Goal: Transaction & Acquisition: Book appointment/travel/reservation

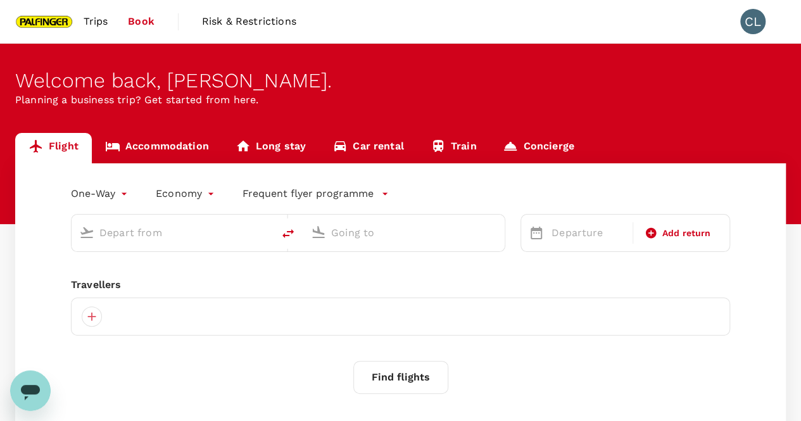
type input "roundtrip"
type input "Singapore Changi (SIN)"
type input "[GEOGRAPHIC_DATA], [GEOGRAPHIC_DATA] (any)"
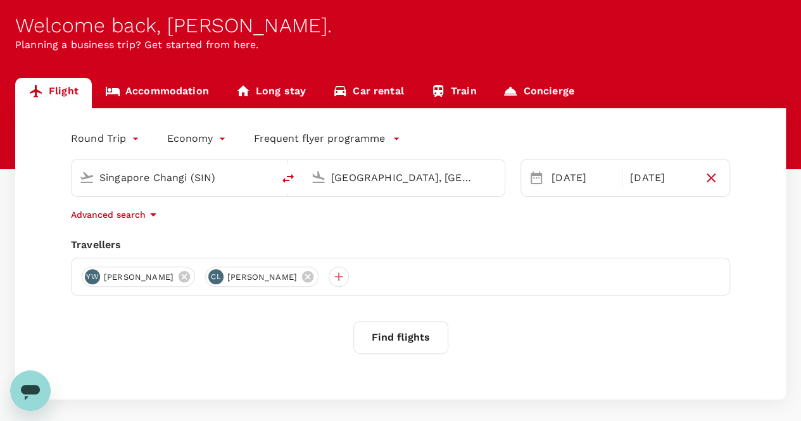
scroll to position [112, 0]
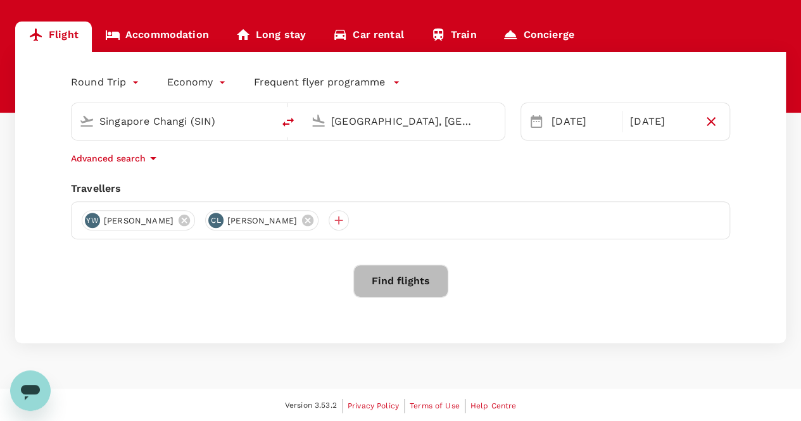
click at [423, 285] on button "Find flights" at bounding box center [401, 281] width 95 height 33
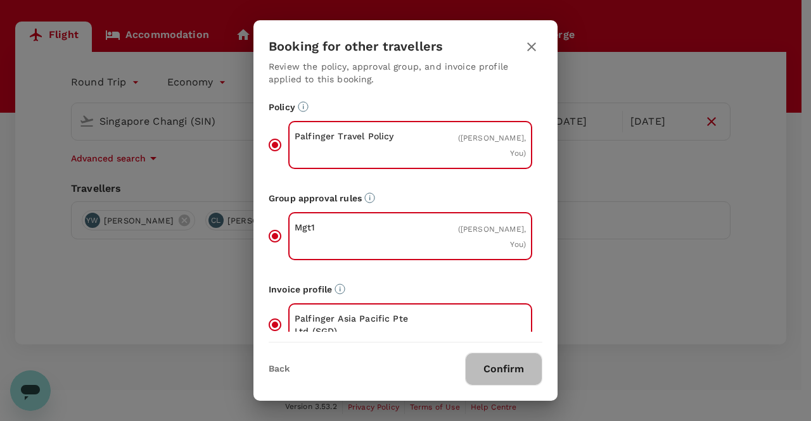
click at [521, 371] on button "Confirm" at bounding box center [503, 369] width 77 height 33
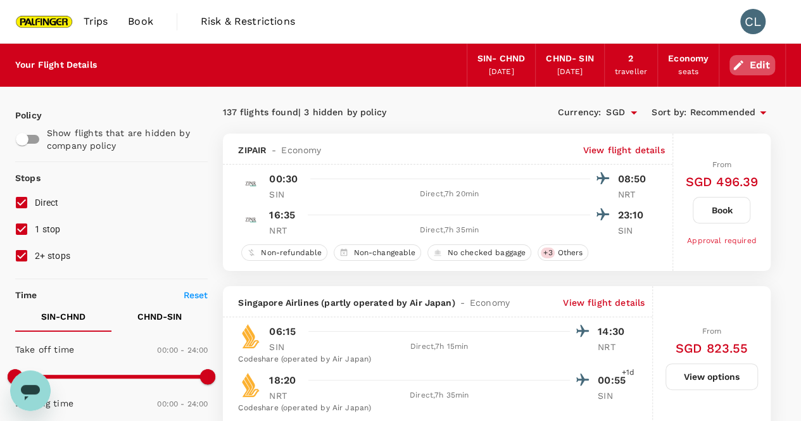
click at [770, 64] on button "Edit" at bounding box center [753, 65] width 46 height 20
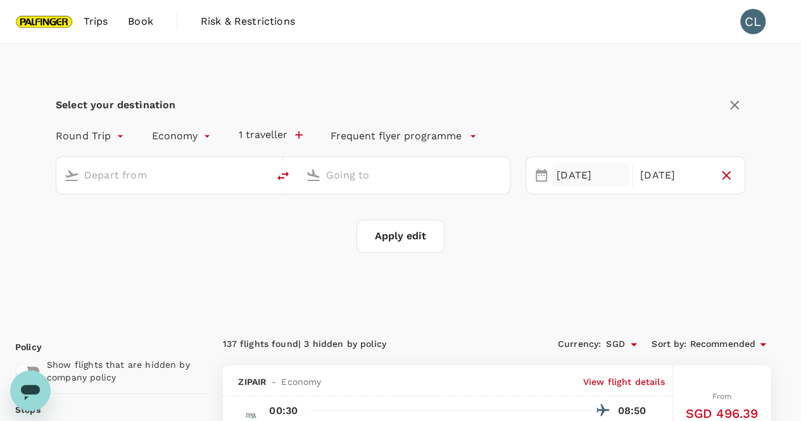
type input "Singapore Changi (SIN)"
type input "[GEOGRAPHIC_DATA], [GEOGRAPHIC_DATA] (any)"
click at [588, 169] on div "24 Oct" at bounding box center [591, 175] width 78 height 25
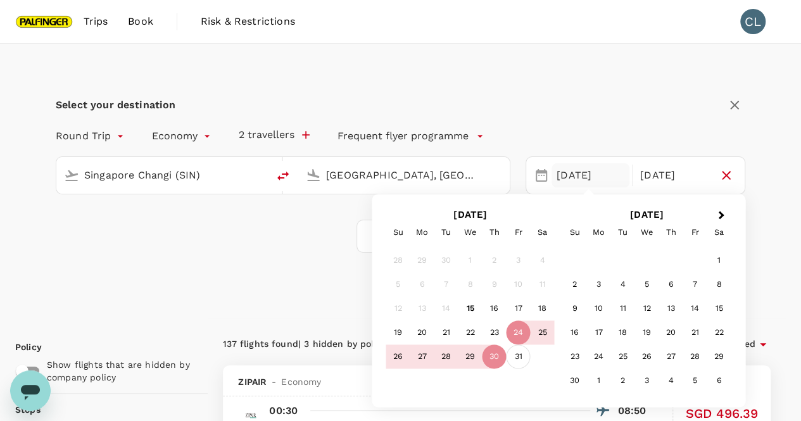
click at [520, 353] on div "31" at bounding box center [519, 357] width 24 height 24
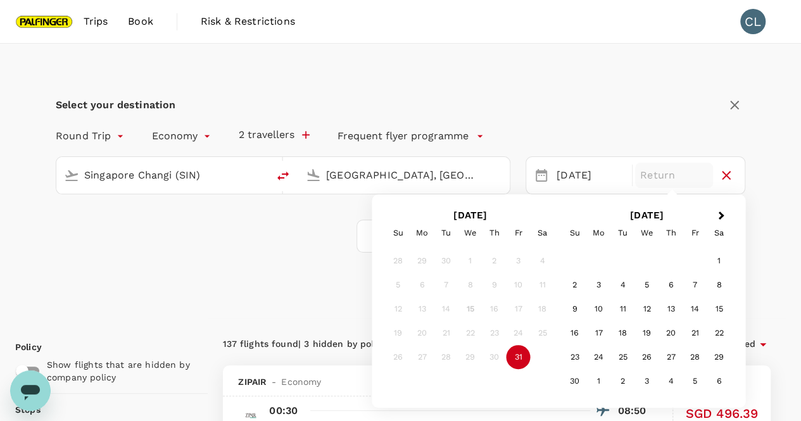
click at [543, 328] on div "25" at bounding box center [543, 333] width 24 height 24
click at [542, 330] on div "25" at bounding box center [543, 333] width 24 height 24
click at [527, 334] on div "24" at bounding box center [519, 333] width 24 height 24
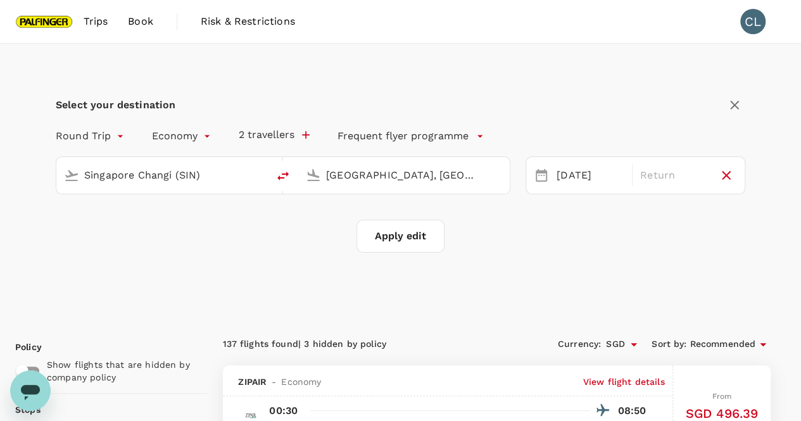
click at [587, 119] on div "Select your destination Round Trip roundtrip Economy economy 2 travellers Frequ…" at bounding box center [401, 173] width 690 height 158
click at [558, 177] on div "31 Oct" at bounding box center [591, 175] width 78 height 25
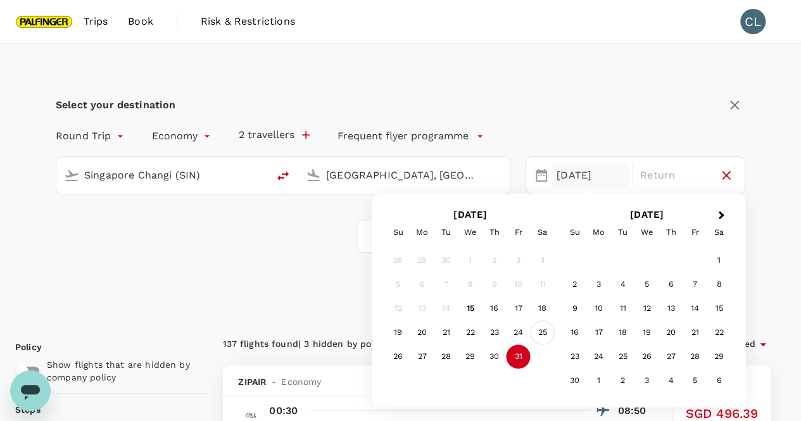
click at [538, 330] on div "25" at bounding box center [543, 333] width 24 height 24
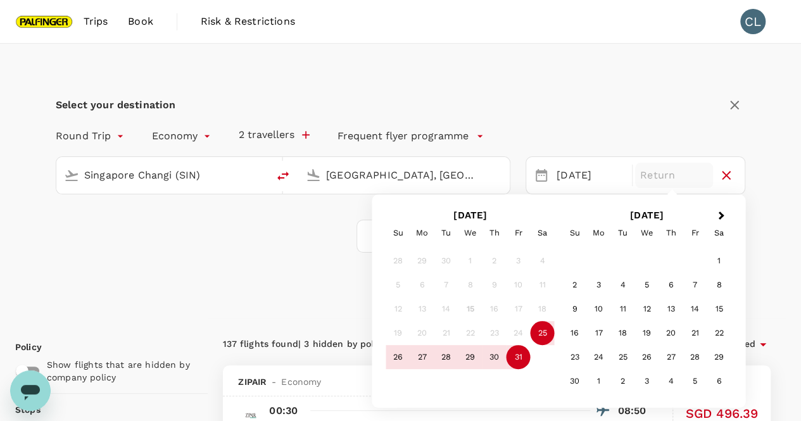
click at [513, 352] on div "31" at bounding box center [519, 357] width 24 height 24
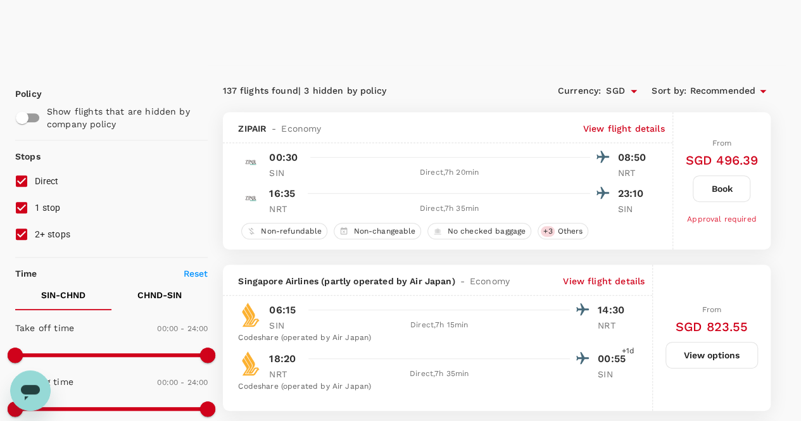
scroll to position [317, 0]
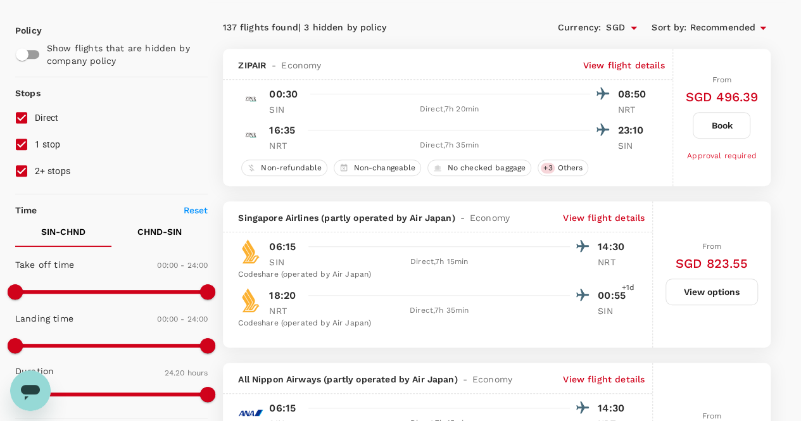
click at [25, 147] on input "1 stop" at bounding box center [21, 144] width 27 height 27
checkbox input "false"
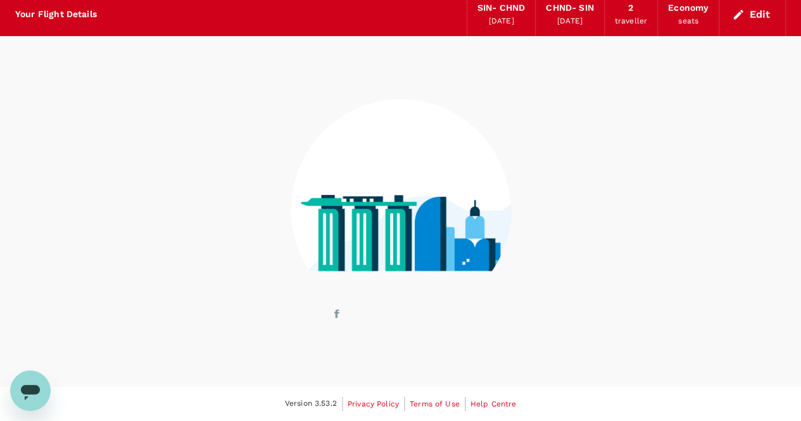
scroll to position [49, 0]
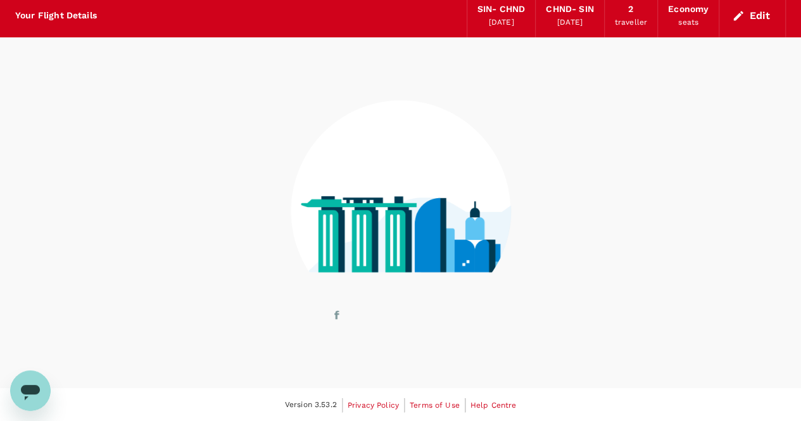
click at [24, 172] on div at bounding box center [400, 202] width 771 height 331
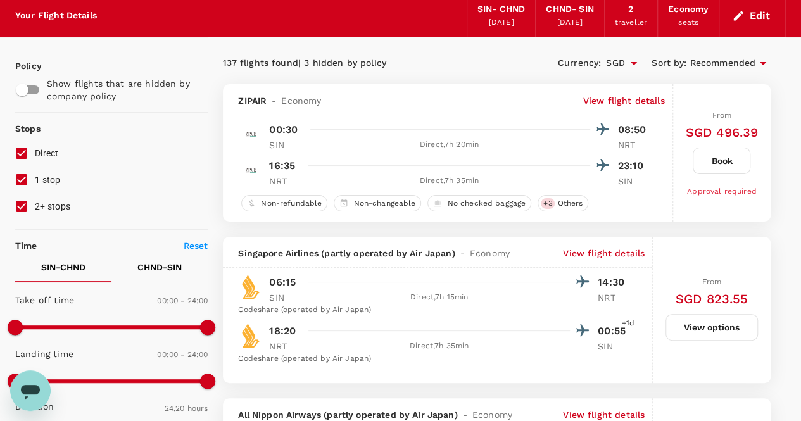
scroll to position [85, 0]
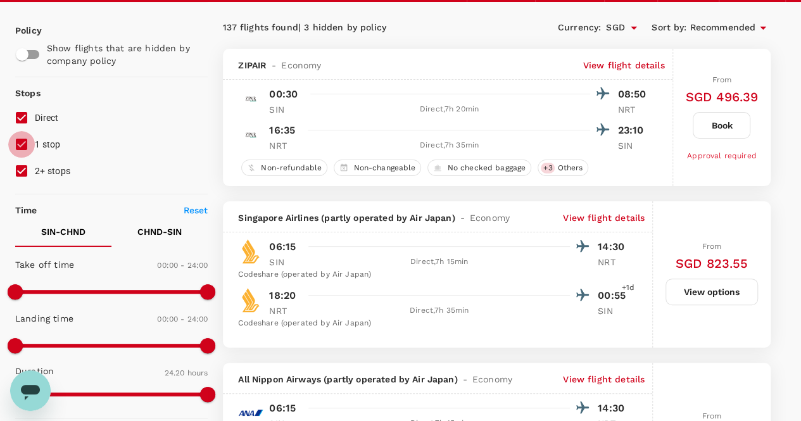
click at [21, 146] on input "1 stop" at bounding box center [21, 144] width 27 height 27
checkbox input "false"
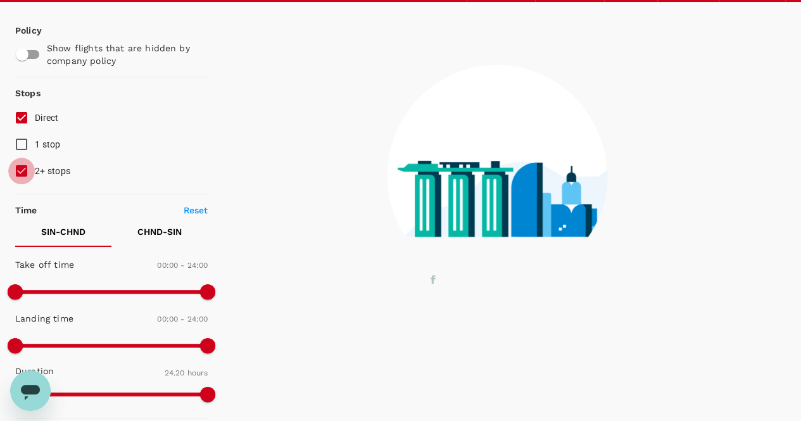
click at [16, 167] on input "2+ stops" at bounding box center [21, 171] width 27 height 27
checkbox input "false"
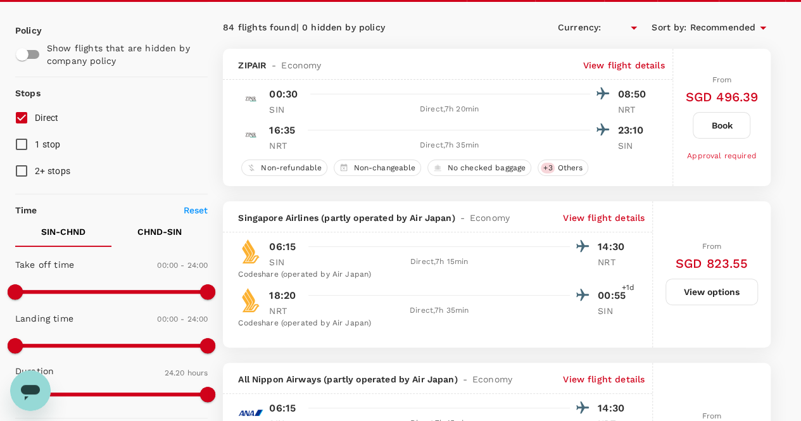
type input "SGD"
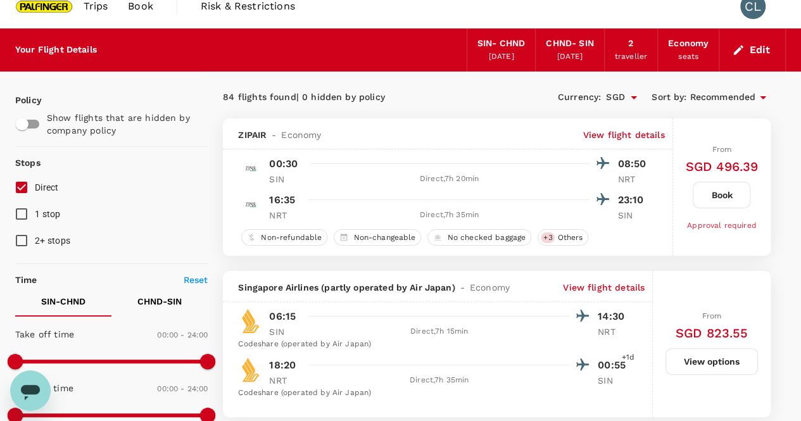
scroll to position [0, 0]
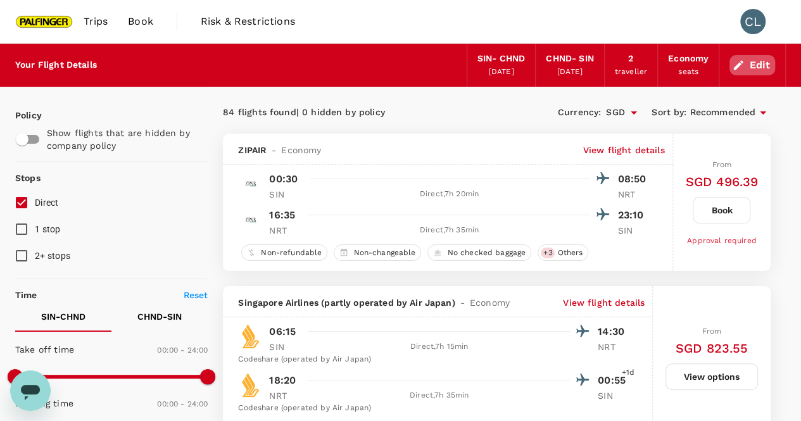
click at [745, 64] on icon "button" at bounding box center [738, 65] width 13 height 13
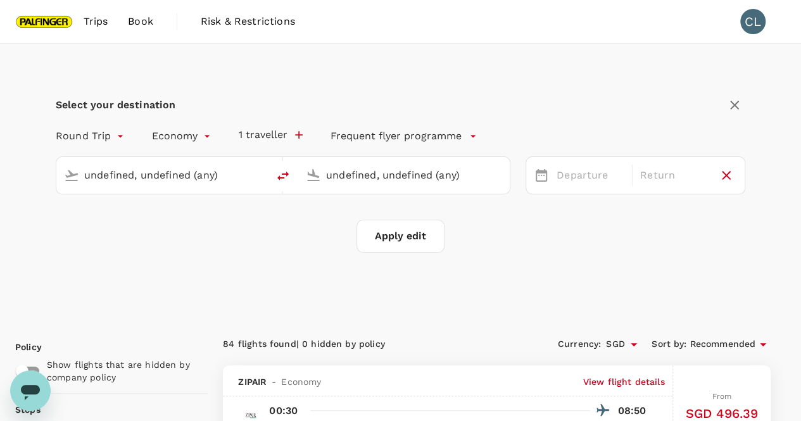
type input "Singapore Changi (SIN)"
type input "[GEOGRAPHIC_DATA], [GEOGRAPHIC_DATA] (any)"
type input "Singapore Changi (SIN)"
type input "[GEOGRAPHIC_DATA], [GEOGRAPHIC_DATA] (any)"
click at [585, 181] on div "24 Oct" at bounding box center [591, 175] width 78 height 25
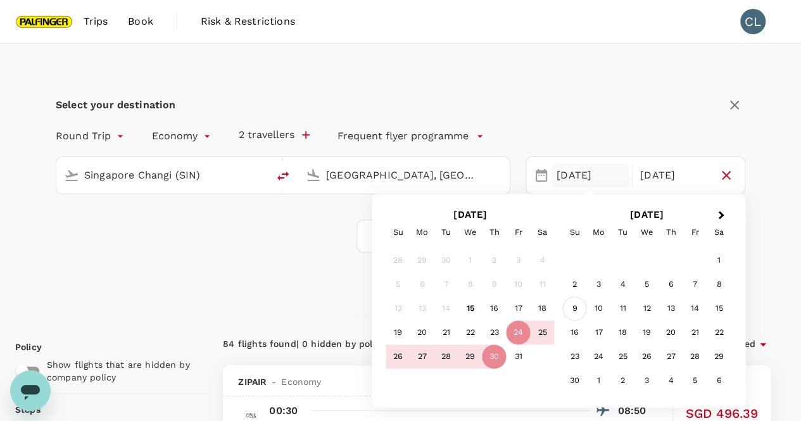
click at [577, 309] on div "9" at bounding box center [575, 309] width 24 height 24
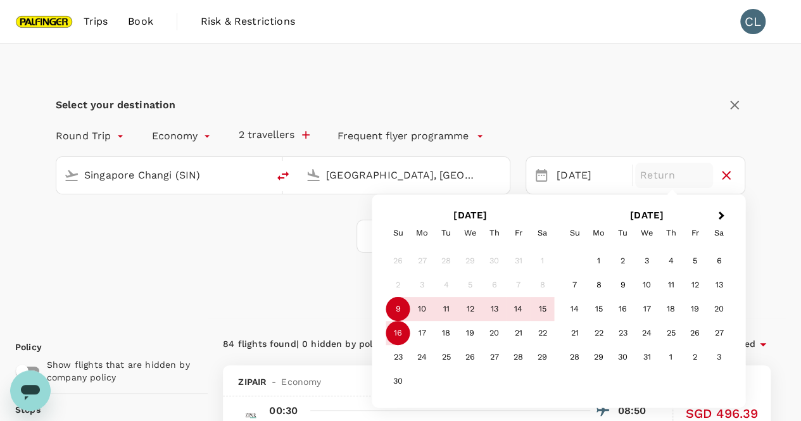
click at [406, 335] on div "16" at bounding box center [398, 333] width 24 height 24
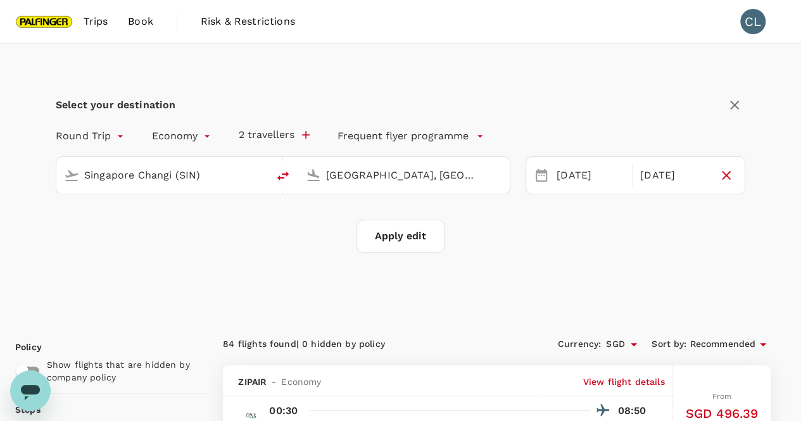
click at [418, 181] on input "[GEOGRAPHIC_DATA], [GEOGRAPHIC_DATA] (any)" at bounding box center [404, 175] width 157 height 20
click at [399, 240] on button "Apply edit" at bounding box center [401, 236] width 88 height 33
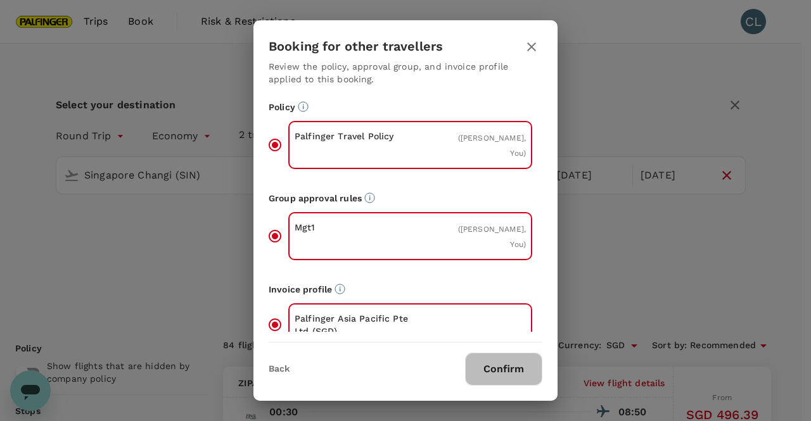
click at [503, 365] on button "Confirm" at bounding box center [503, 369] width 77 height 33
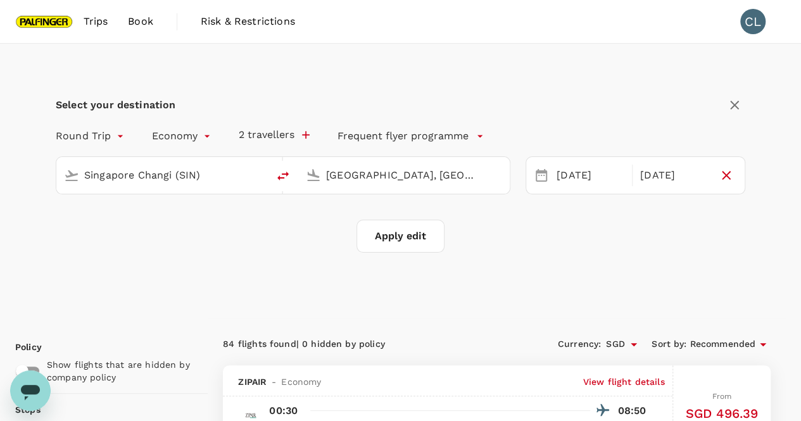
checkbox input "false"
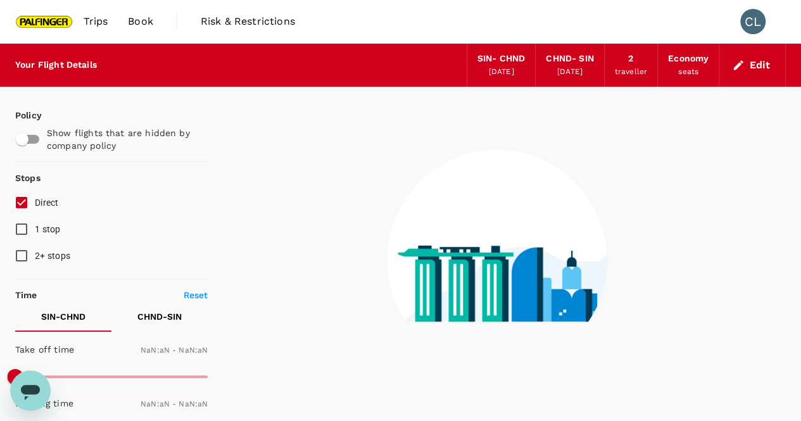
type input "1440"
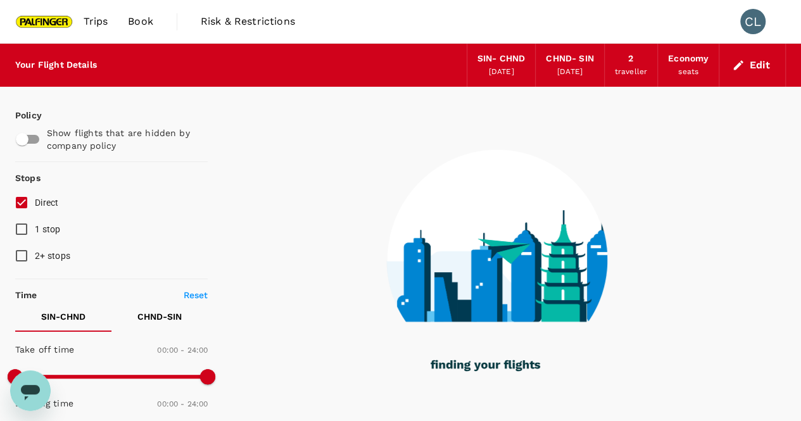
type input "1265"
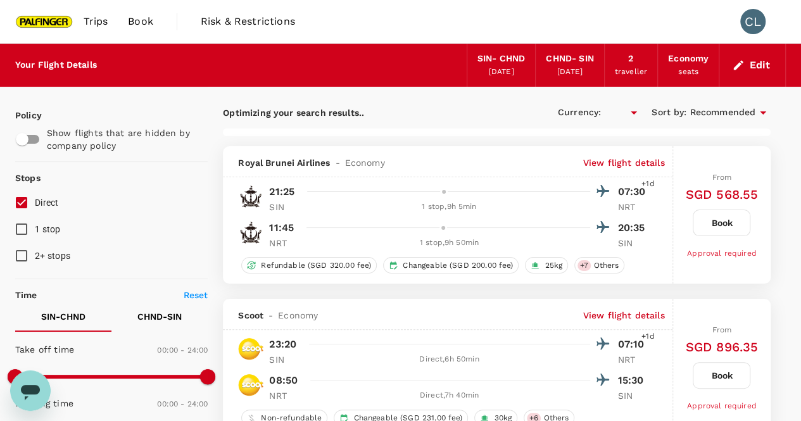
checkbox input "true"
type input "SGD"
type input "1890"
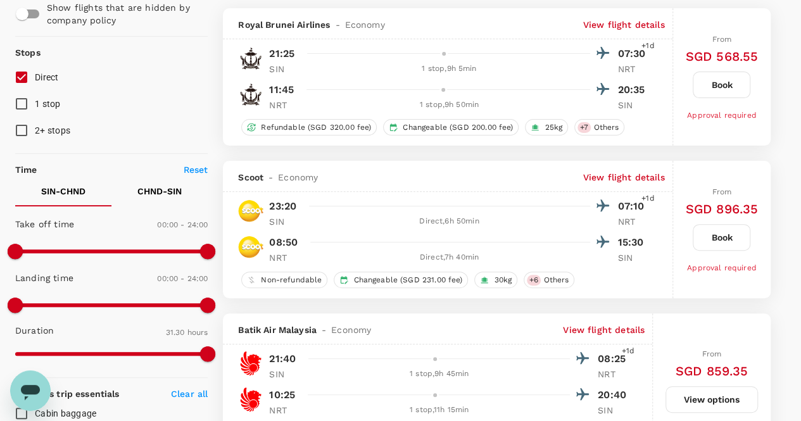
scroll to position [127, 0]
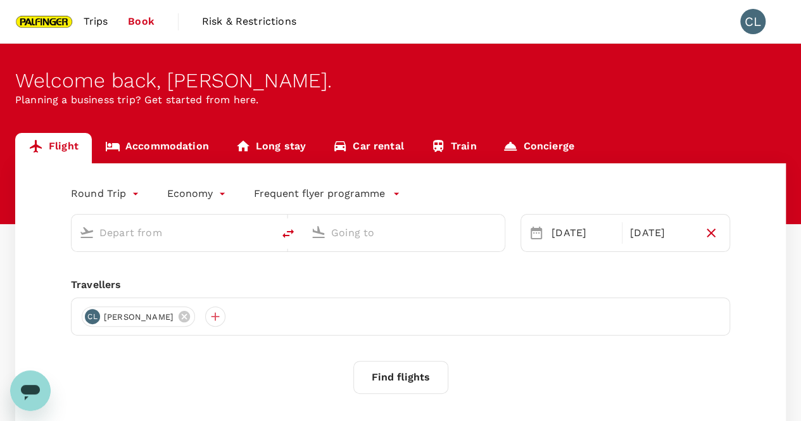
type input "Singapore Changi (SIN)"
type input "[GEOGRAPHIC_DATA], [GEOGRAPHIC_DATA] (any)"
type input "Singapore Changi (SIN)"
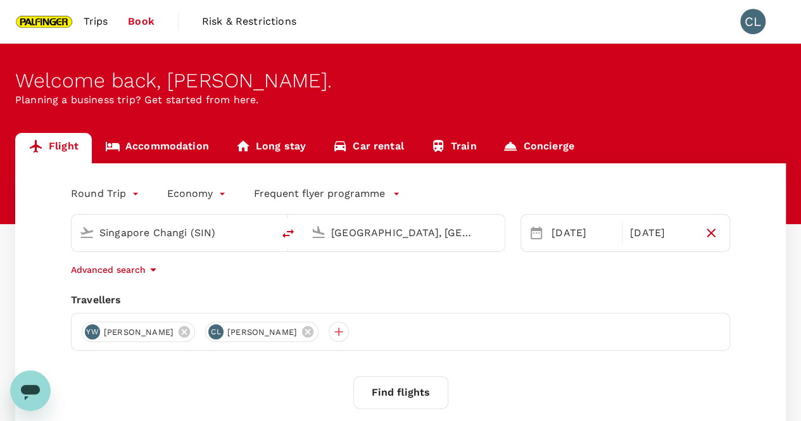
click at [384, 237] on input "[GEOGRAPHIC_DATA], [GEOGRAPHIC_DATA] (any)" at bounding box center [404, 233] width 147 height 20
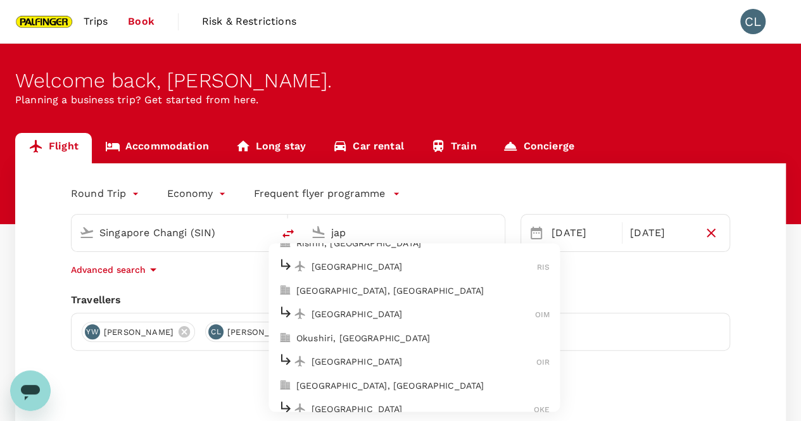
scroll to position [1267, 0]
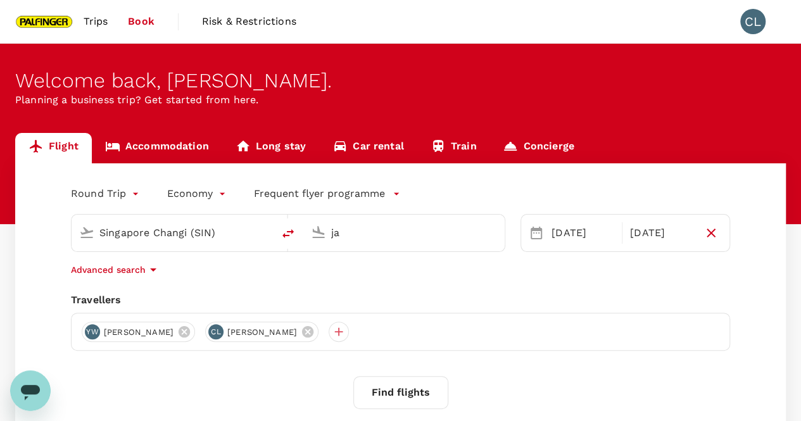
type input "j"
type input "h"
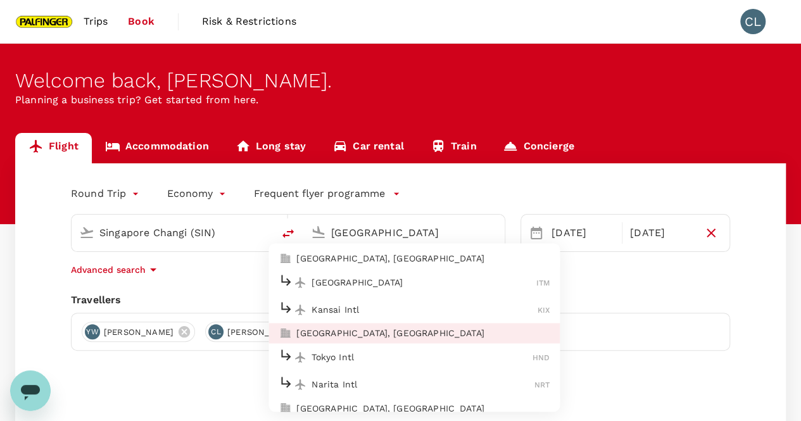
click at [348, 359] on p "Tokyo Intl" at bounding box center [422, 357] width 221 height 13
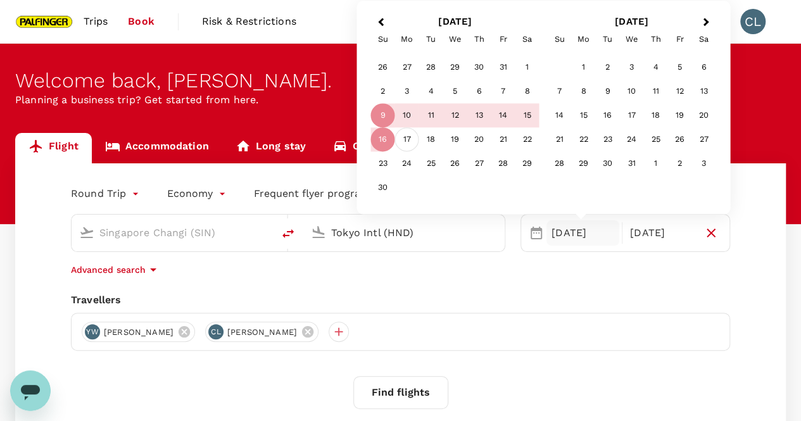
type input "Tokyo Intl (HND)"
click at [409, 139] on div "17" at bounding box center [407, 140] width 24 height 24
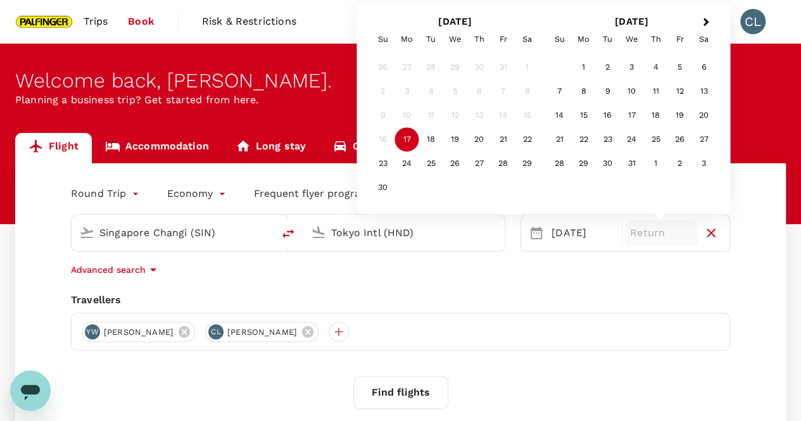
click at [388, 124] on div "9" at bounding box center [383, 116] width 24 height 24
click at [475, 18] on h2 "[DATE]" at bounding box center [455, 21] width 177 height 11
click at [303, 15] on link "Risk & Restrictions" at bounding box center [249, 21] width 115 height 43
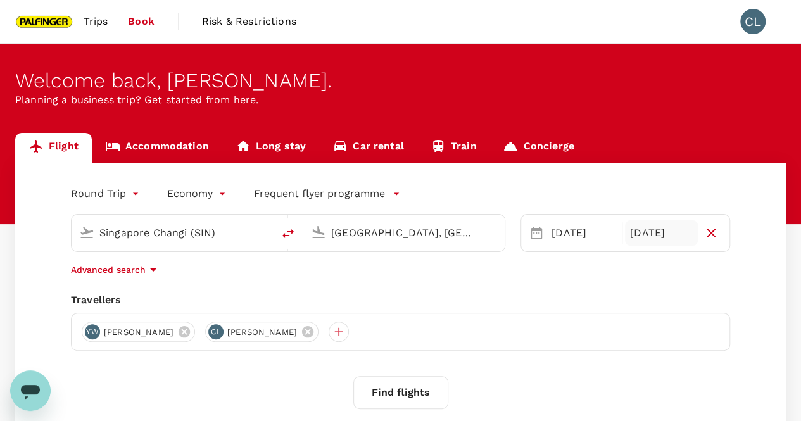
click at [653, 235] on div "[DATE]" at bounding box center [661, 232] width 73 height 25
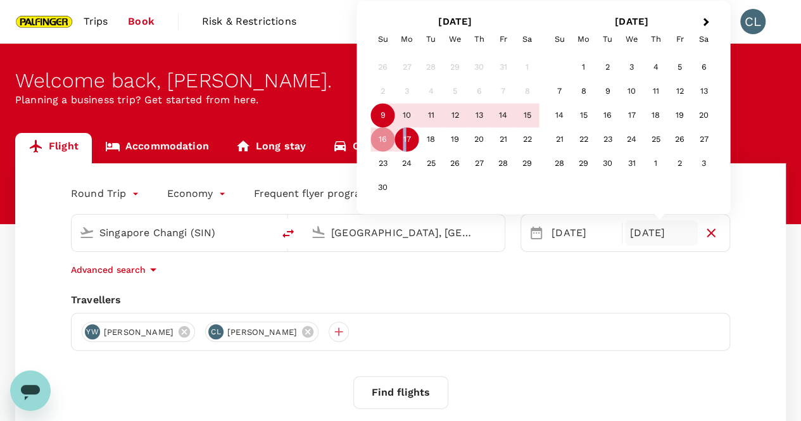
click at [404, 134] on div "17" at bounding box center [407, 140] width 24 height 24
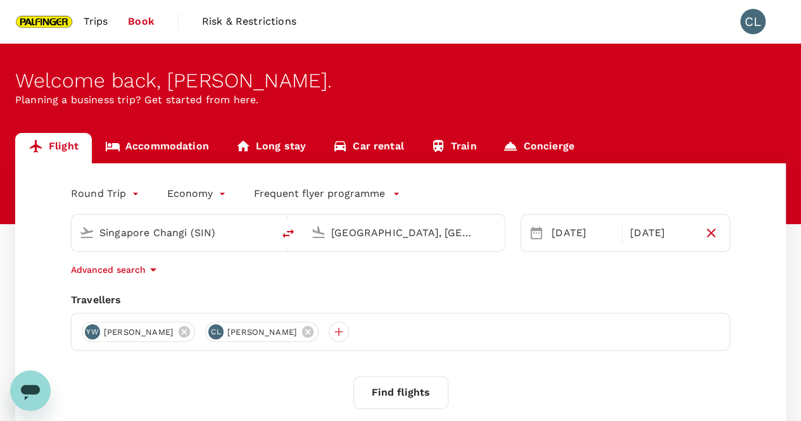
click at [724, 291] on div "Round Trip roundtrip Economy economy Frequent flyer programme Singapore Changi …" at bounding box center [400, 342] width 771 height 359
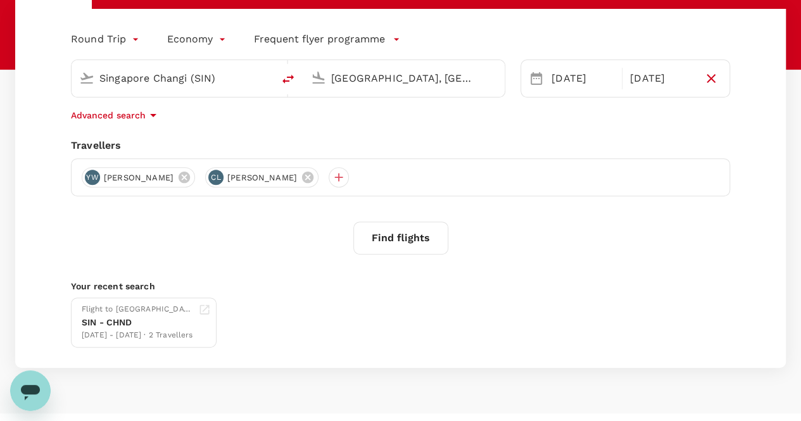
scroll to position [179, 0]
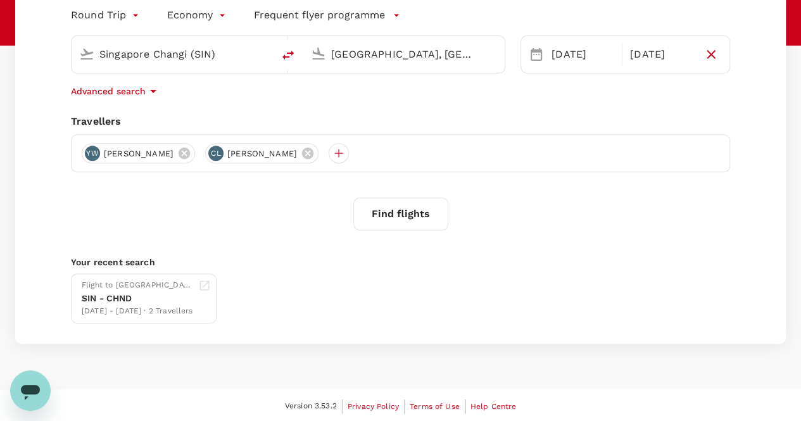
click at [419, 208] on button "Find flights" at bounding box center [401, 214] width 95 height 33
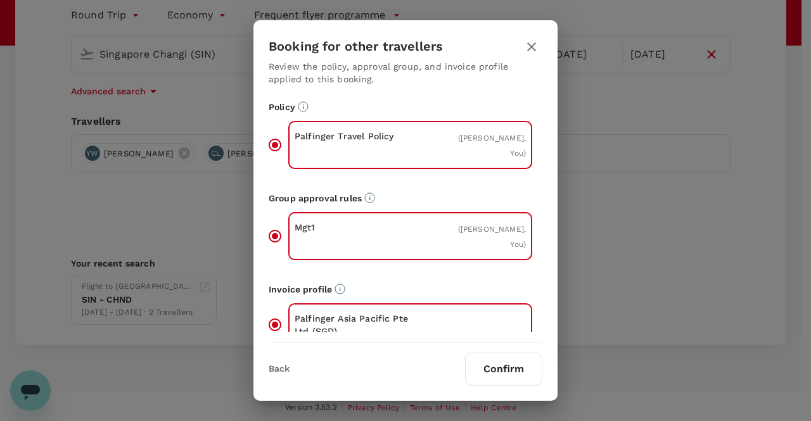
click at [498, 367] on button "Confirm" at bounding box center [503, 369] width 77 height 33
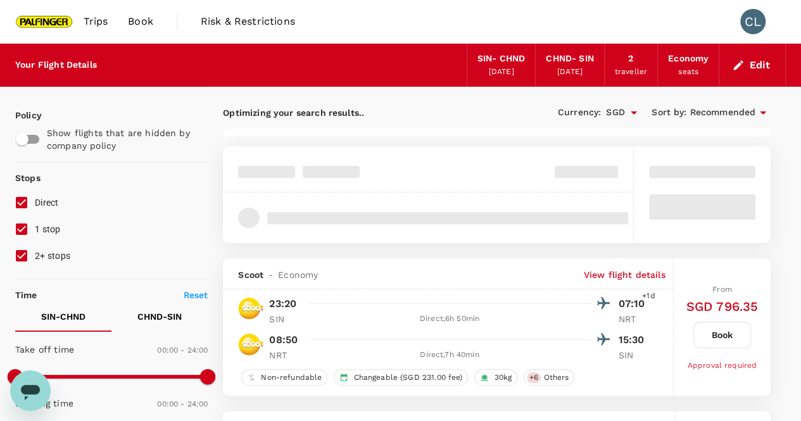
type input "1260"
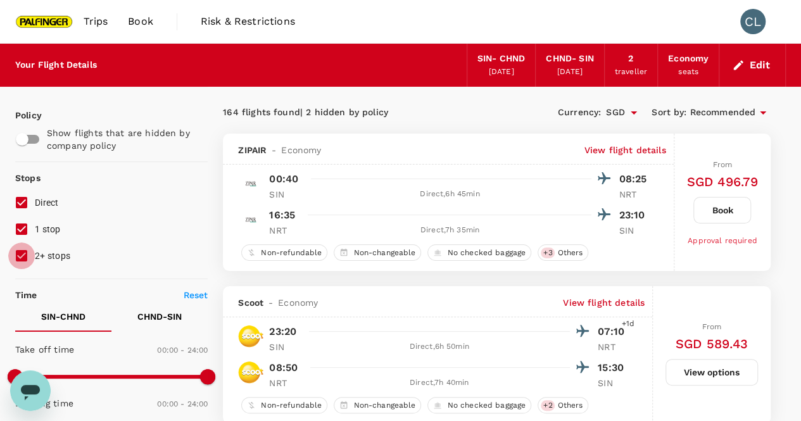
click at [25, 255] on input "2+ stops" at bounding box center [21, 256] width 27 height 27
checkbox input "false"
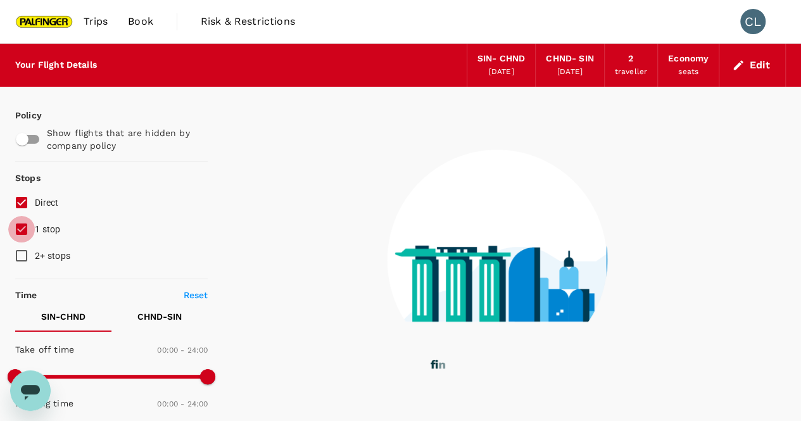
click at [20, 233] on input "1 stop" at bounding box center [21, 229] width 27 height 27
checkbox input "false"
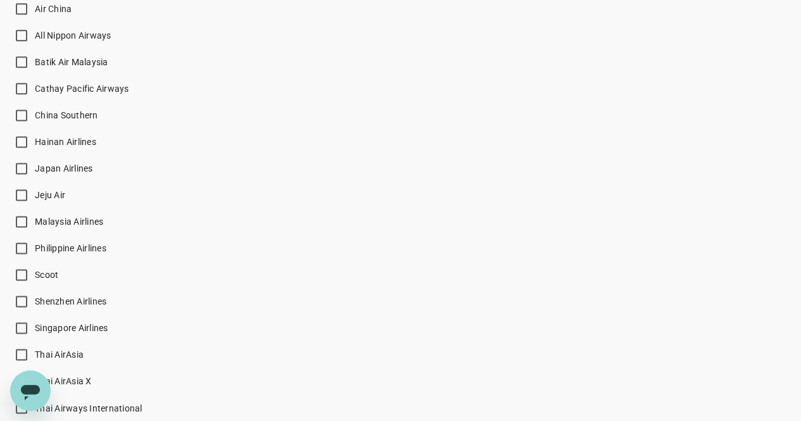
scroll to position [950, 0]
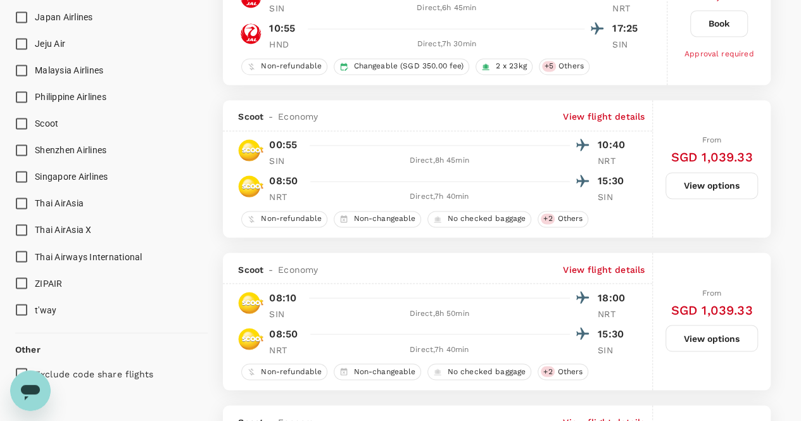
type input "SGD"
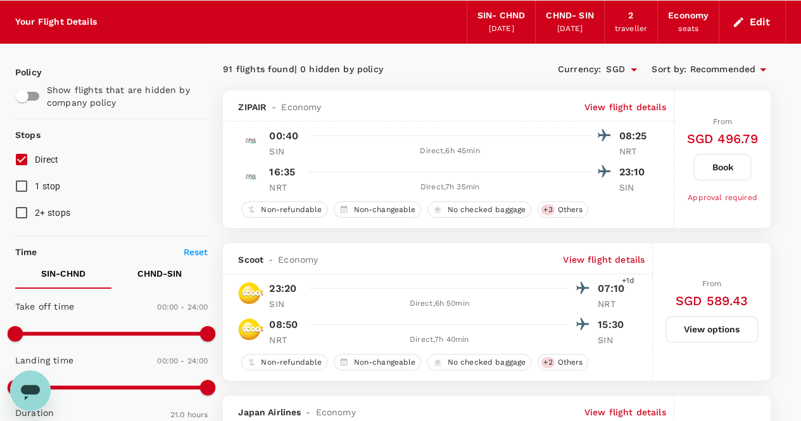
scroll to position [0, 0]
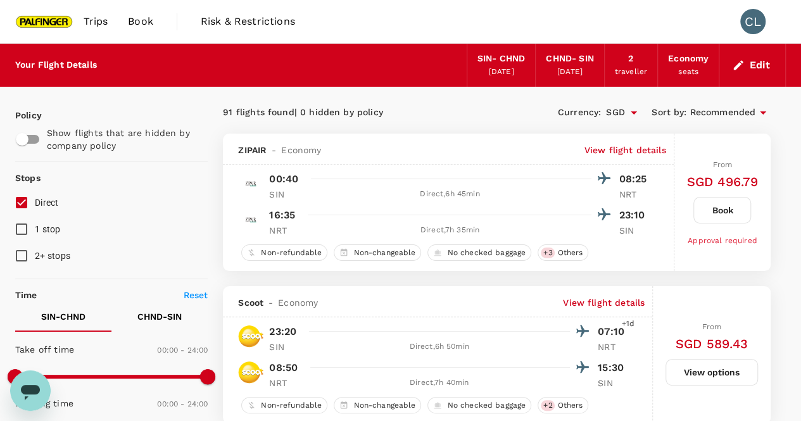
click at [574, 66] on div "[DATE]" at bounding box center [570, 72] width 25 height 13
click at [743, 67] on icon "button" at bounding box center [738, 65] width 13 height 13
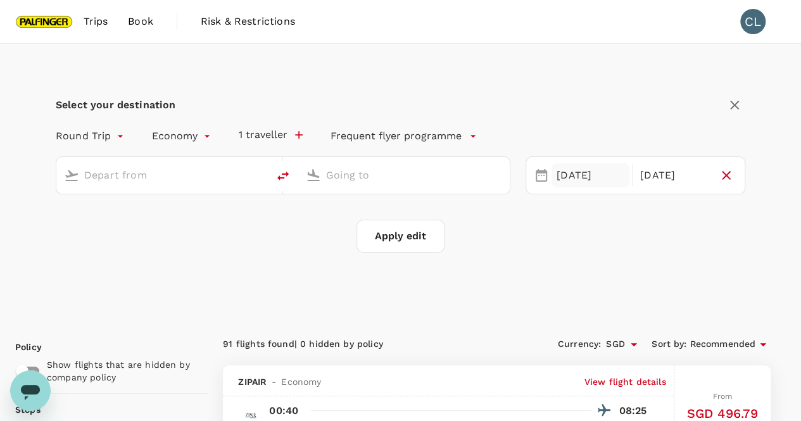
type input "Singapore Changi (SIN)"
type input "[GEOGRAPHIC_DATA], [GEOGRAPHIC_DATA] (any)"
click at [663, 172] on div "[DATE]" at bounding box center [674, 175] width 78 height 25
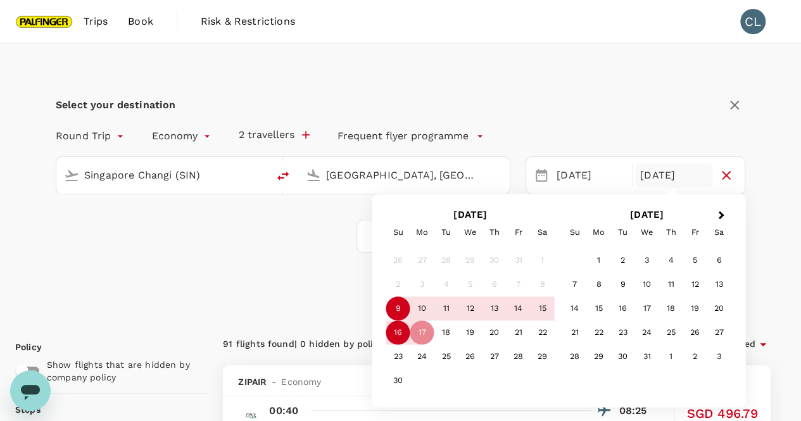
click at [400, 336] on div "16" at bounding box center [398, 333] width 24 height 24
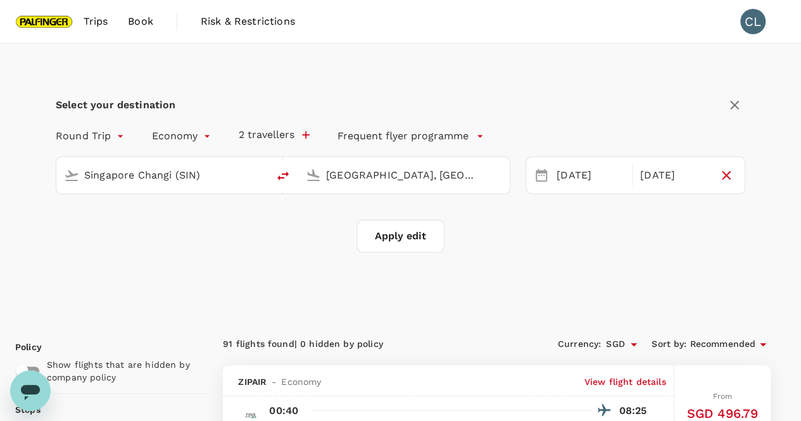
click at [392, 233] on button "Apply edit" at bounding box center [401, 236] width 88 height 33
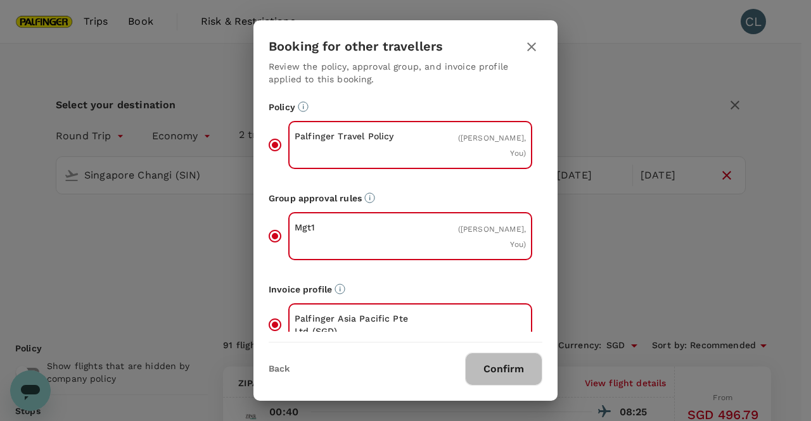
drag, startPoint x: 513, startPoint y: 371, endPoint x: 534, endPoint y: 357, distance: 25.1
click at [514, 371] on button "Confirm" at bounding box center [503, 369] width 77 height 33
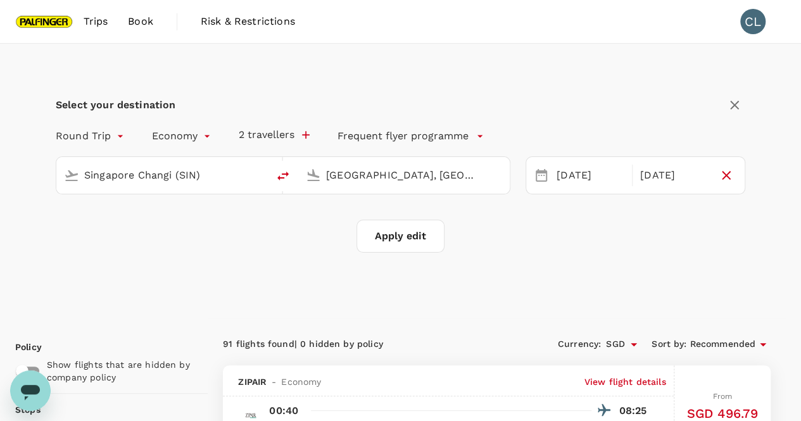
checkbox input "false"
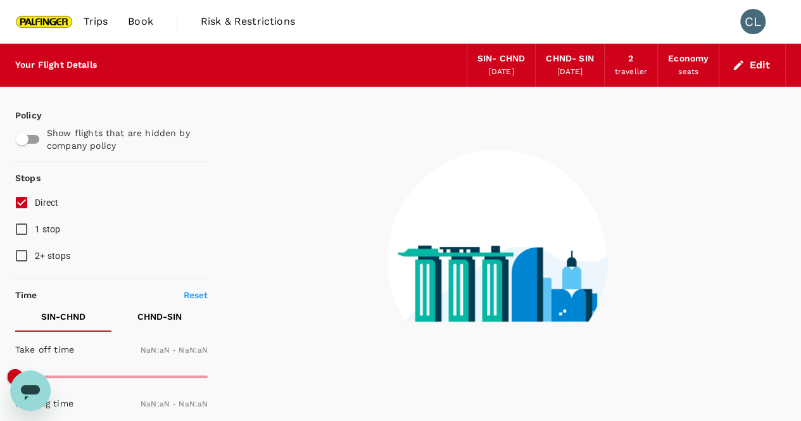
type input "1440"
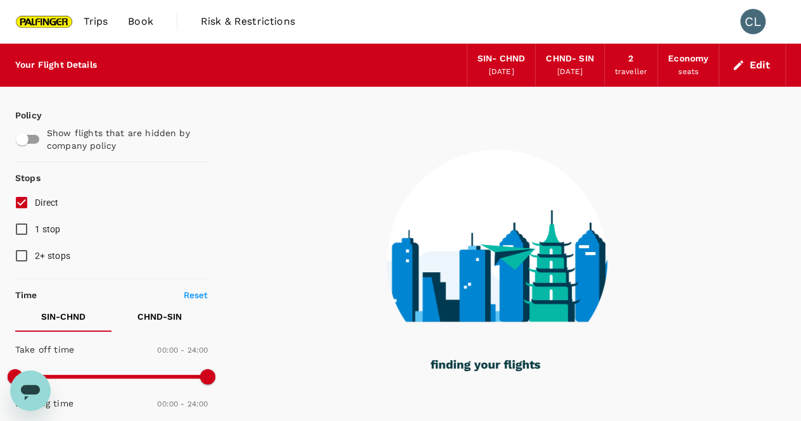
type input "1265"
checkbox input "true"
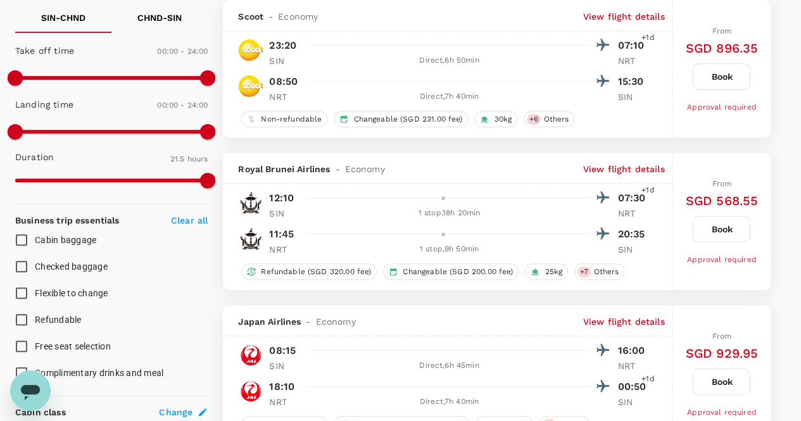
scroll to position [317, 0]
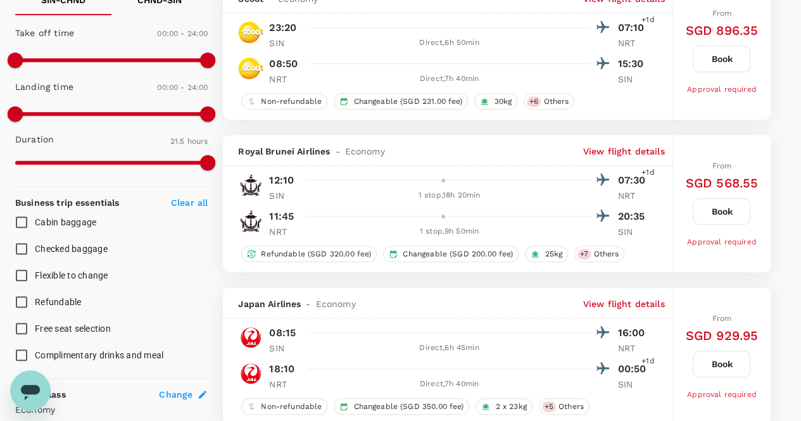
type input "1890"
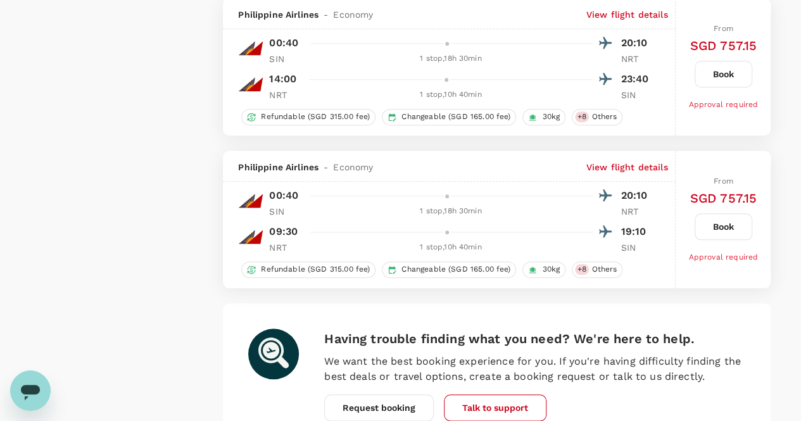
scroll to position [2978, 0]
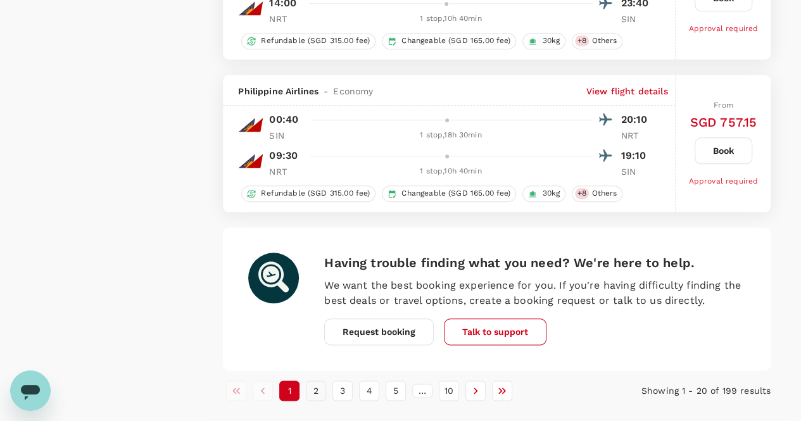
click at [323, 388] on button "2" at bounding box center [316, 391] width 20 height 20
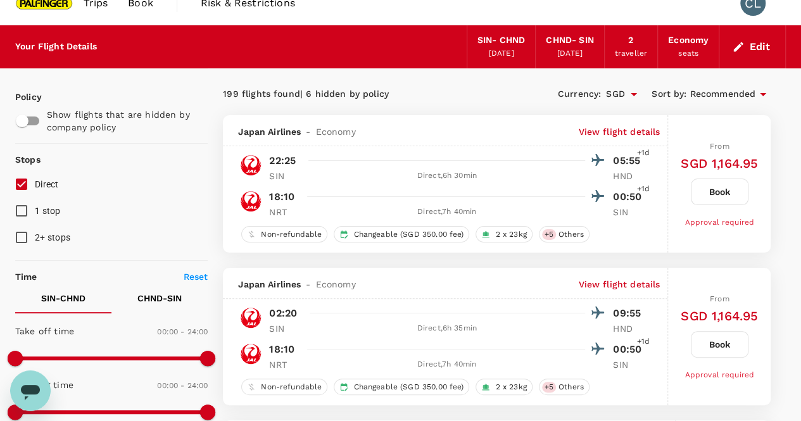
scroll to position [0, 0]
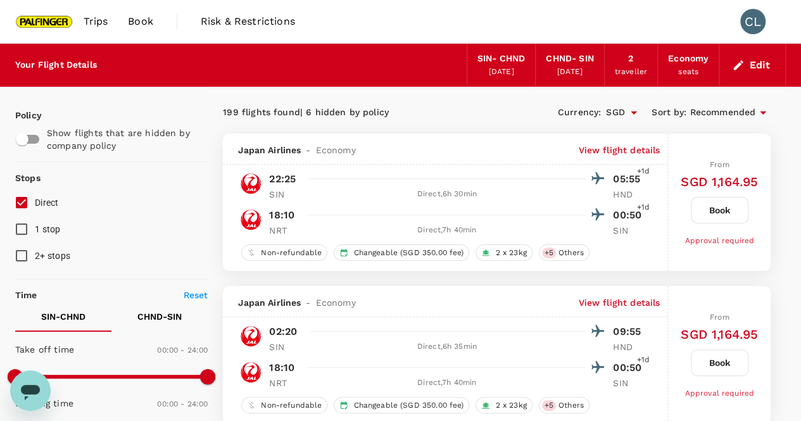
click at [743, 66] on icon "button" at bounding box center [738, 65] width 13 height 13
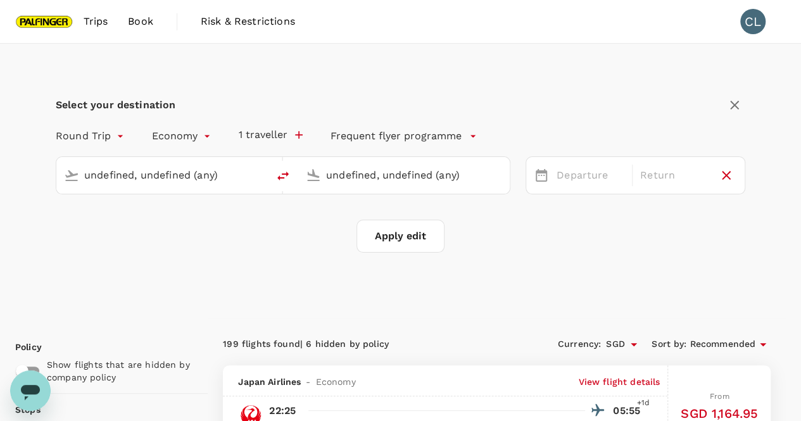
type input "Singapore Changi (SIN)"
type input "[GEOGRAPHIC_DATA], [GEOGRAPHIC_DATA] (any)"
type input "Singapore Changi (SIN)"
type input "[GEOGRAPHIC_DATA], [GEOGRAPHIC_DATA] (any)"
click at [668, 175] on div "[DATE]" at bounding box center [674, 175] width 78 height 25
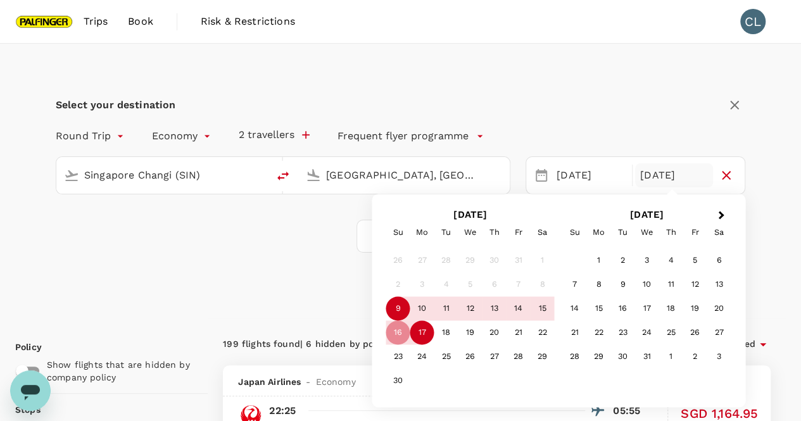
click at [426, 329] on div "17" at bounding box center [423, 333] width 24 height 24
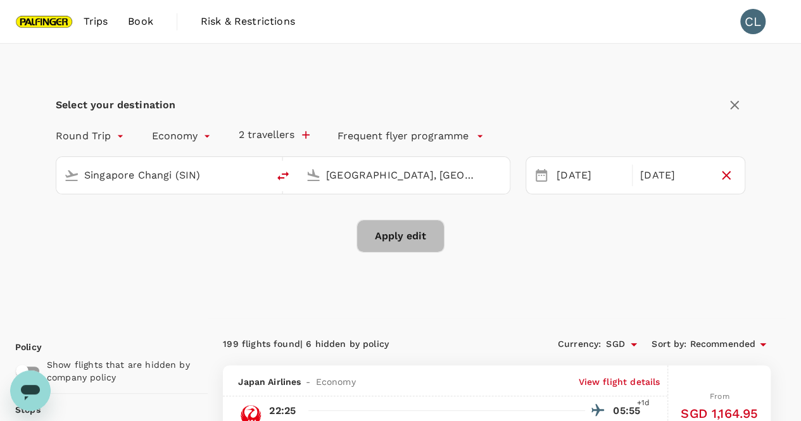
click at [412, 240] on button "Apply edit" at bounding box center [401, 236] width 88 height 33
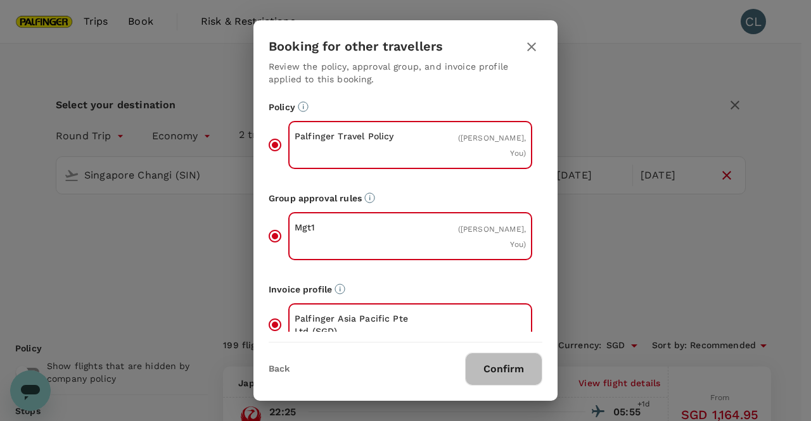
click at [506, 358] on button "Confirm" at bounding box center [503, 369] width 77 height 33
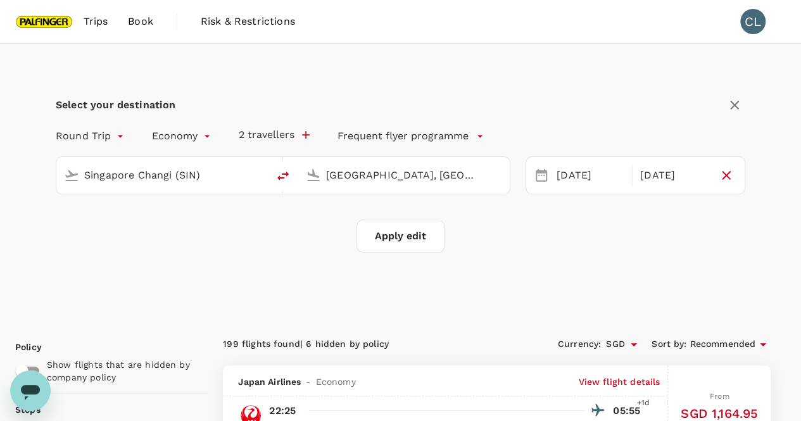
checkbox input "false"
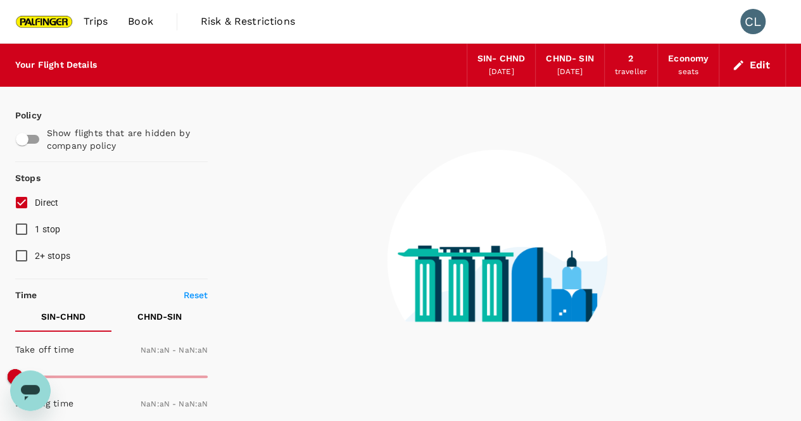
type input "1440"
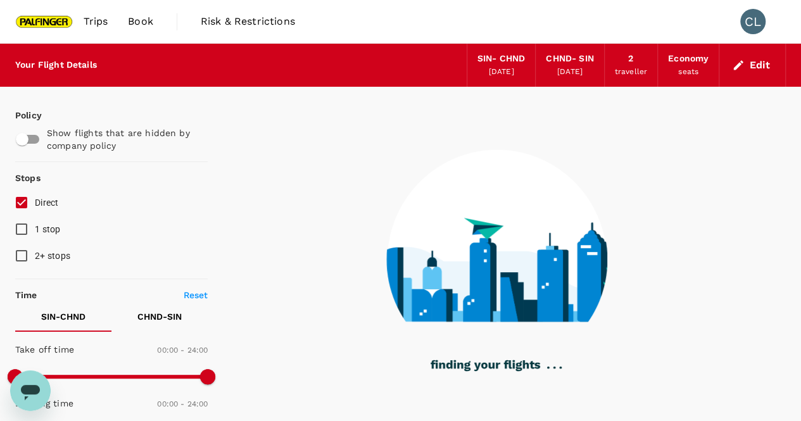
type input "1260"
checkbox input "true"
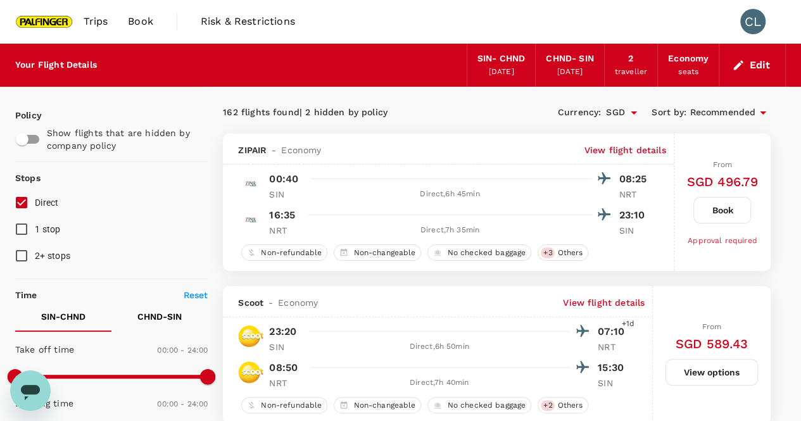
drag, startPoint x: 479, startPoint y: 111, endPoint x: 495, endPoint y: 90, distance: 26.6
click at [479, 117] on div "162 flights found | 2 hidden by policy" at bounding box center [360, 113] width 274 height 14
click at [739, 65] on icon "button" at bounding box center [739, 65] width 10 height 10
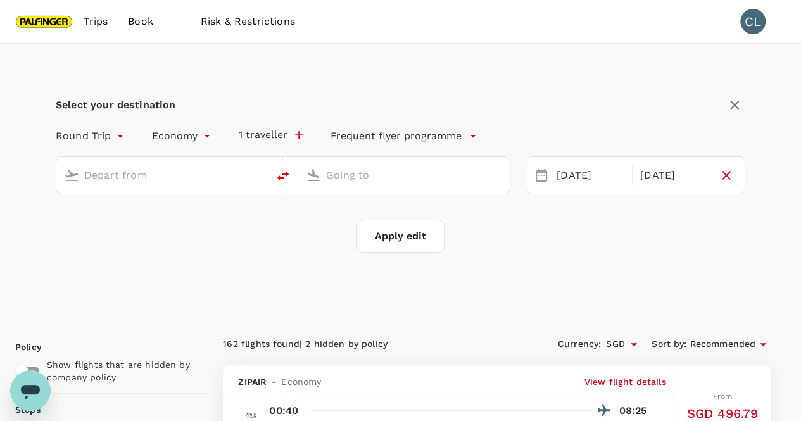
type input "Singapore Changi (SIN)"
type input "[GEOGRAPHIC_DATA], [GEOGRAPHIC_DATA] (any)"
click at [585, 183] on div "[DATE]" at bounding box center [591, 175] width 78 height 25
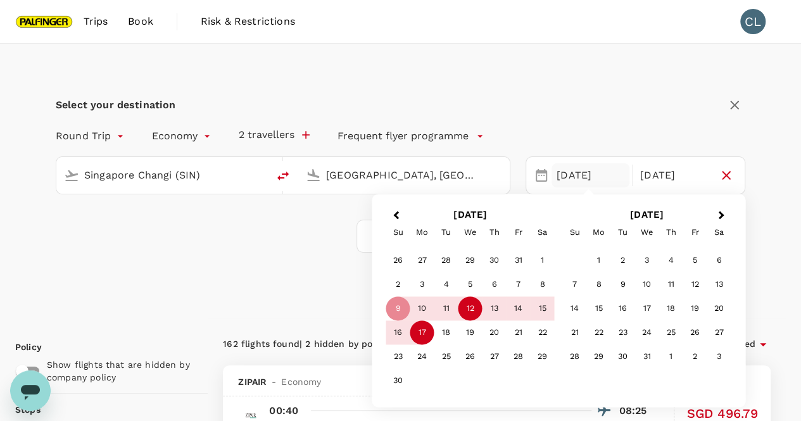
click at [463, 309] on div "12" at bounding box center [471, 309] width 24 height 24
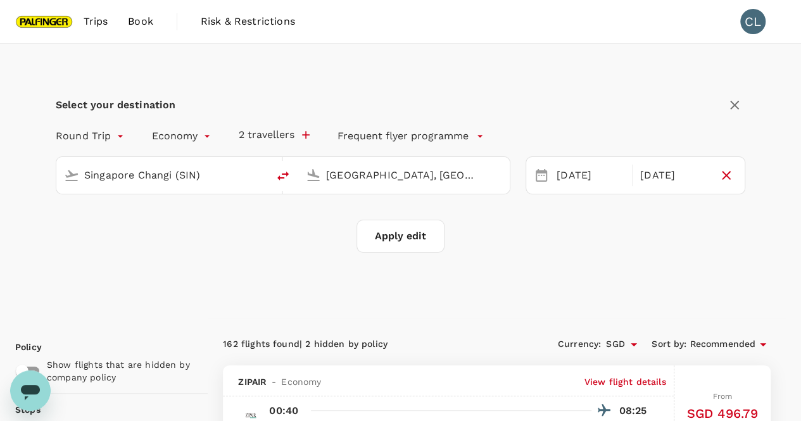
click at [777, 196] on div "Select your destination Round Trip roundtrip Economy economy 2 travellers Frequ…" at bounding box center [400, 181] width 771 height 275
click at [413, 236] on button "Apply edit" at bounding box center [401, 236] width 88 height 33
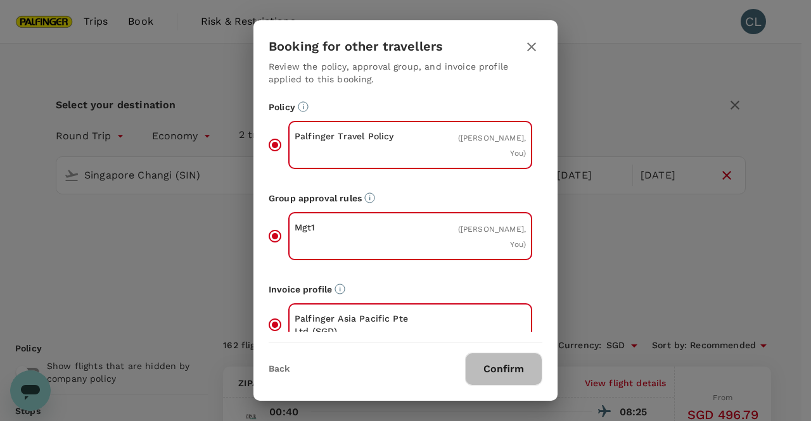
drag, startPoint x: 514, startPoint y: 364, endPoint x: 507, endPoint y: 356, distance: 10.8
click at [514, 362] on button "Confirm" at bounding box center [503, 369] width 77 height 33
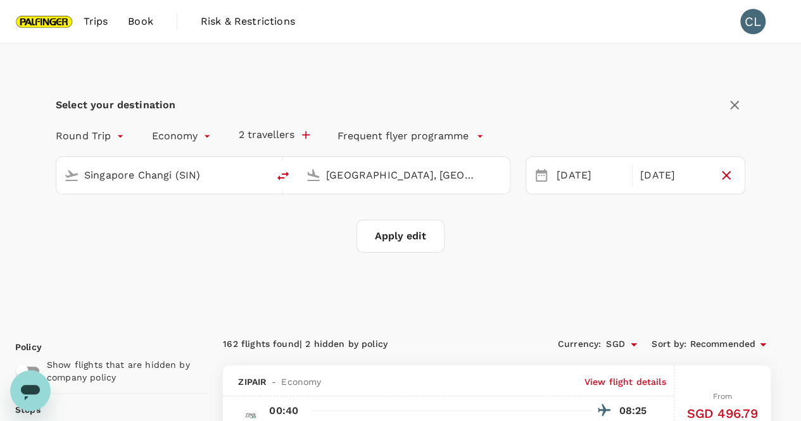
checkbox input "false"
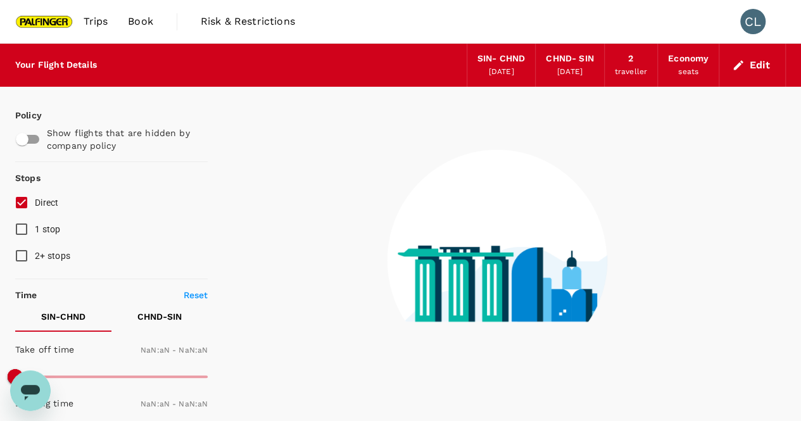
type input "1440"
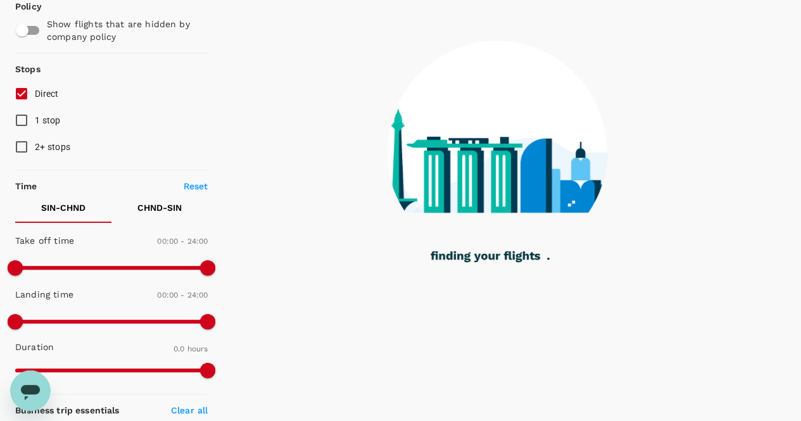
scroll to position [108, 0]
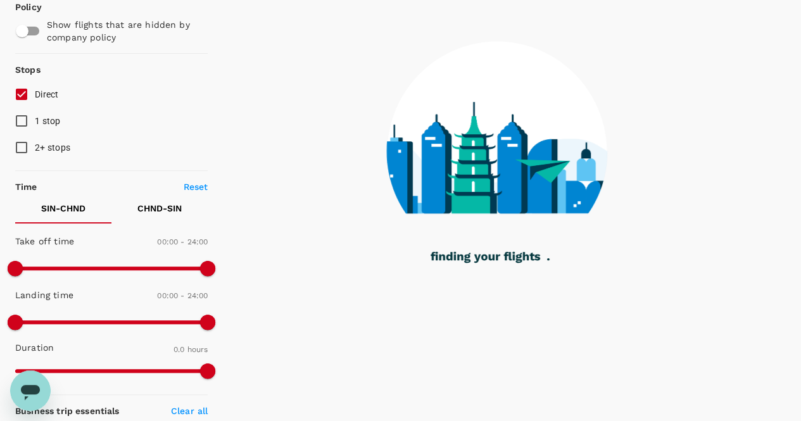
type input "1175"
checkbox input "true"
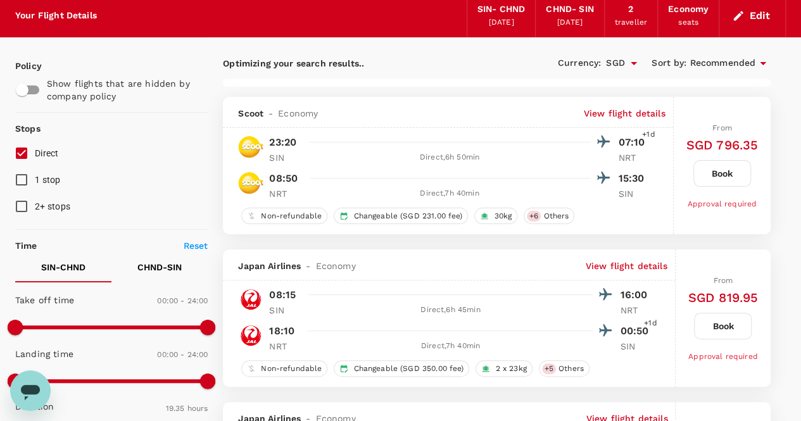
scroll to position [0, 0]
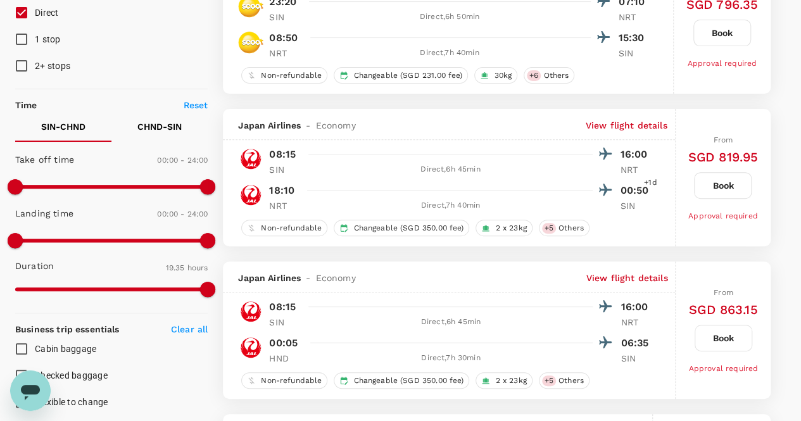
type input "1455"
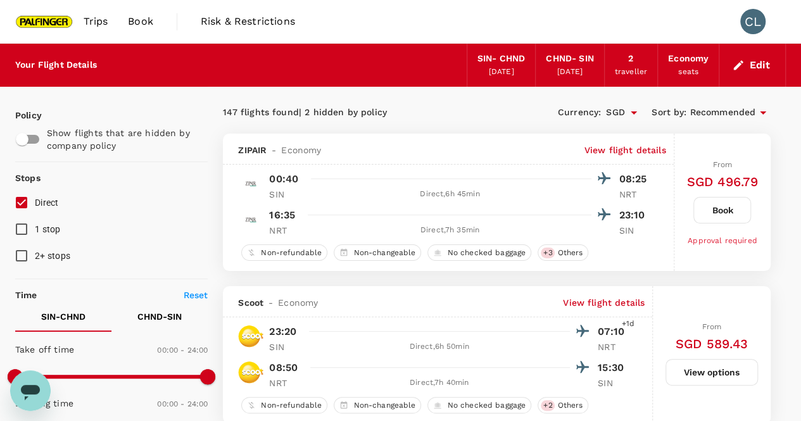
click at [498, 58] on div "SIN - CHND" at bounding box center [502, 59] width 48 height 14
click at [739, 60] on icon "button" at bounding box center [738, 65] width 13 height 13
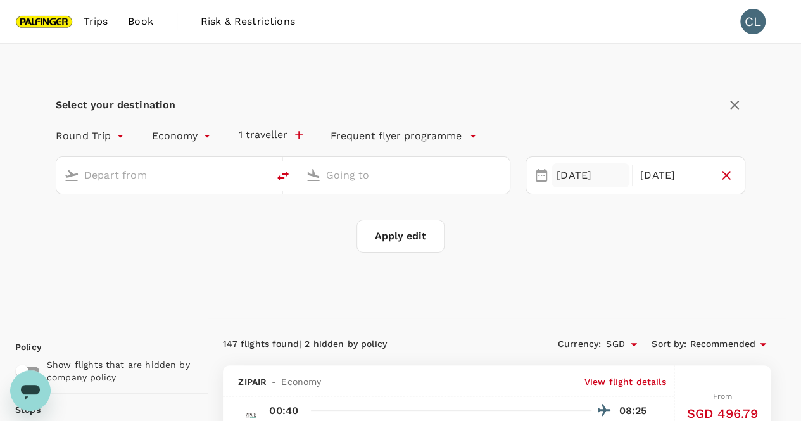
type input "Singapore Changi (SIN)"
type input "[GEOGRAPHIC_DATA], [GEOGRAPHIC_DATA] (any)"
click at [580, 173] on div "[DATE]" at bounding box center [591, 175] width 78 height 25
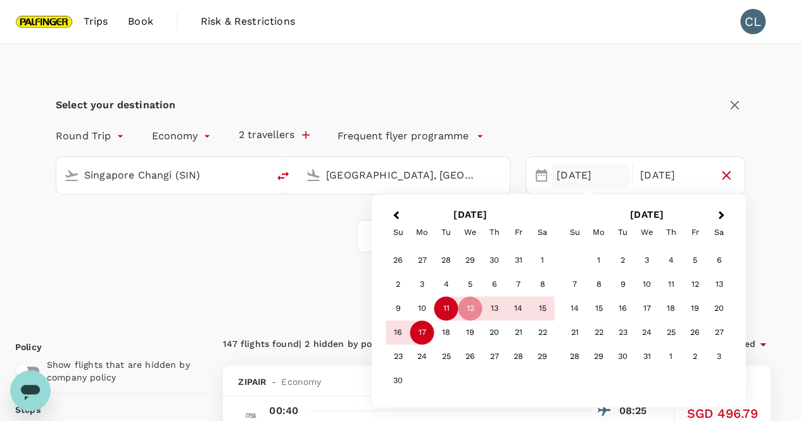
click at [449, 310] on div "11" at bounding box center [447, 309] width 24 height 24
click at [397, 334] on div "16" at bounding box center [398, 333] width 24 height 24
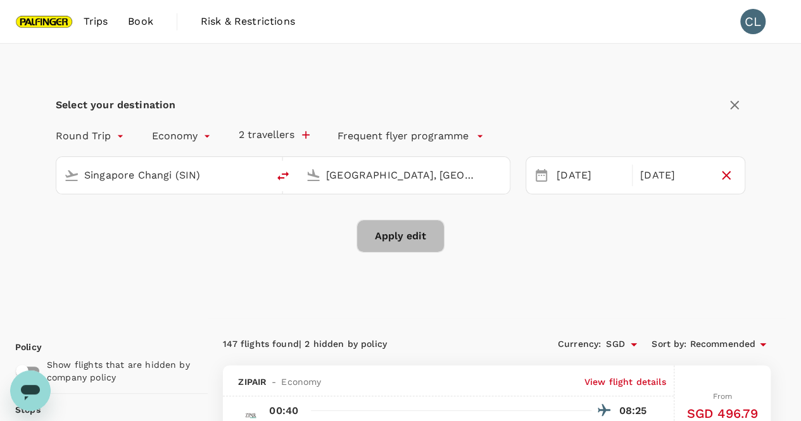
click at [397, 238] on button "Apply edit" at bounding box center [401, 236] width 88 height 33
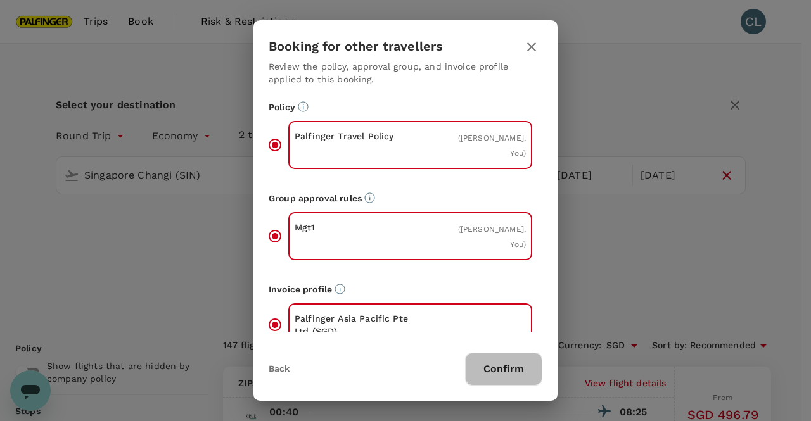
click at [518, 371] on button "Confirm" at bounding box center [503, 369] width 77 height 33
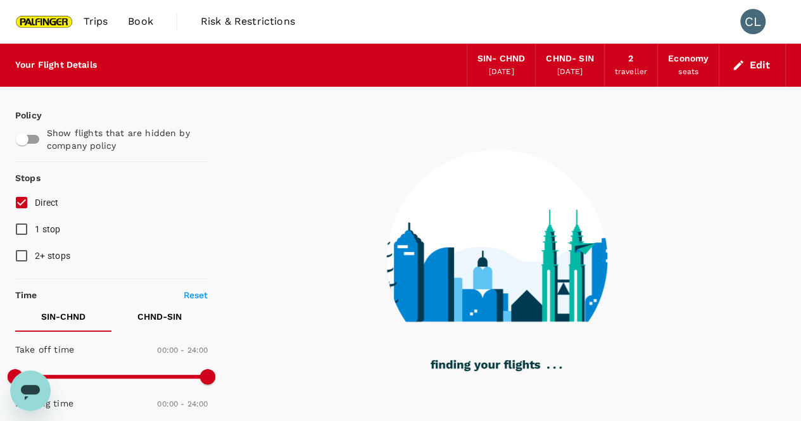
checkbox input "true"
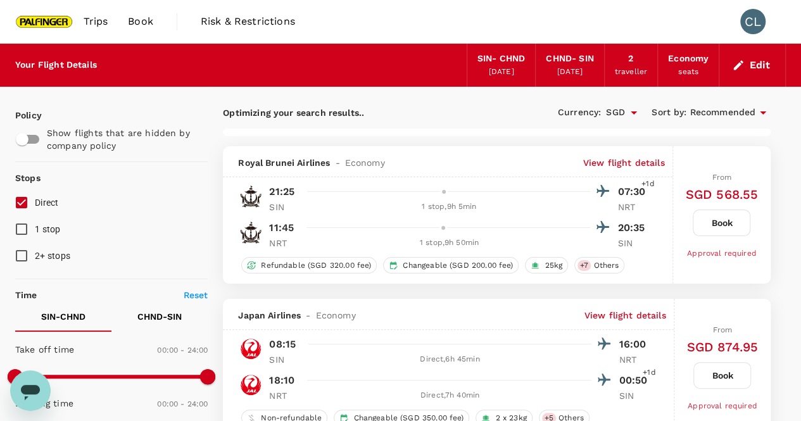
type input "1890"
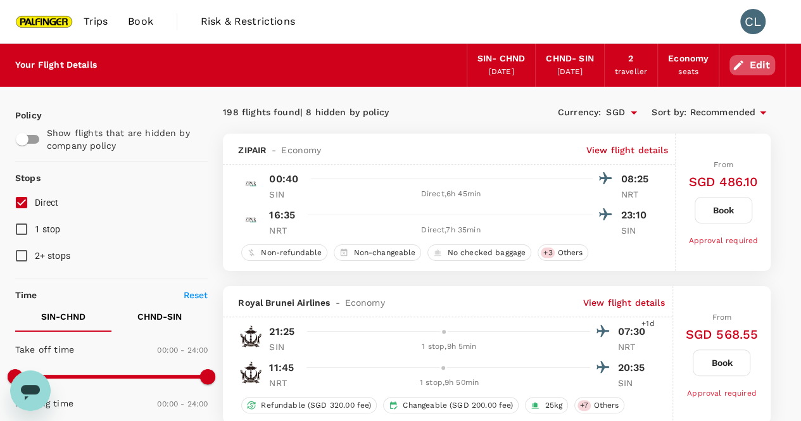
click at [748, 63] on button "Edit" at bounding box center [753, 65] width 46 height 20
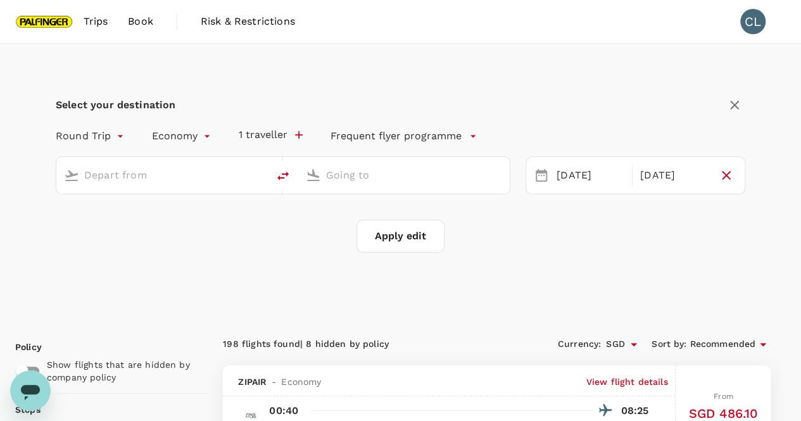
type input "Singapore Changi (SIN)"
click at [340, 174] on input "[GEOGRAPHIC_DATA], [GEOGRAPHIC_DATA] (any)" at bounding box center [404, 175] width 157 height 20
click at [464, 176] on input "[GEOGRAPHIC_DATA], [GEOGRAPHIC_DATA] (any)" at bounding box center [404, 175] width 157 height 20
click at [431, 177] on input "[GEOGRAPHIC_DATA], [GEOGRAPHIC_DATA] (any)" at bounding box center [404, 175] width 157 height 20
type input "T"
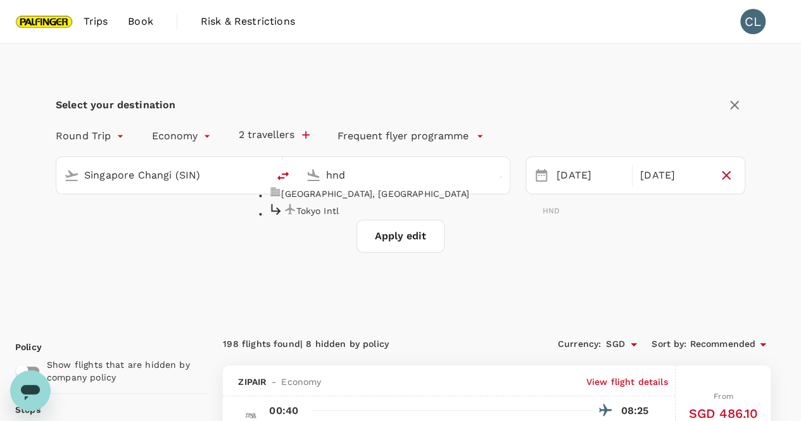
click at [487, 217] on p "Tokyo Intl" at bounding box center [420, 211] width 246 height 13
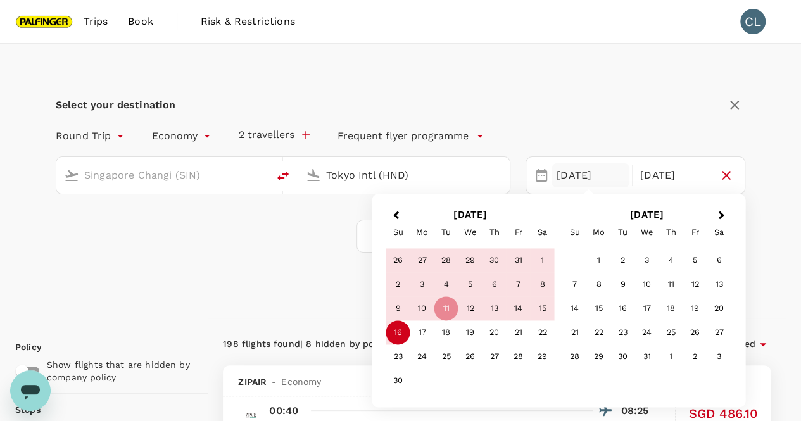
type input "Tokyo Intl (HND)"
click at [187, 265] on div "Select your destination Round Trip roundtrip Economy economy 2 travellers Frequ…" at bounding box center [400, 181] width 771 height 275
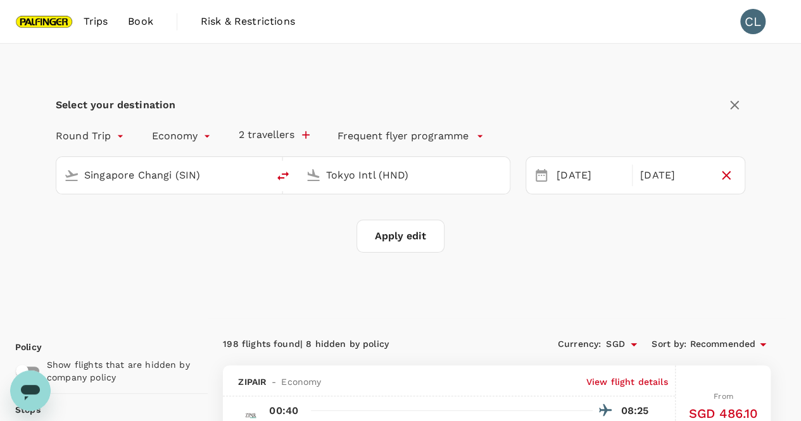
click at [385, 241] on button "Apply edit" at bounding box center [401, 236] width 88 height 33
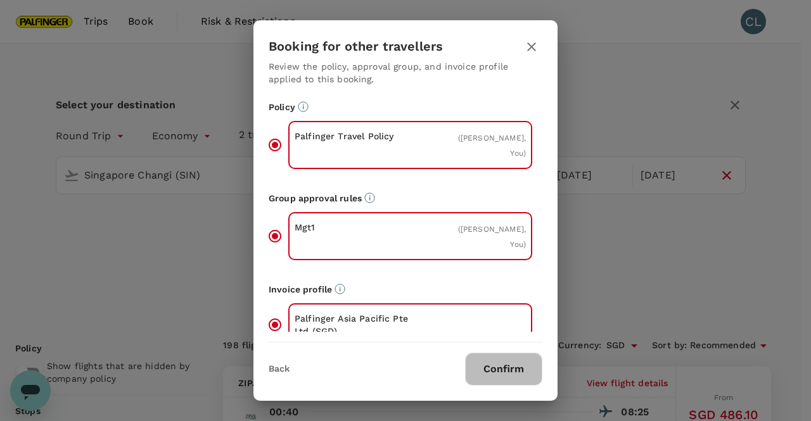
click at [514, 363] on button "Confirm" at bounding box center [503, 369] width 77 height 33
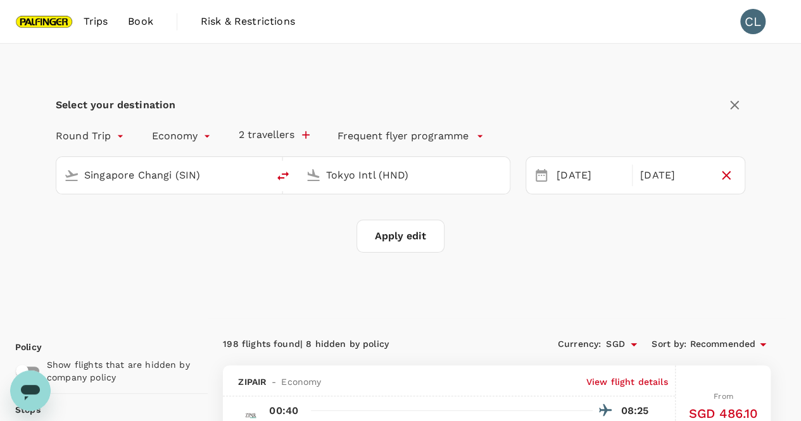
checkbox input "false"
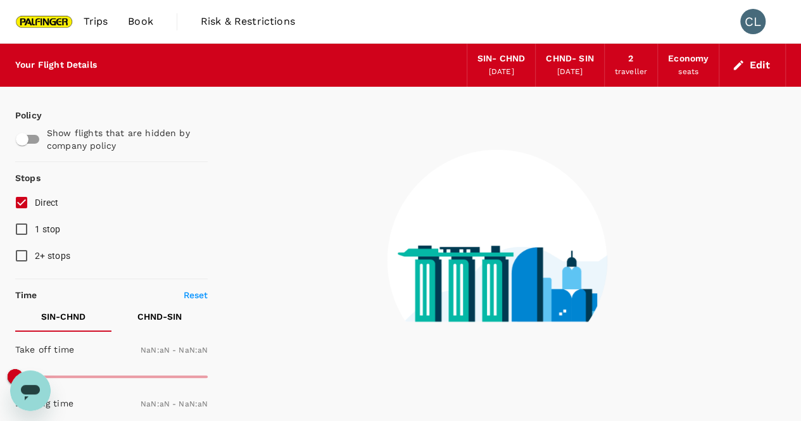
type input "1440"
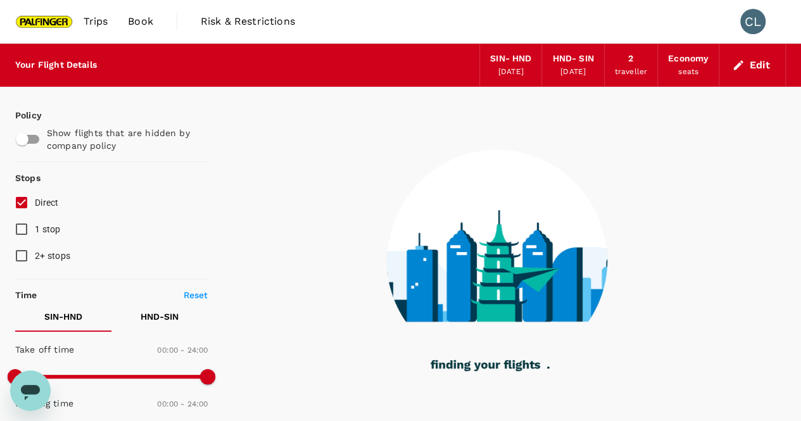
type input "1130"
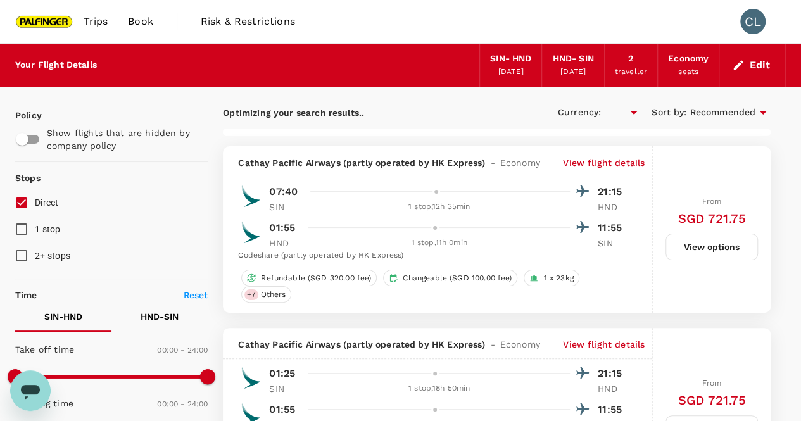
checkbox input "true"
type input "SGD"
type input "1890"
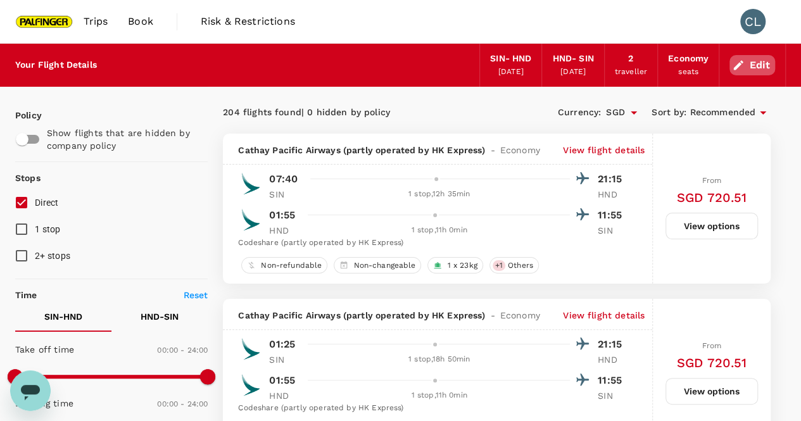
click at [742, 63] on icon "button" at bounding box center [738, 65] width 13 height 13
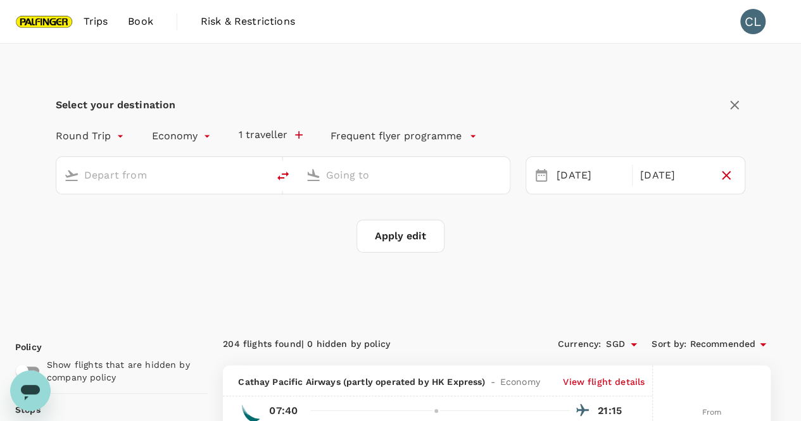
type input "Singapore Changi (SIN)"
type input "Tokyo Intl (HND)"
click at [574, 177] on div "[DATE]" at bounding box center [591, 175] width 78 height 25
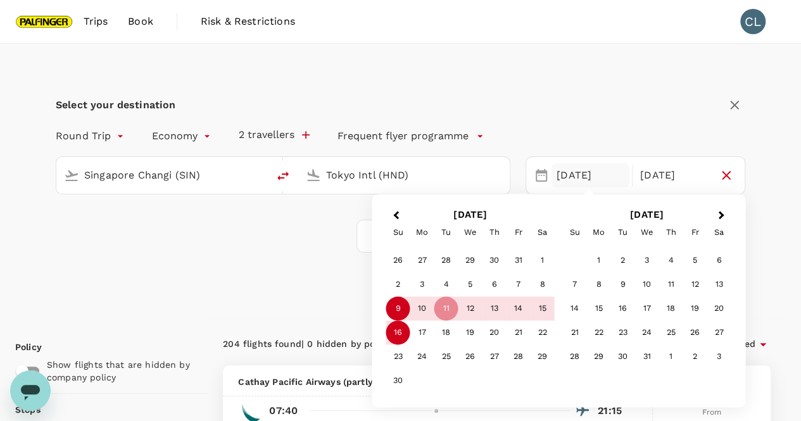
click at [399, 309] on div "9" at bounding box center [398, 309] width 24 height 24
click at [521, 312] on div "14" at bounding box center [519, 309] width 24 height 24
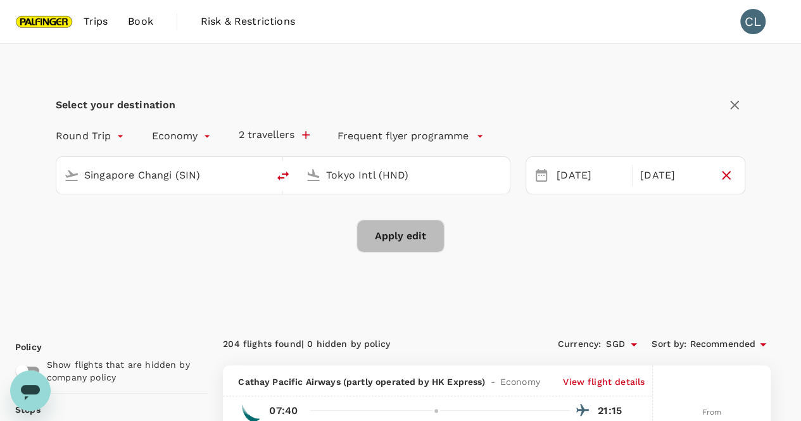
click at [411, 238] on button "Apply edit" at bounding box center [401, 236] width 88 height 33
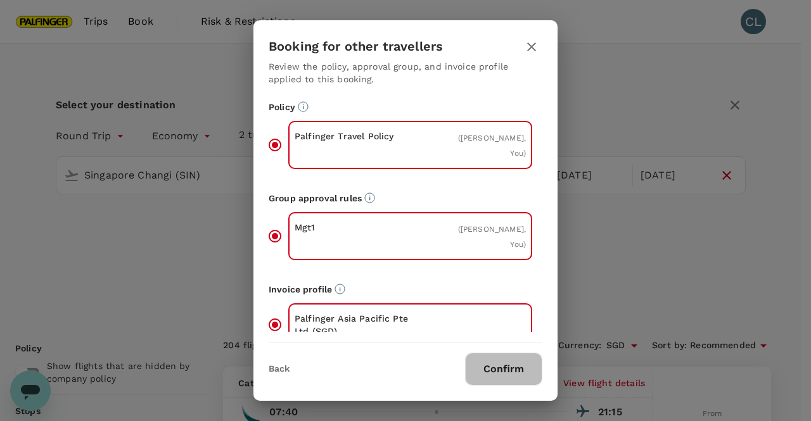
click at [507, 361] on button "Confirm" at bounding box center [503, 369] width 77 height 33
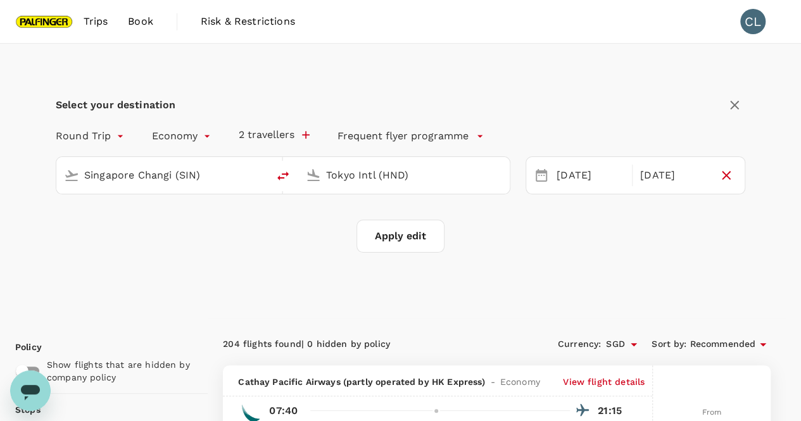
checkbox input "false"
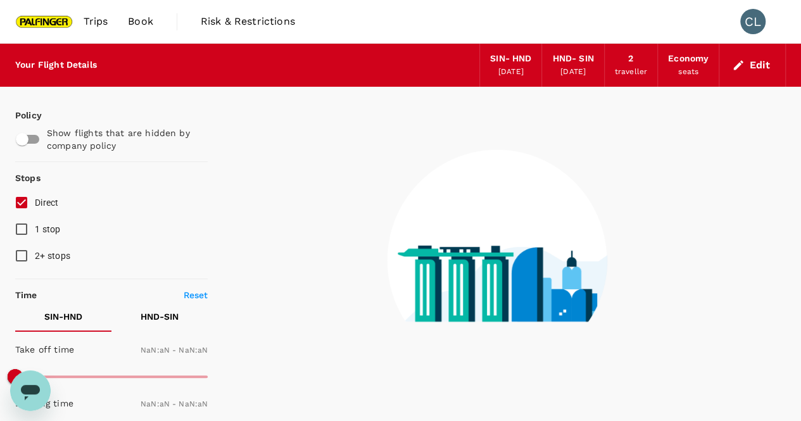
type input "1440"
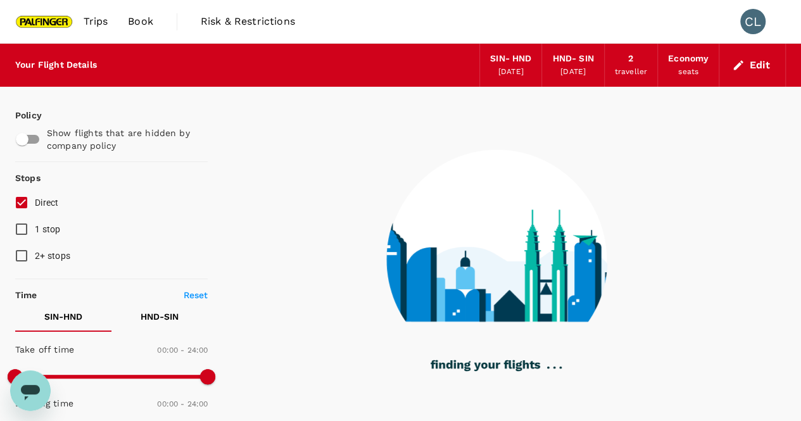
type input "850"
checkbox input "true"
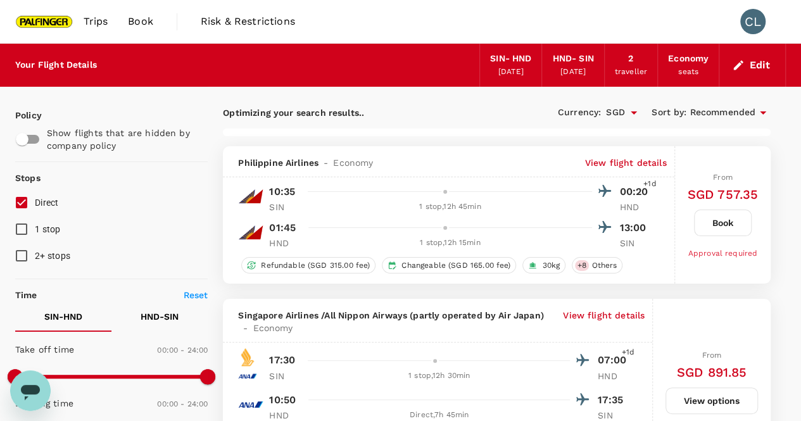
click at [765, 67] on button "Edit" at bounding box center [753, 65] width 46 height 20
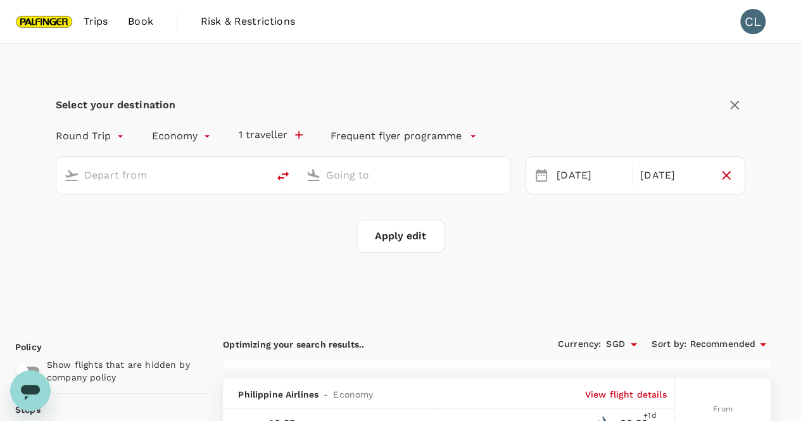
type input "Singapore Changi (SIN)"
type input "Tokyo Intl (HND)"
type input "1650"
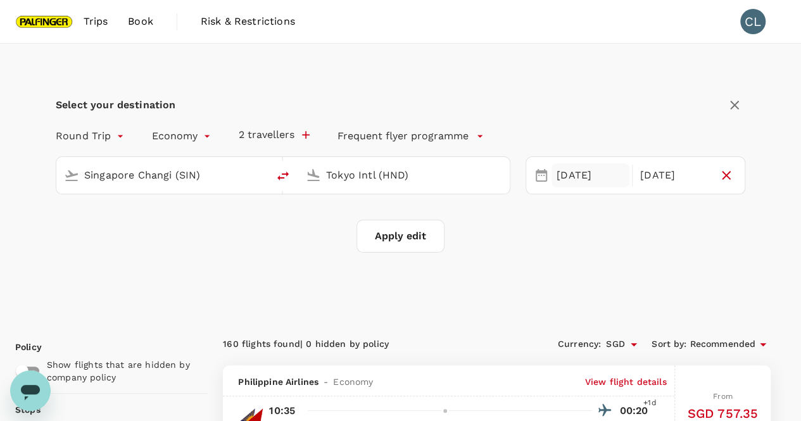
click at [584, 176] on div "[DATE]" at bounding box center [591, 175] width 78 height 25
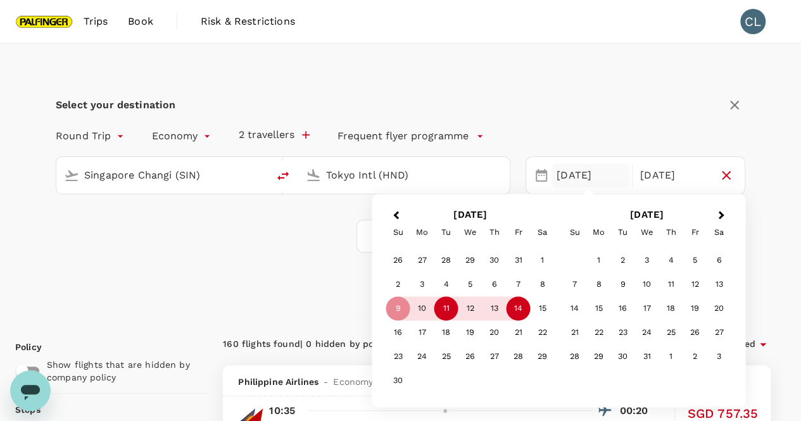
click at [447, 312] on div "11" at bounding box center [447, 309] width 24 height 24
click at [793, 198] on div "Select your destination Round Trip roundtrip Economy economy 2 travellers Frequ…" at bounding box center [400, 181] width 801 height 275
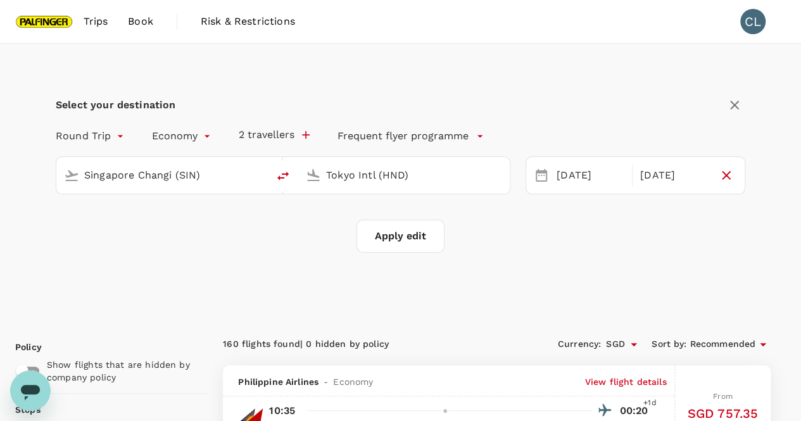
click at [404, 229] on button "Apply edit" at bounding box center [401, 236] width 88 height 33
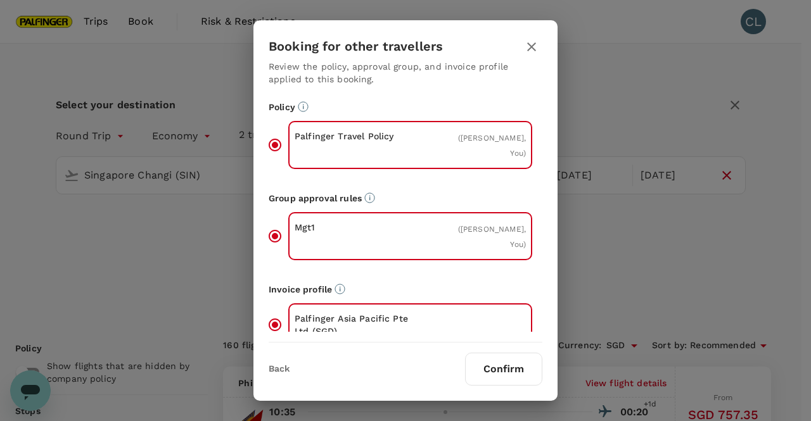
click at [519, 370] on button "Confirm" at bounding box center [503, 369] width 77 height 33
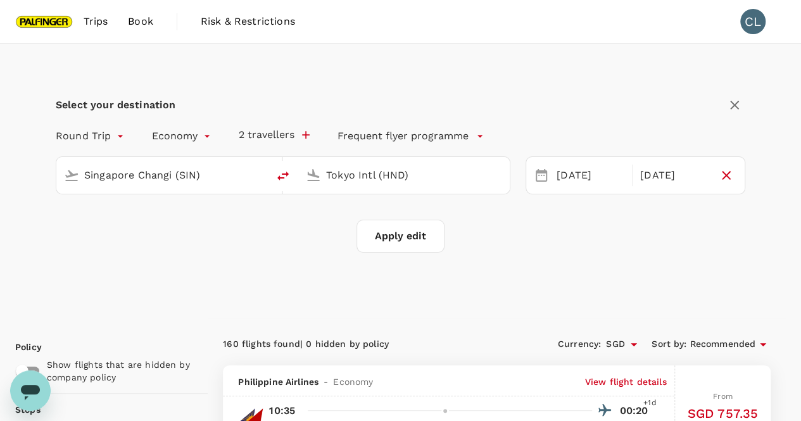
checkbox input "false"
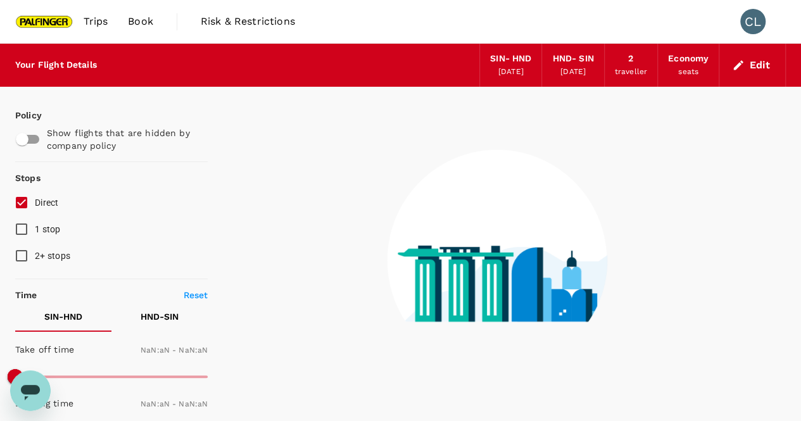
type input "1440"
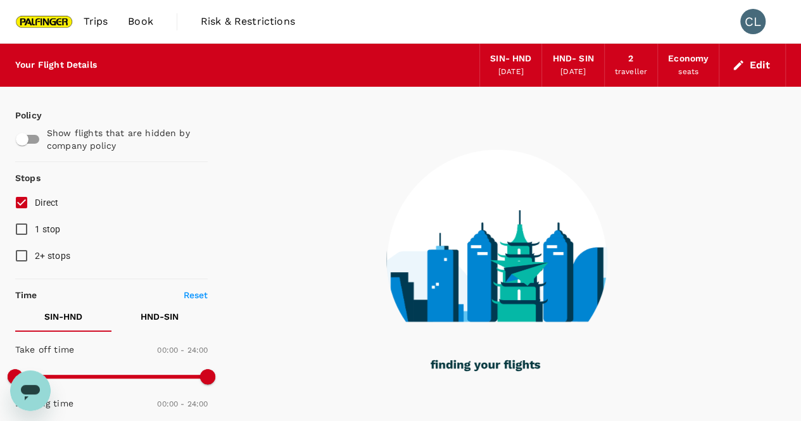
type input "1130"
checkbox input "true"
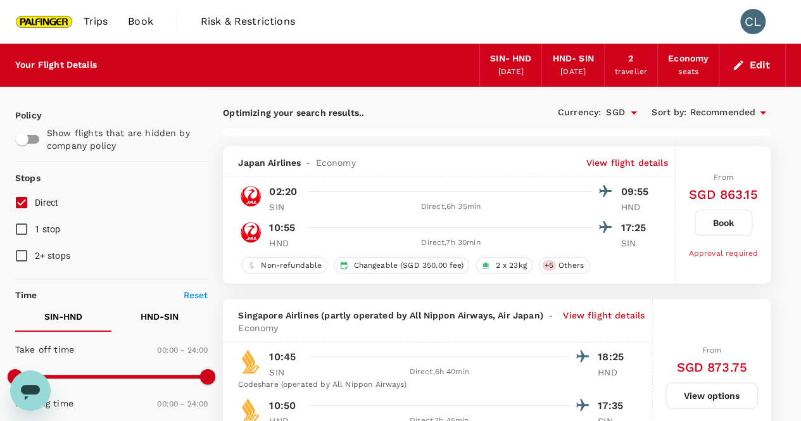
click at [745, 65] on button "Edit" at bounding box center [753, 65] width 46 height 20
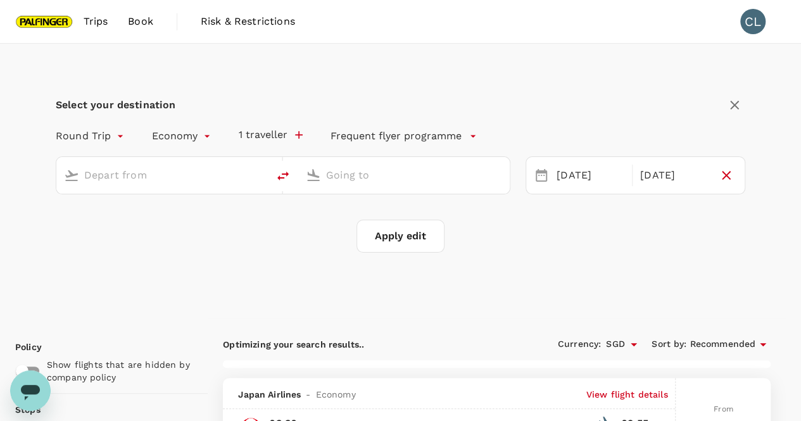
type input "Singapore Changi (SIN)"
type input "Tokyo Intl (HND)"
click at [655, 178] on div "[DATE]" at bounding box center [674, 175] width 78 height 25
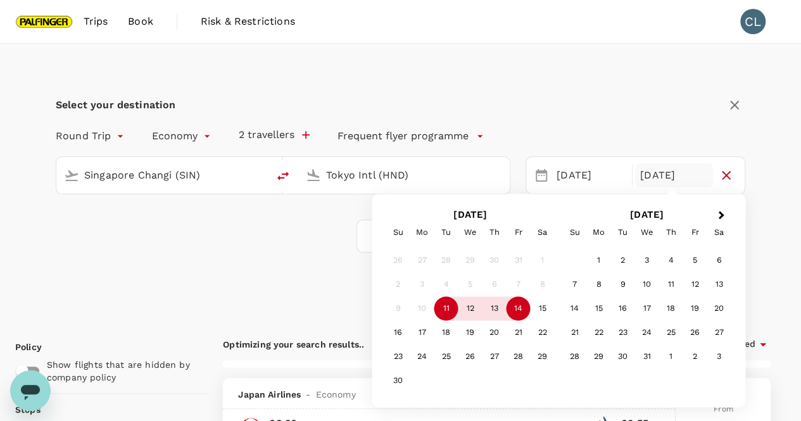
type input "1430"
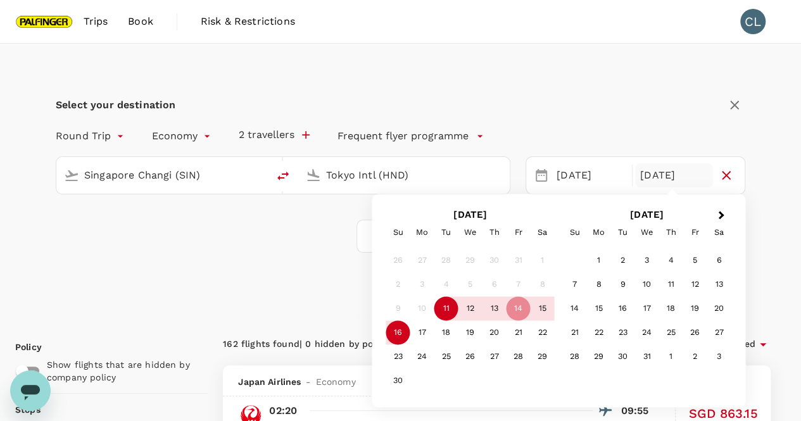
click at [393, 342] on div "16" at bounding box center [398, 333] width 24 height 24
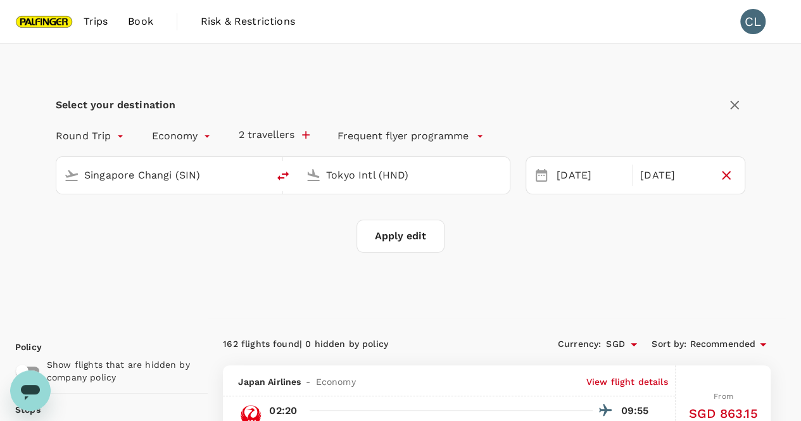
click at [407, 238] on button "Apply edit" at bounding box center [401, 236] width 88 height 33
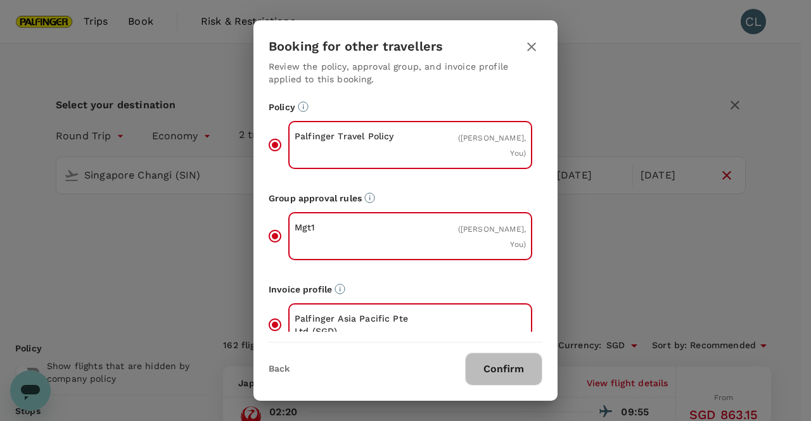
drag, startPoint x: 521, startPoint y: 369, endPoint x: 601, endPoint y: 362, distance: 80.2
click at [523, 369] on button "Confirm" at bounding box center [503, 369] width 77 height 33
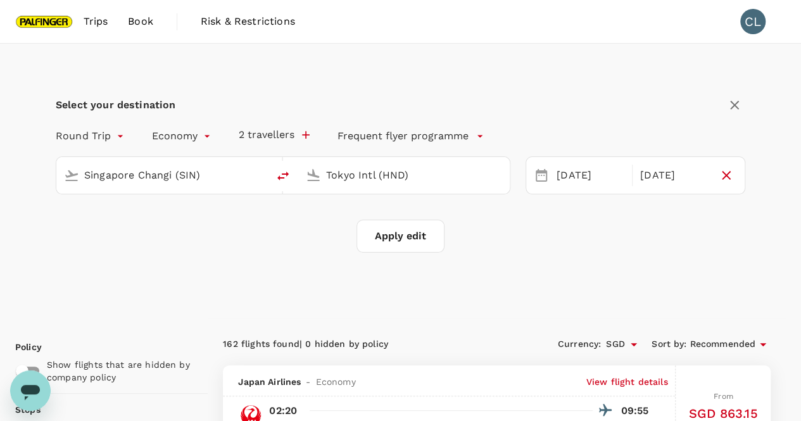
checkbox input "false"
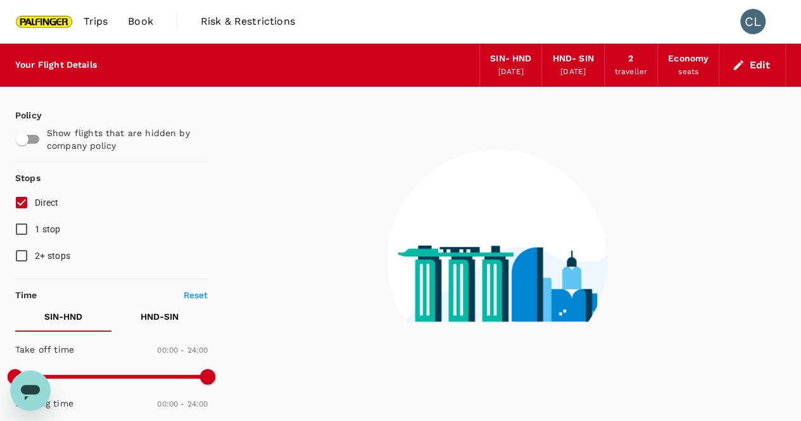
type input "1440"
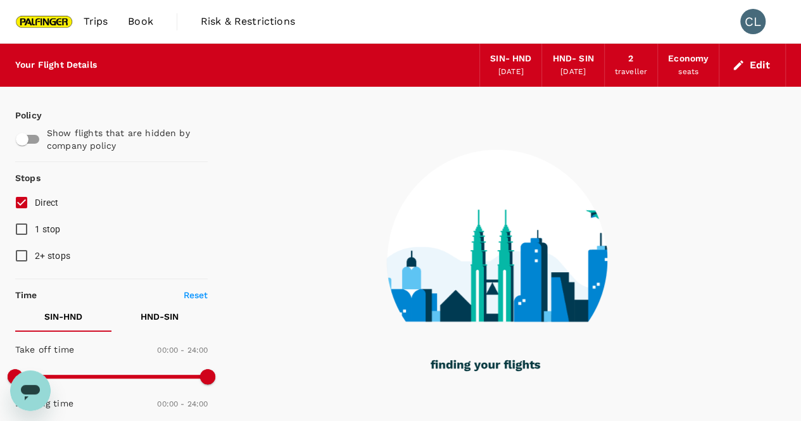
type input "1155"
checkbox input "true"
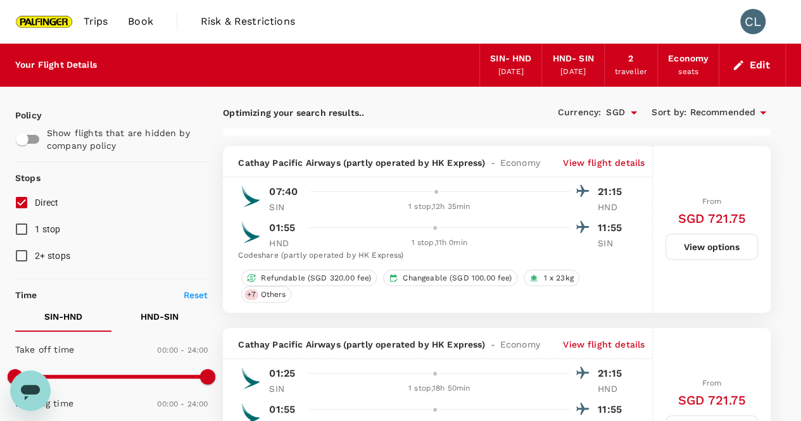
type input "1890"
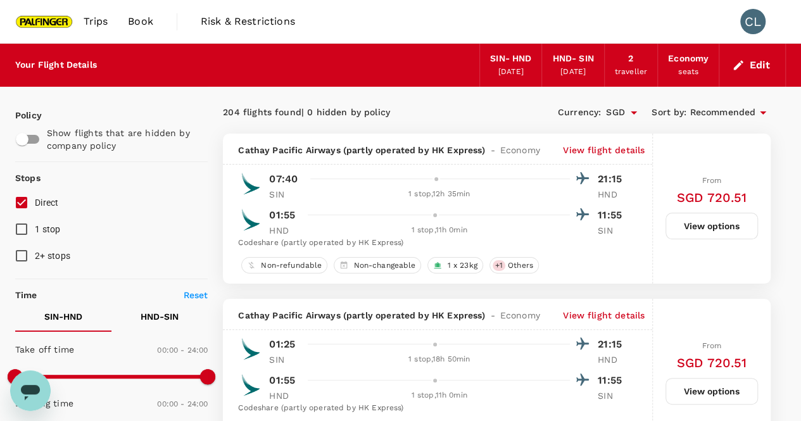
click at [515, 62] on div "SIN - HND" at bounding box center [510, 59] width 41 height 14
click at [565, 59] on div "HND - SIN" at bounding box center [572, 59] width 41 height 14
click at [586, 73] on div "[DATE]" at bounding box center [573, 72] width 25 height 13
click at [583, 51] on div "HND - SIN [DATE]" at bounding box center [573, 65] width 62 height 43
click at [736, 65] on icon "button" at bounding box center [739, 65] width 10 height 10
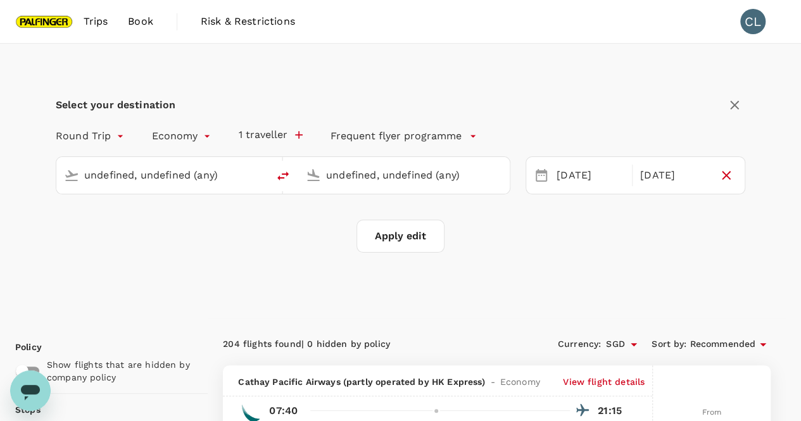
type input "Singapore Changi (SIN)"
type input "Tokyo Intl (HND)"
type input "Singapore Changi (SIN)"
click at [431, 178] on input "Tokyo Intl (HND)" at bounding box center [404, 175] width 157 height 20
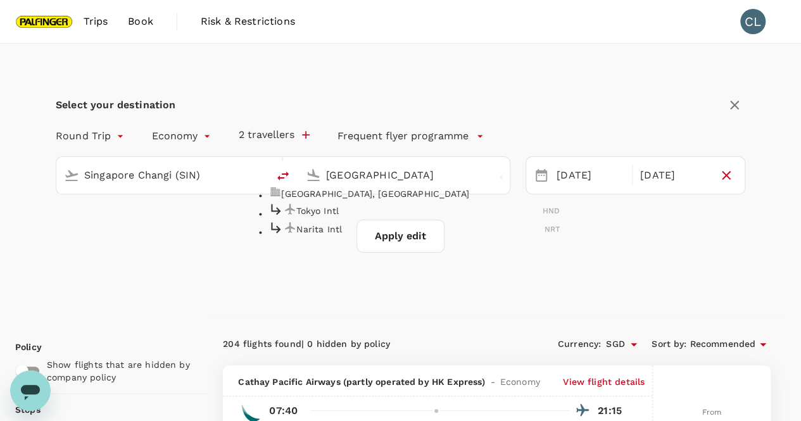
click at [351, 236] on p "Narita Intl" at bounding box center [421, 229] width 248 height 13
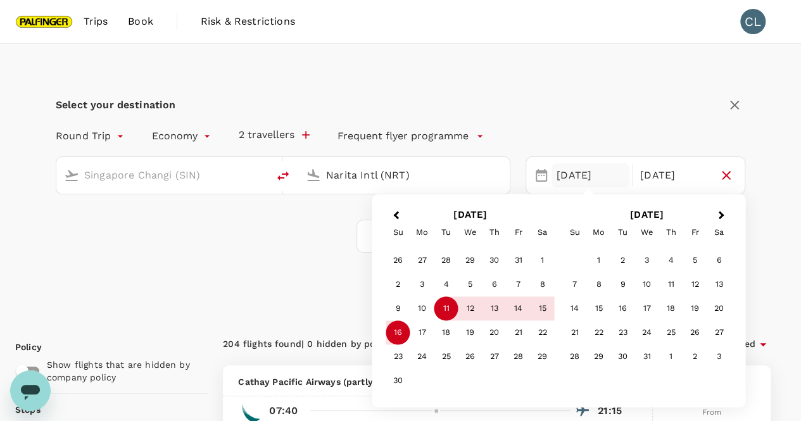
type input "Narita Intl (NRT)"
click at [451, 310] on div "11" at bounding box center [447, 309] width 24 height 24
click at [400, 339] on div "16" at bounding box center [398, 333] width 24 height 24
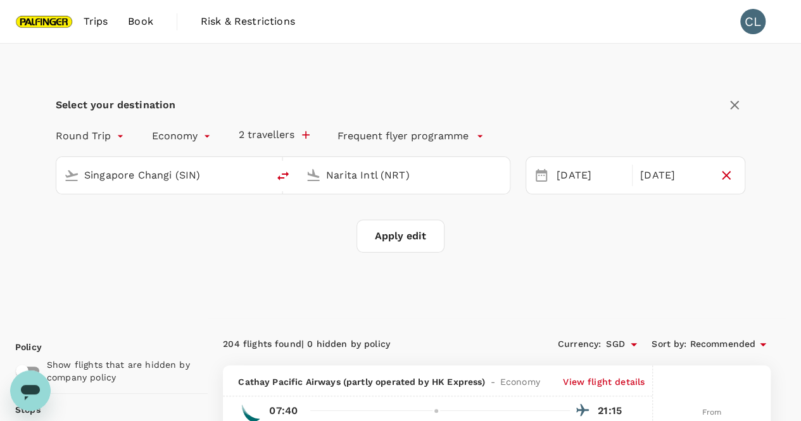
click at [416, 234] on button "Apply edit" at bounding box center [401, 236] width 88 height 33
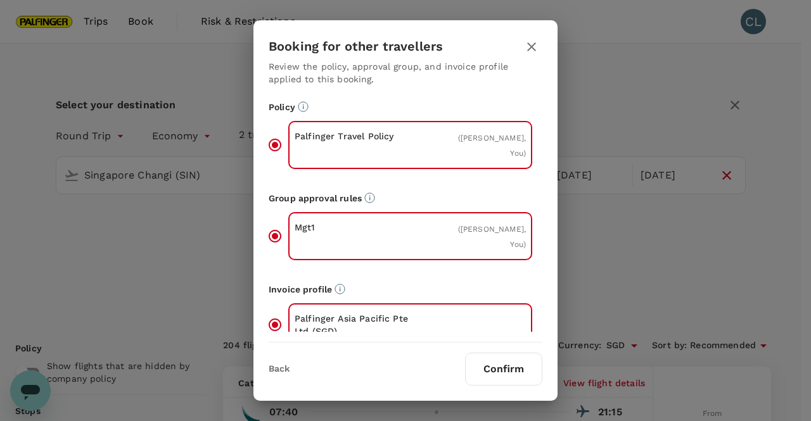
click at [513, 363] on button "Confirm" at bounding box center [503, 369] width 77 height 33
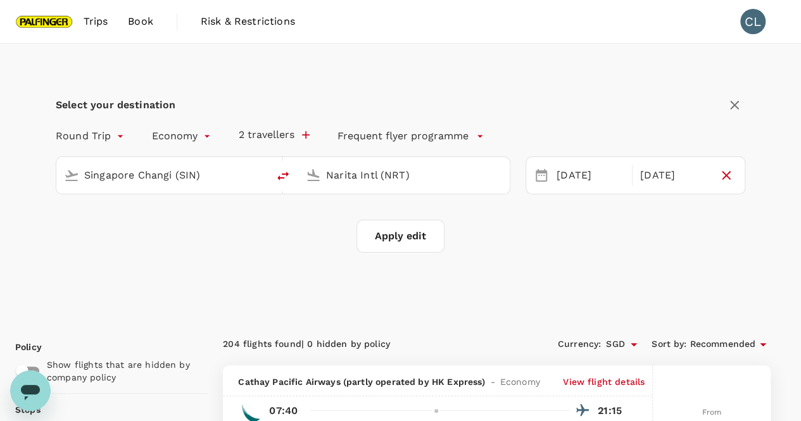
checkbox input "false"
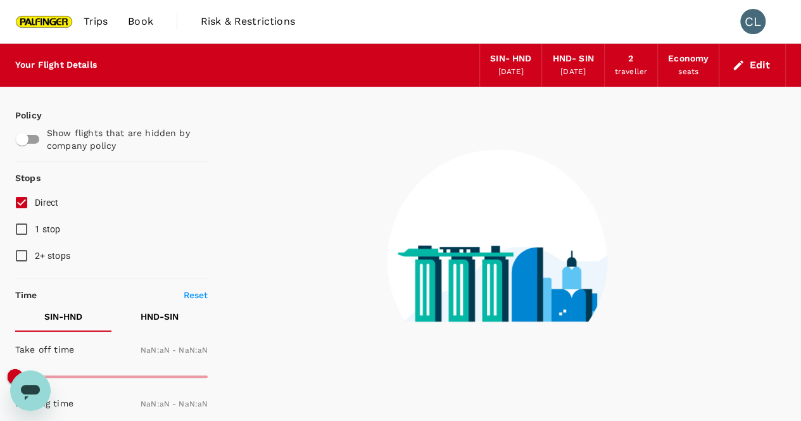
type input "1440"
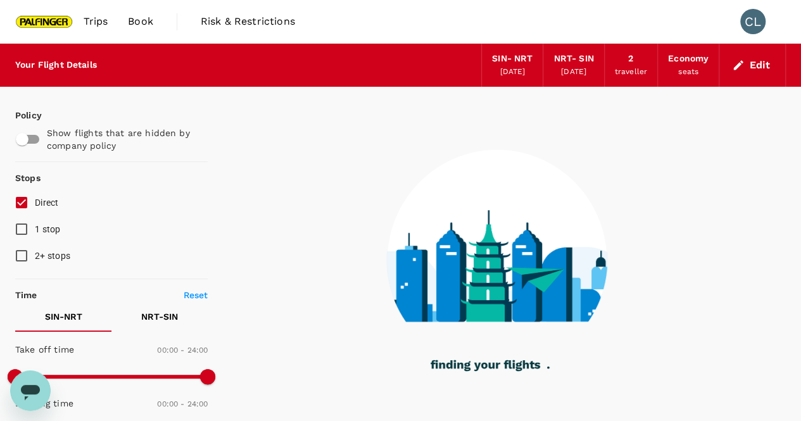
type input "1455"
checkbox input "true"
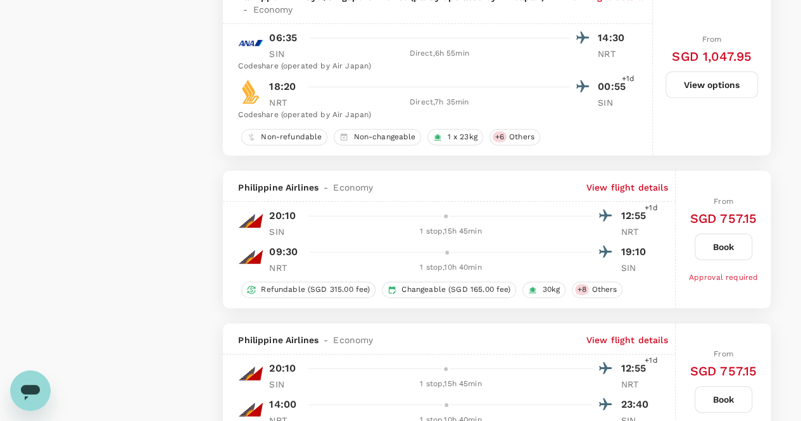
scroll to position [1901, 0]
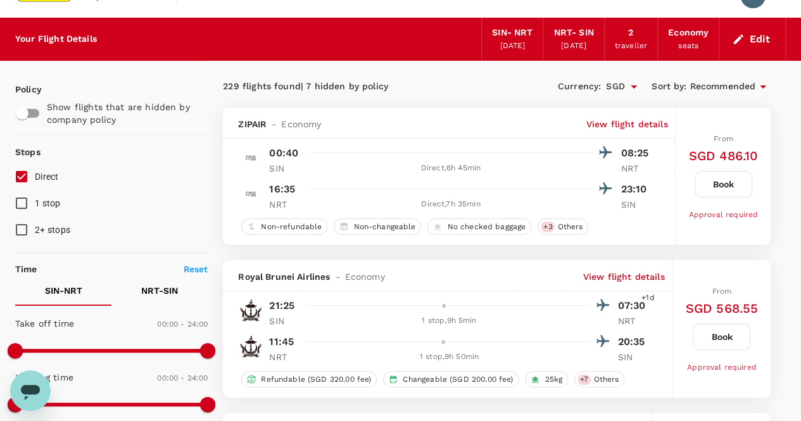
scroll to position [0, 0]
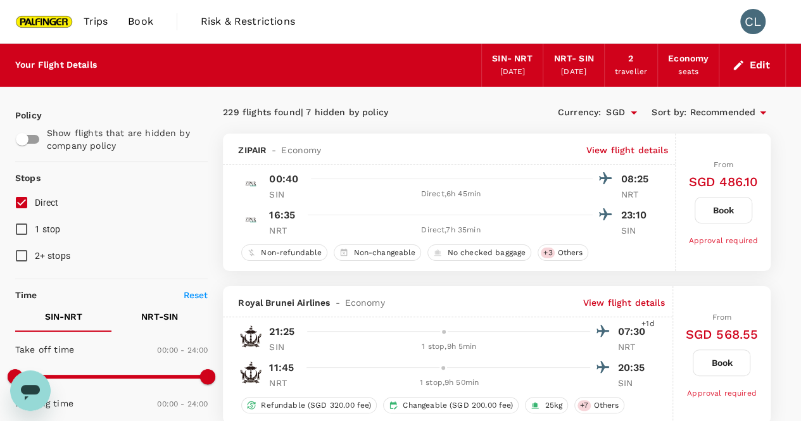
click at [575, 67] on div "[DATE]" at bounding box center [573, 72] width 25 height 13
click at [581, 67] on div "[DATE]" at bounding box center [573, 72] width 25 height 13
click at [739, 60] on icon "button" at bounding box center [738, 65] width 13 height 13
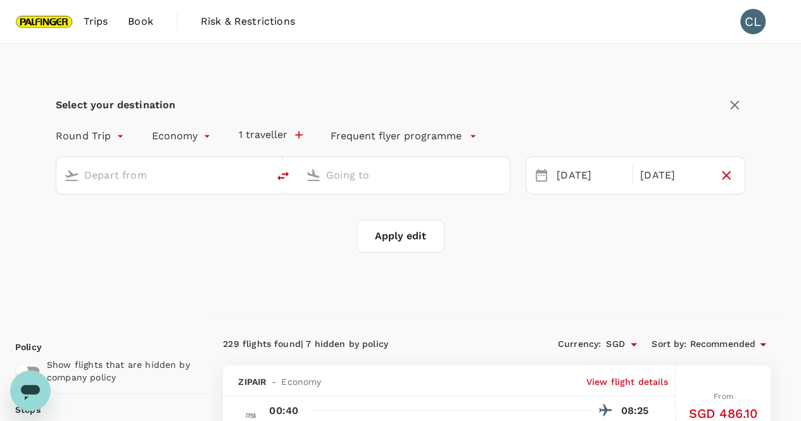
type input "Singapore Changi (SIN)"
type input "Narita Intl (NRT)"
click at [677, 177] on div "[DATE]" at bounding box center [674, 175] width 78 height 25
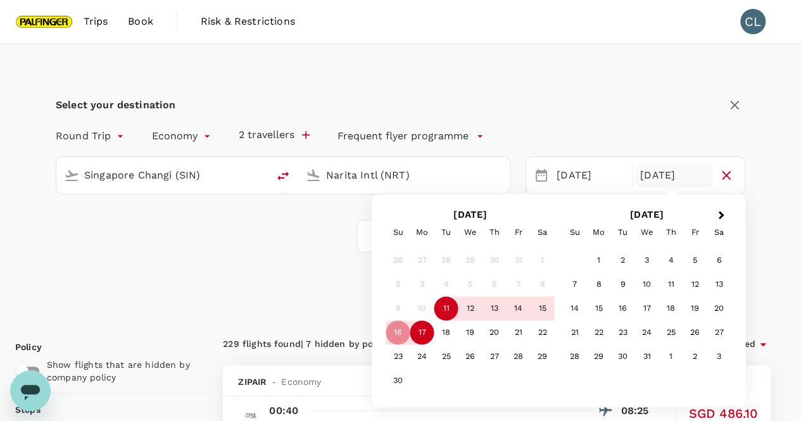
click at [423, 339] on div "17" at bounding box center [423, 333] width 24 height 24
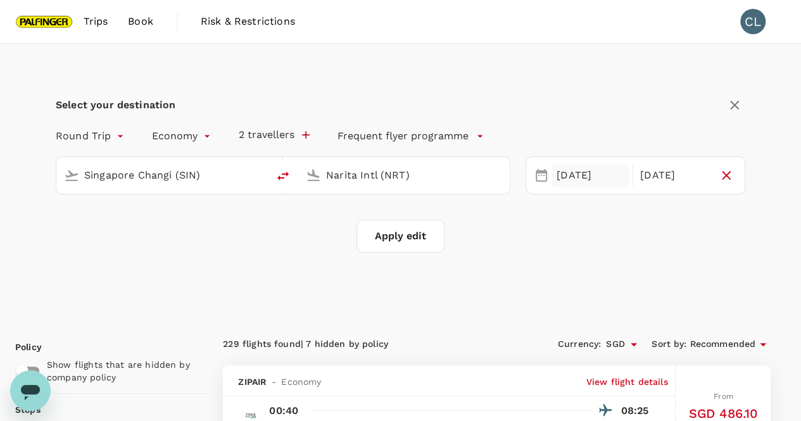
click at [592, 181] on div "[DATE]" at bounding box center [591, 175] width 78 height 25
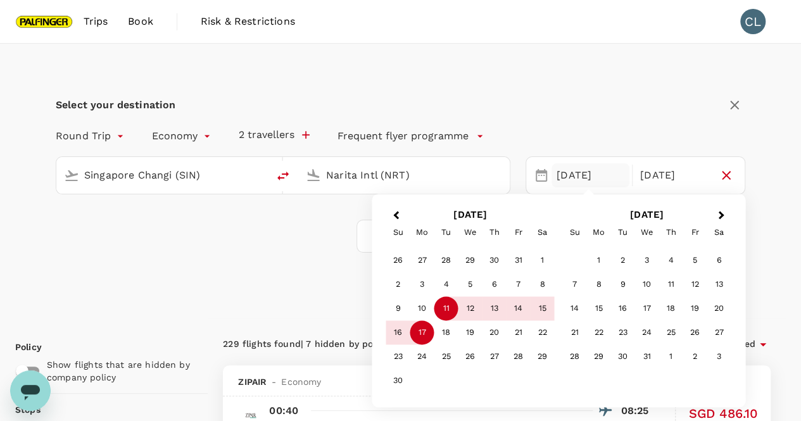
click at [455, 310] on div "11" at bounding box center [447, 309] width 24 height 24
click at [444, 308] on div "11" at bounding box center [447, 309] width 24 height 24
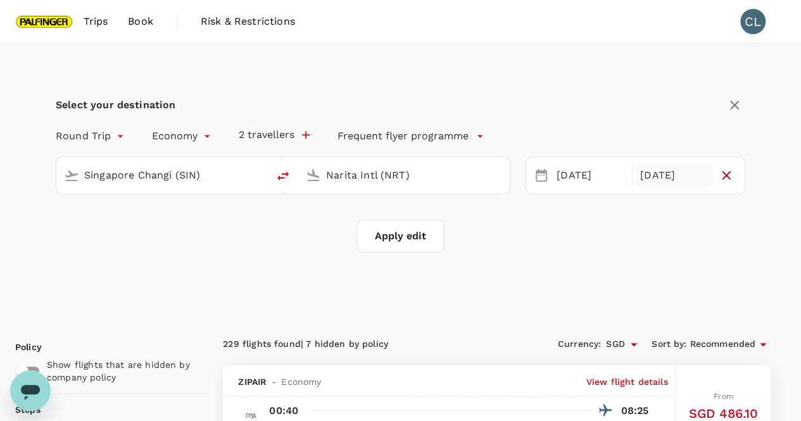
click at [661, 165] on div "[DATE]" at bounding box center [674, 175] width 78 height 25
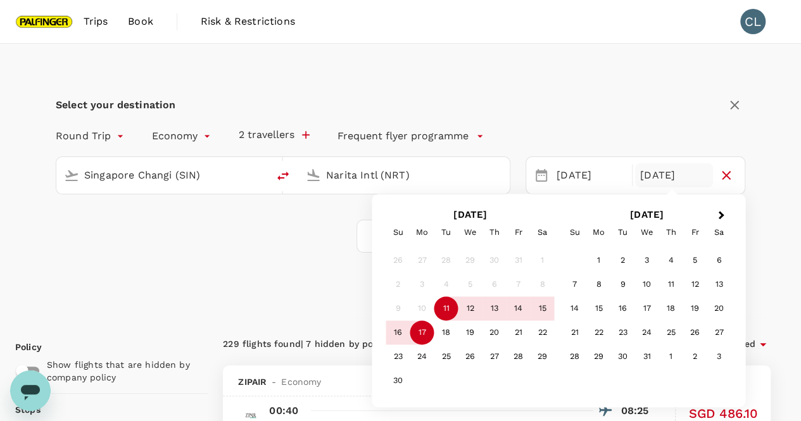
click at [421, 335] on div "17" at bounding box center [423, 333] width 24 height 24
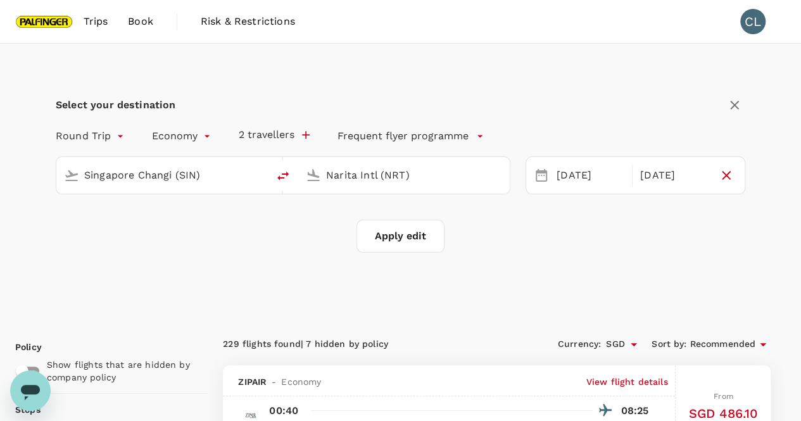
click at [405, 241] on button "Apply edit" at bounding box center [401, 236] width 88 height 33
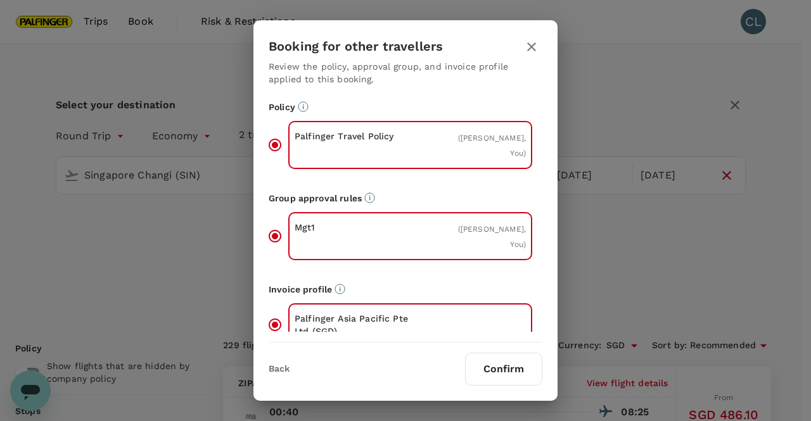
click at [504, 359] on button "Confirm" at bounding box center [503, 369] width 77 height 33
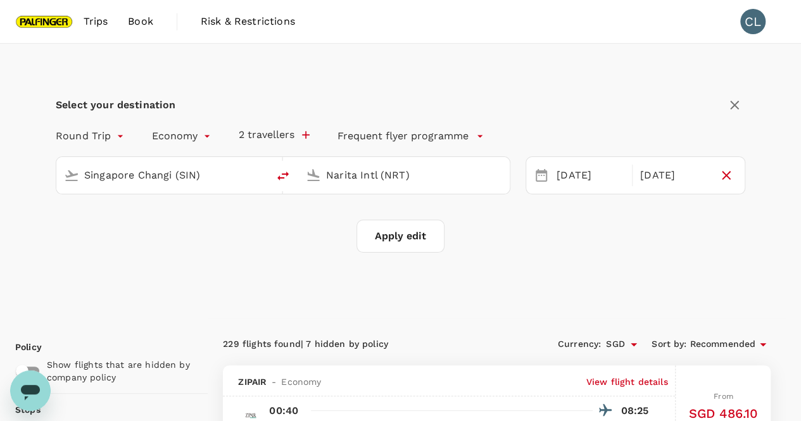
checkbox input "false"
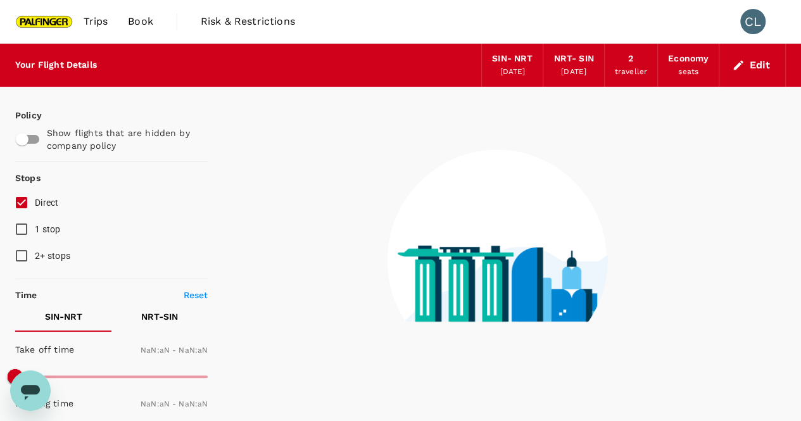
type input "1440"
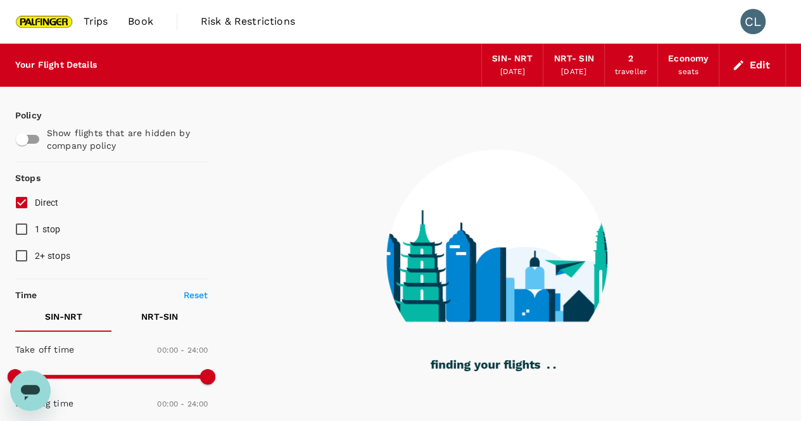
checkbox input "true"
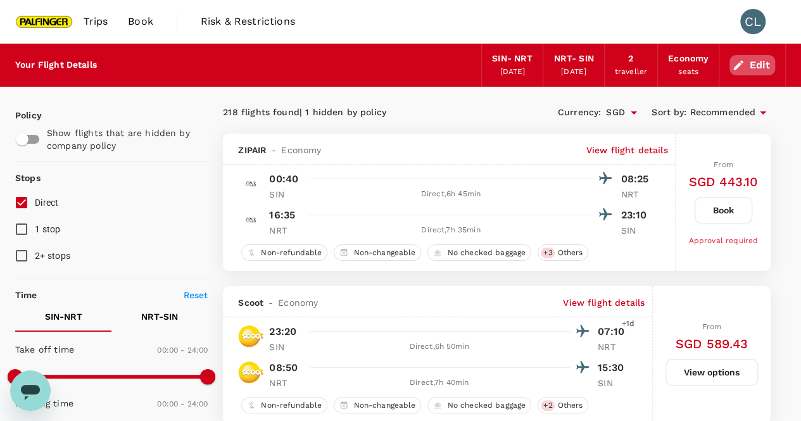
click at [736, 65] on icon "button" at bounding box center [738, 65] width 13 height 13
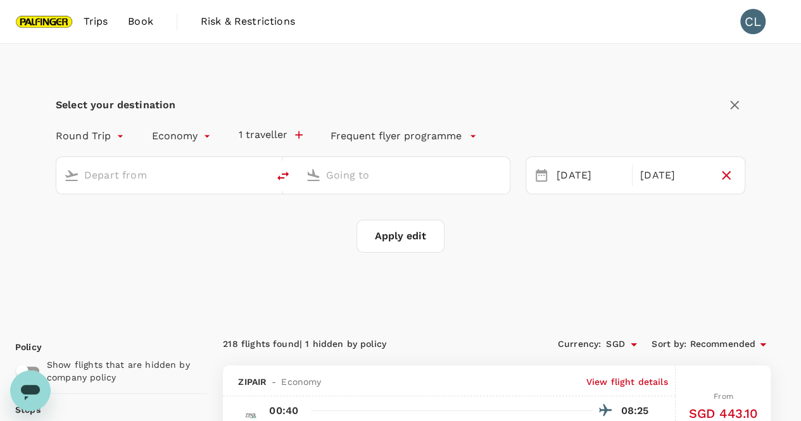
type input "Singapore Changi (SIN)"
click at [577, 183] on div "[DATE]" at bounding box center [591, 175] width 78 height 25
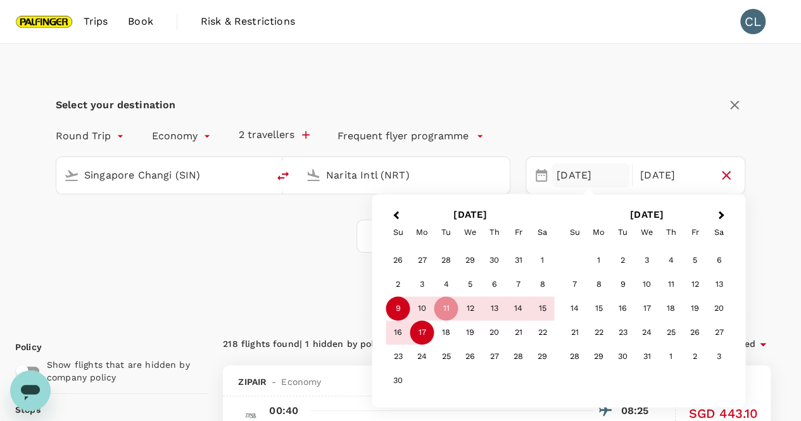
click at [395, 310] on div "9" at bounding box center [398, 309] width 24 height 24
click at [499, 312] on div "13" at bounding box center [495, 309] width 24 height 24
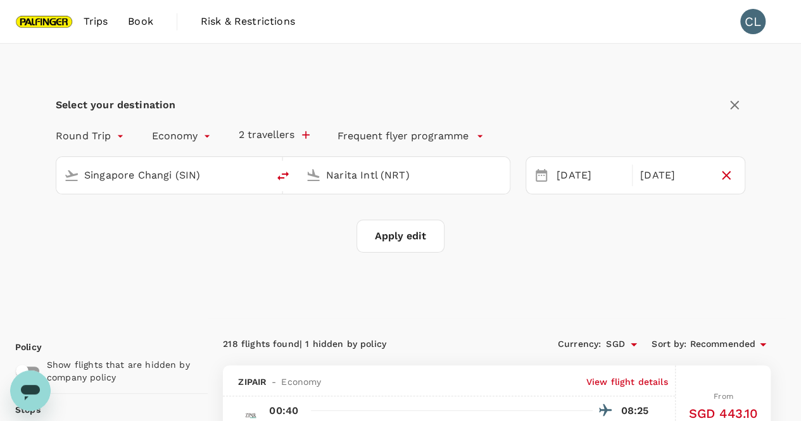
click at [556, 269] on div "Select your destination Round Trip roundtrip Economy economy 2 travellers Frequ…" at bounding box center [400, 181] width 771 height 275
click at [664, 170] on div "[DATE]" at bounding box center [674, 175] width 78 height 25
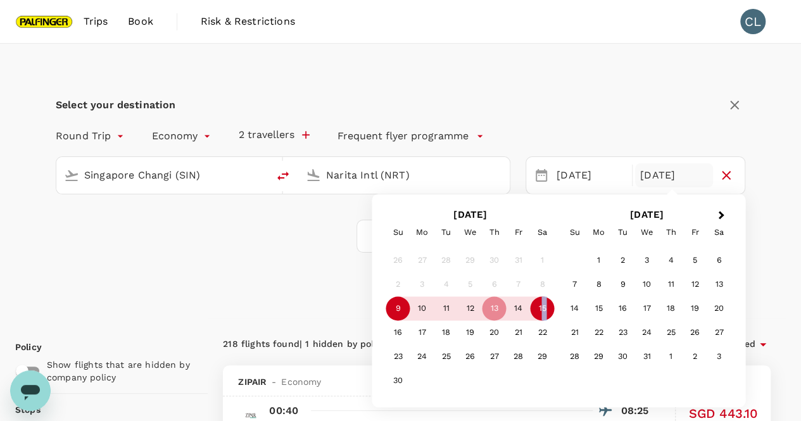
click at [546, 306] on div "15" at bounding box center [543, 309] width 24 height 24
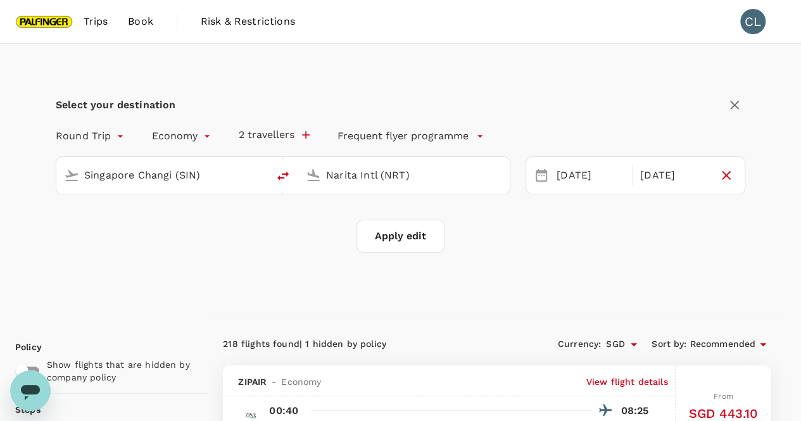
click at [402, 181] on input "Narita Intl (NRT)" at bounding box center [404, 175] width 157 height 20
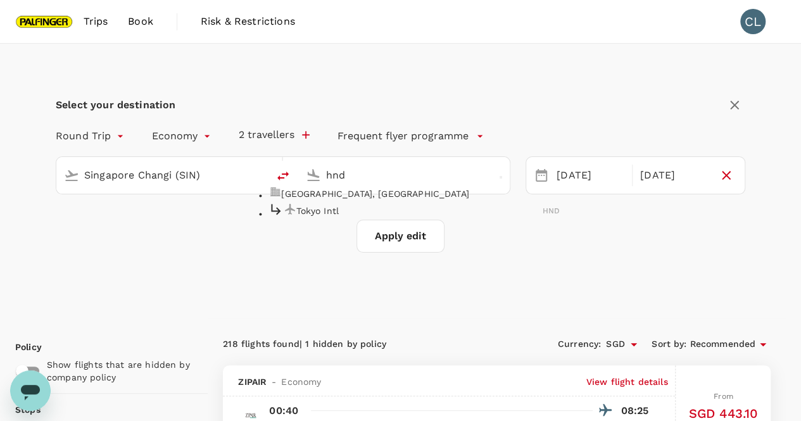
click at [399, 216] on div "Tokyo Intl HND" at bounding box center [414, 210] width 291 height 18
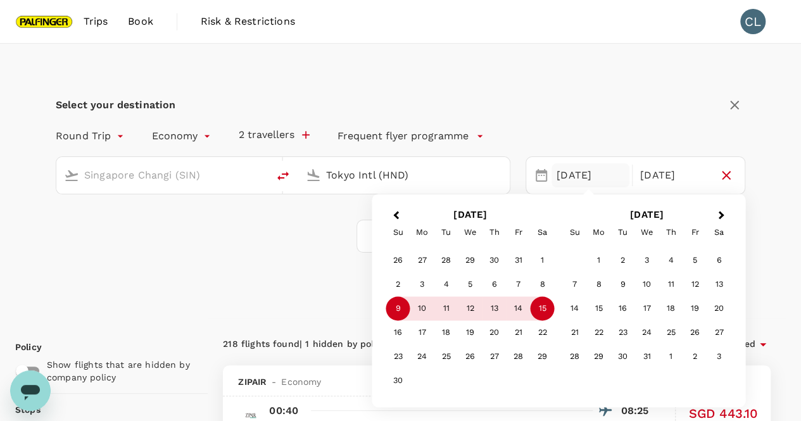
type input "Tokyo Intl (HND)"
click at [308, 253] on div "Select your destination Round Trip roundtrip Economy economy 2 travellers Frequ…" at bounding box center [400, 181] width 771 height 275
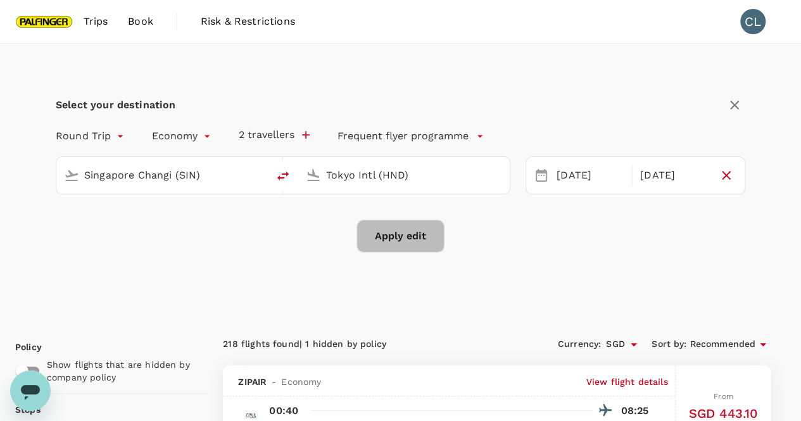
click at [373, 243] on button "Apply edit" at bounding box center [401, 236] width 88 height 33
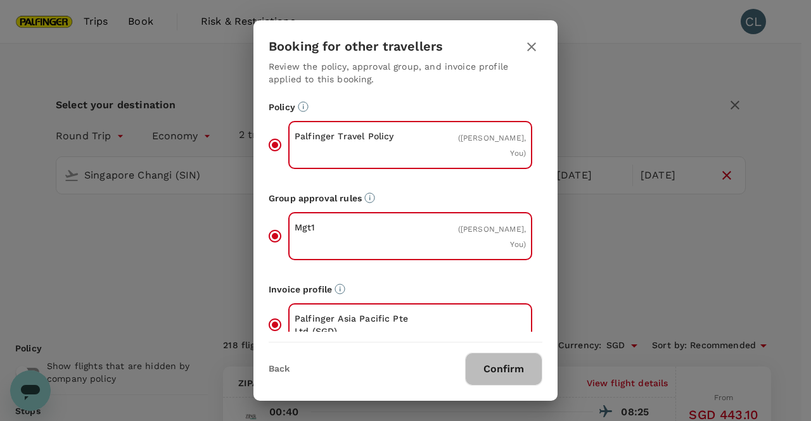
click at [502, 359] on button "Confirm" at bounding box center [503, 369] width 77 height 33
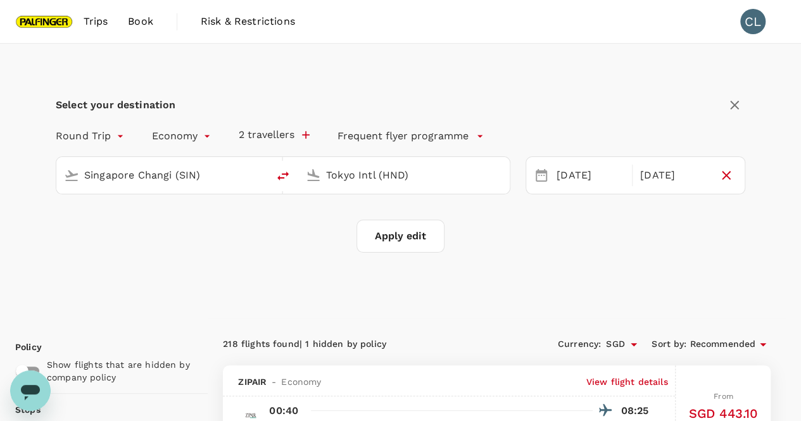
checkbox input "false"
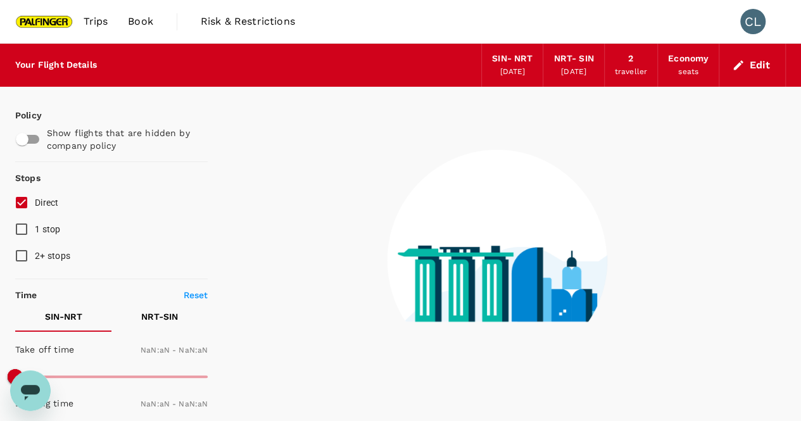
type input "1440"
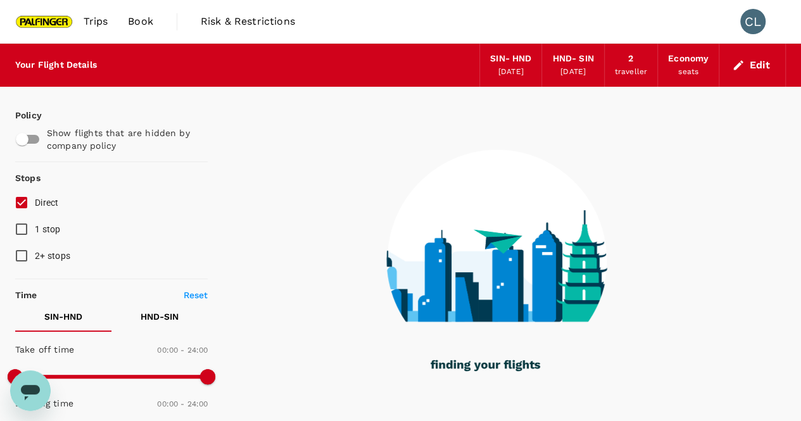
type input "1020"
checkbox input "true"
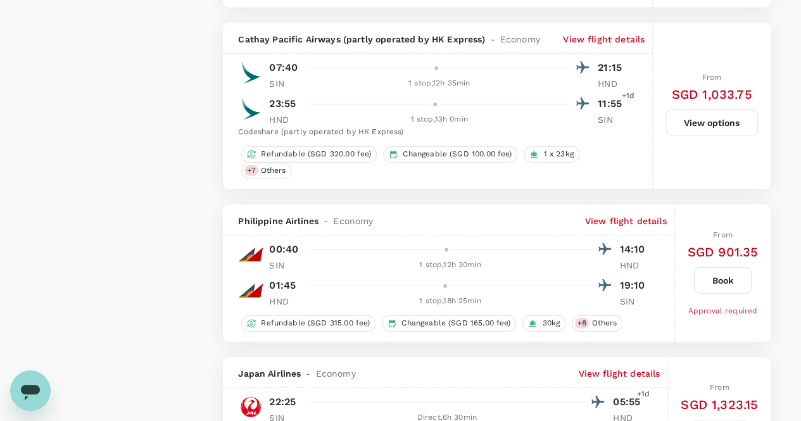
scroll to position [1901, 0]
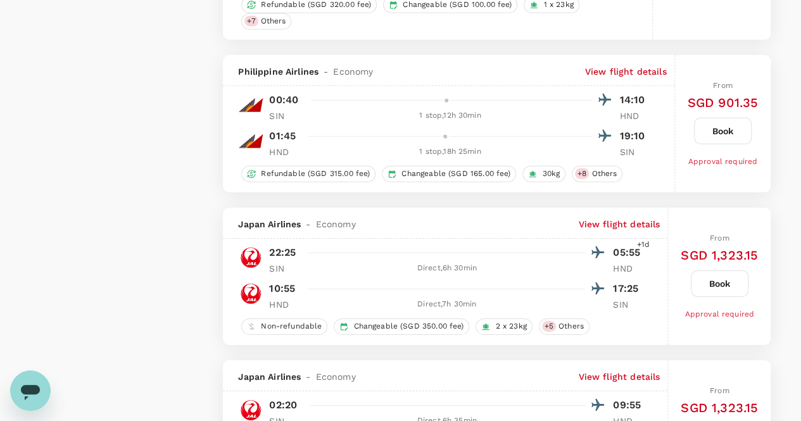
type input "1650"
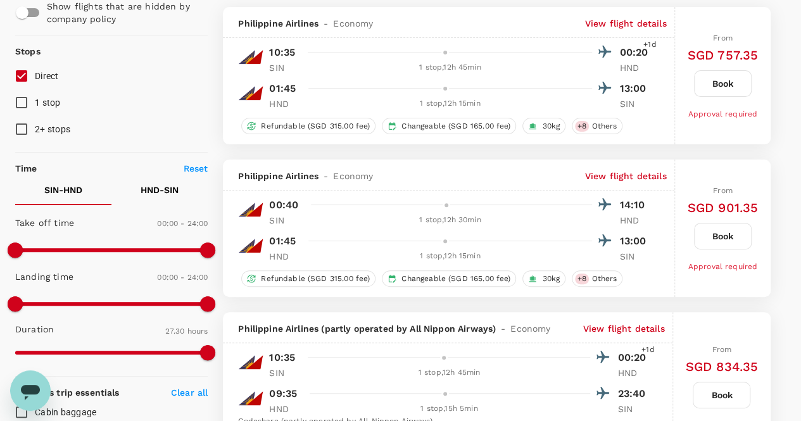
scroll to position [0, 0]
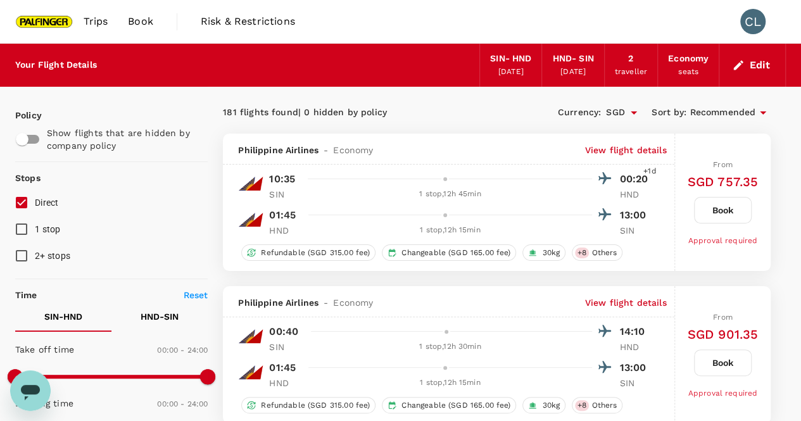
click at [518, 61] on div "SIN - HND" at bounding box center [510, 59] width 41 height 14
click at [309, 75] on div "Your Flight Details SIN - HND [DATE] HND - SIN [DATE] 2 traveller Economy seats…" at bounding box center [400, 65] width 771 height 43
click at [520, 67] on div "[DATE]" at bounding box center [511, 72] width 25 height 13
click at [746, 67] on button "Edit" at bounding box center [753, 65] width 46 height 20
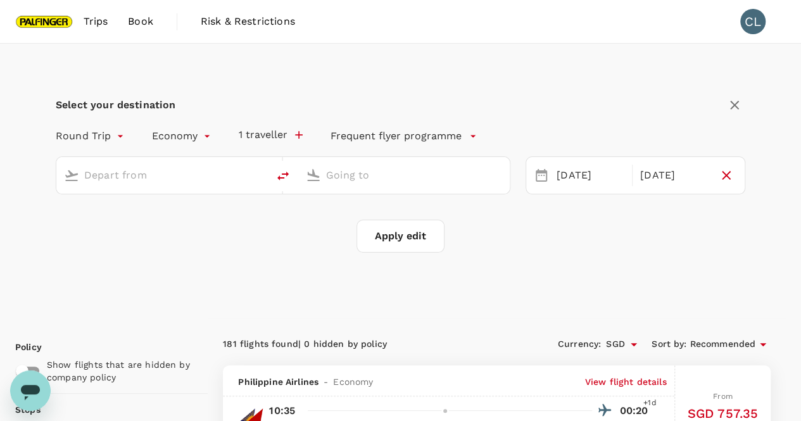
type input "Singapore Changi (SIN)"
click at [414, 176] on input "Tokyo Intl (HND)" at bounding box center [404, 175] width 157 height 20
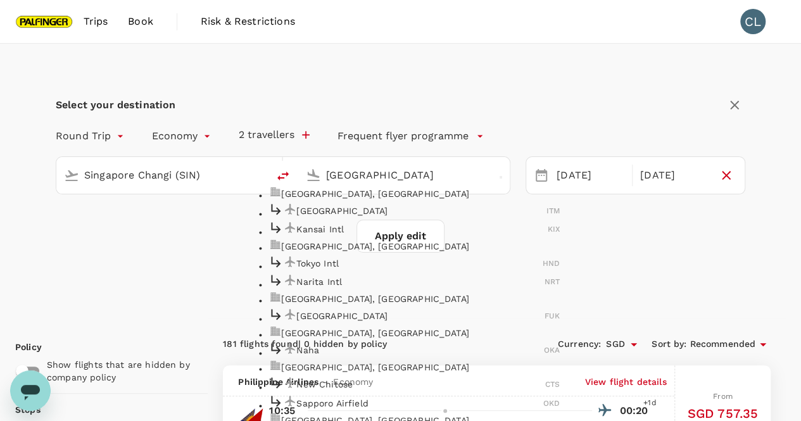
click at [379, 288] on p "Narita Intl" at bounding box center [421, 282] width 248 height 13
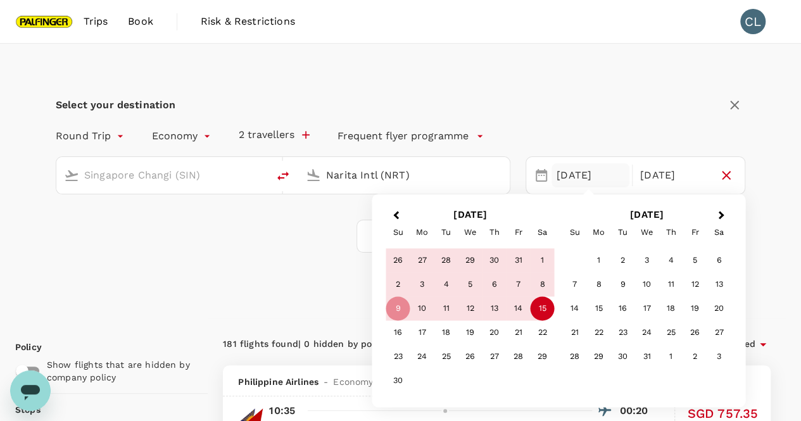
type input "Narita Intl (NRT)"
click at [324, 240] on div "Apply edit" at bounding box center [401, 236] width 690 height 33
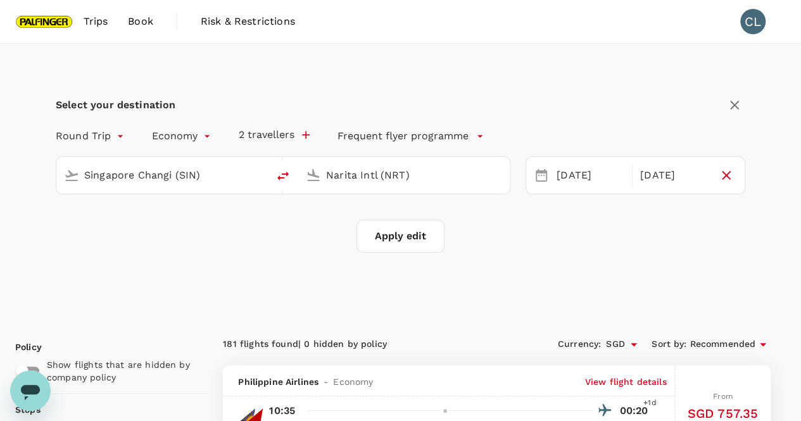
click at [412, 234] on button "Apply edit" at bounding box center [401, 236] width 88 height 33
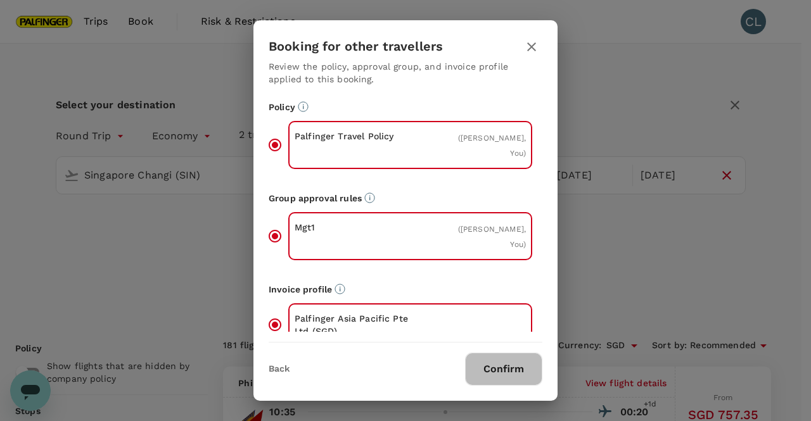
click at [509, 366] on button "Confirm" at bounding box center [503, 369] width 77 height 33
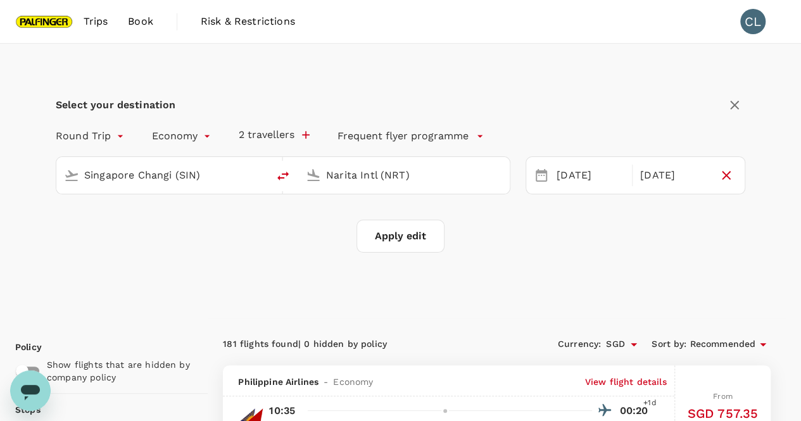
checkbox input "false"
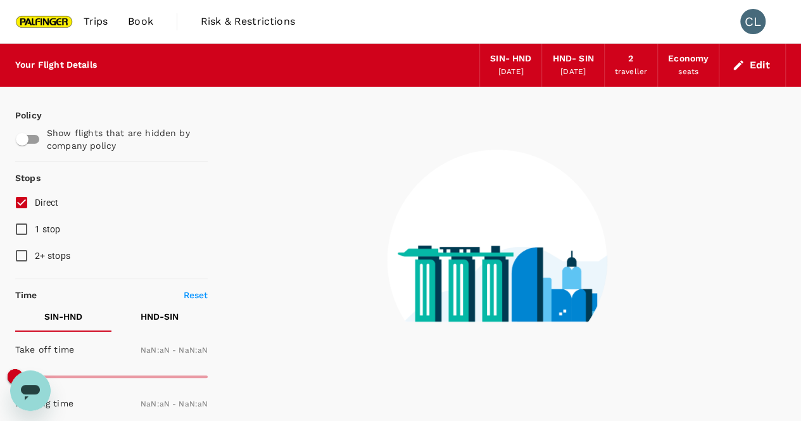
type input "1440"
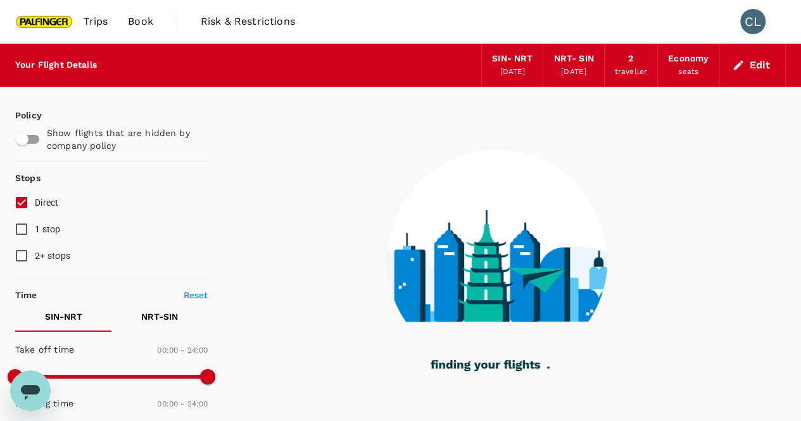
type input "1265"
checkbox input "true"
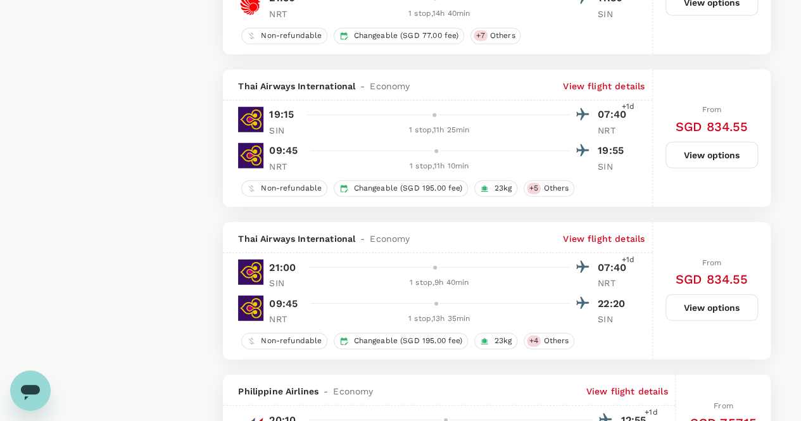
scroll to position [1711, 0]
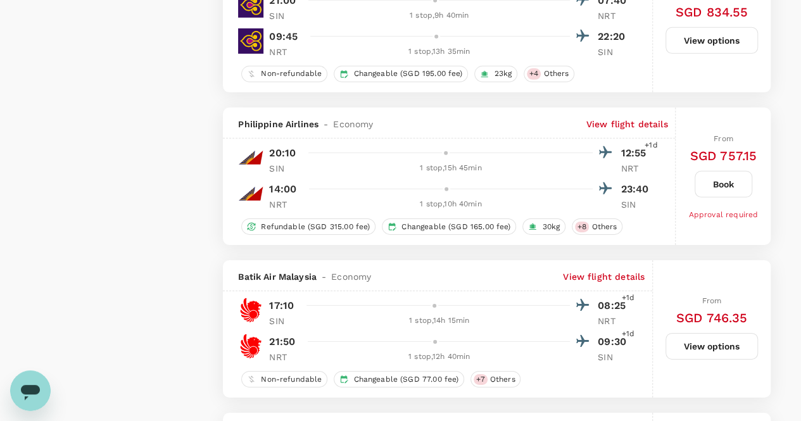
type input "1295"
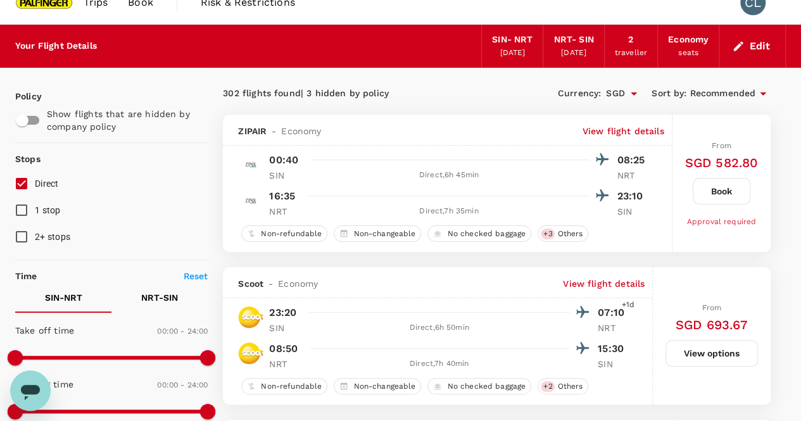
scroll to position [0, 0]
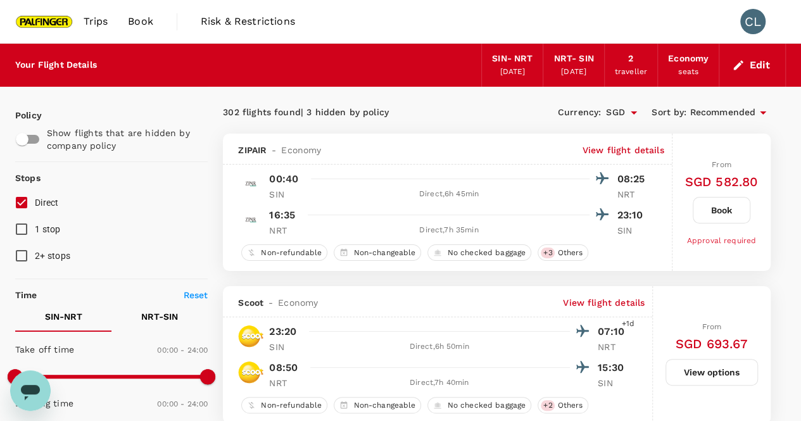
click at [500, 67] on div "[DATE]" at bounding box center [512, 72] width 25 height 13
click at [737, 65] on icon "button" at bounding box center [739, 65] width 10 height 10
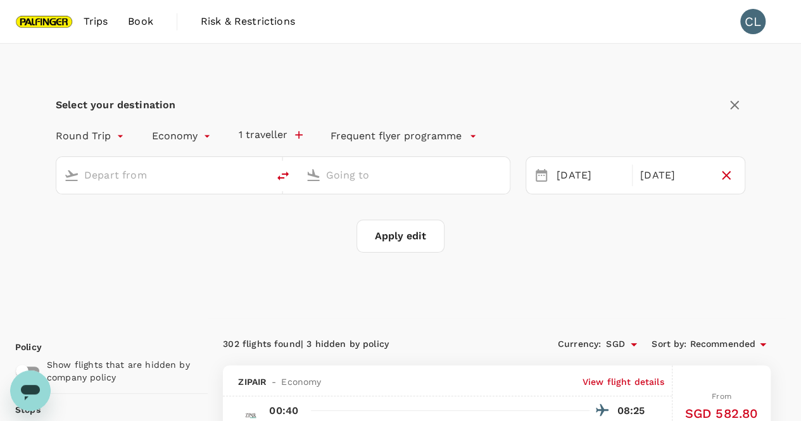
type input "Singapore Changi (SIN)"
type input "Narita Intl (NRT)"
click at [582, 170] on div "[DATE]" at bounding box center [591, 175] width 78 height 25
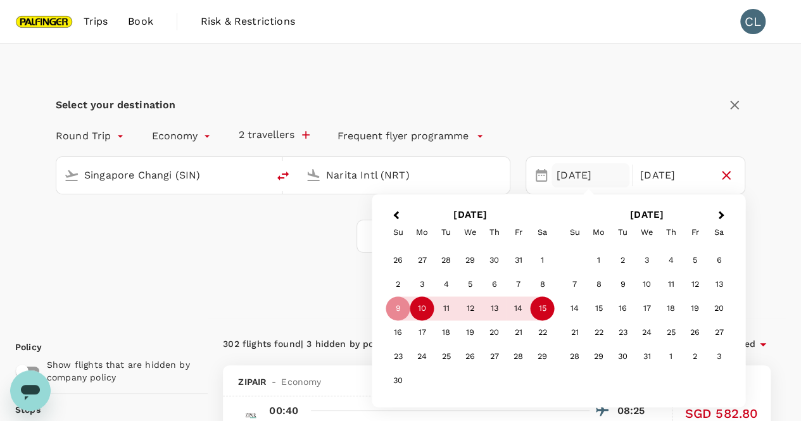
click at [428, 316] on div "10" at bounding box center [423, 309] width 24 height 24
click at [540, 310] on div "15" at bounding box center [543, 309] width 24 height 24
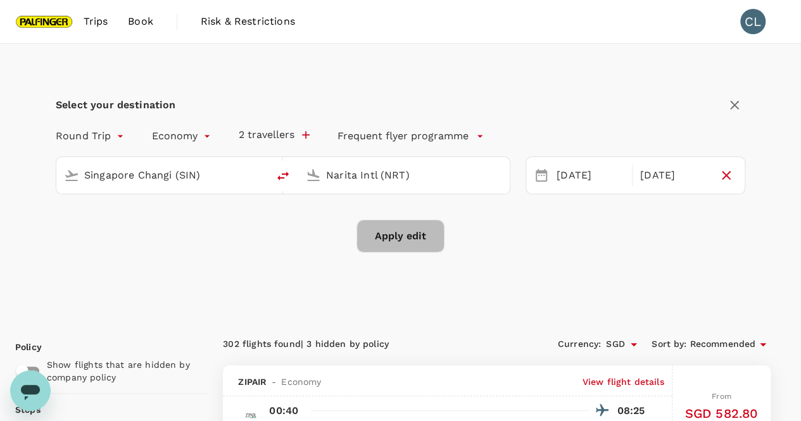
click at [419, 240] on button "Apply edit" at bounding box center [401, 236] width 88 height 33
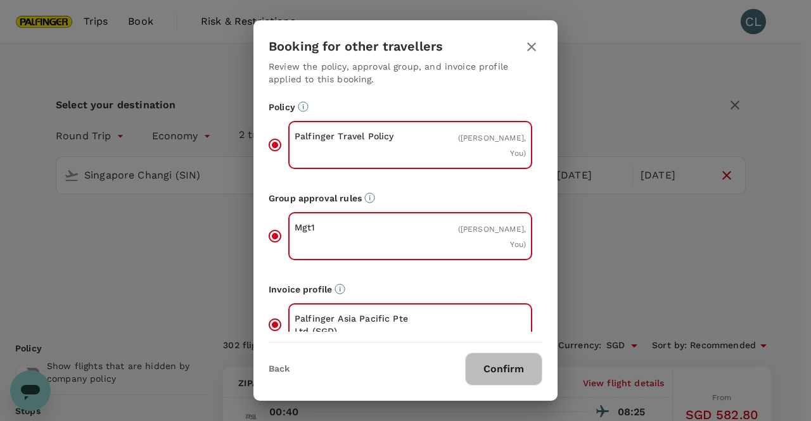
click at [505, 372] on button "Confirm" at bounding box center [503, 369] width 77 height 33
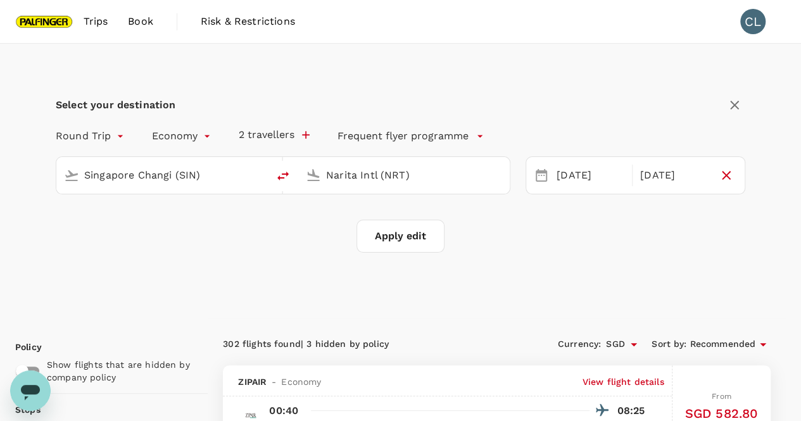
checkbox input "false"
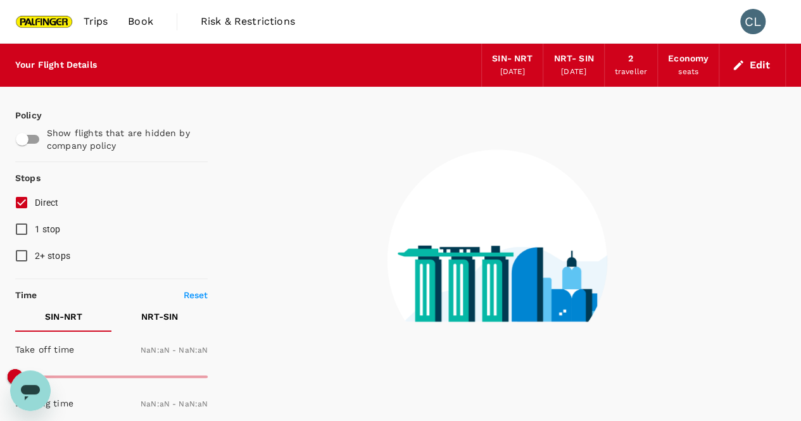
type input "1440"
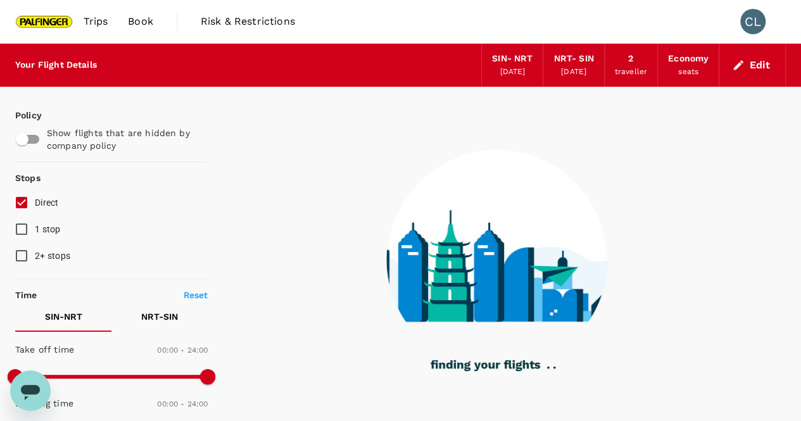
type input "1290"
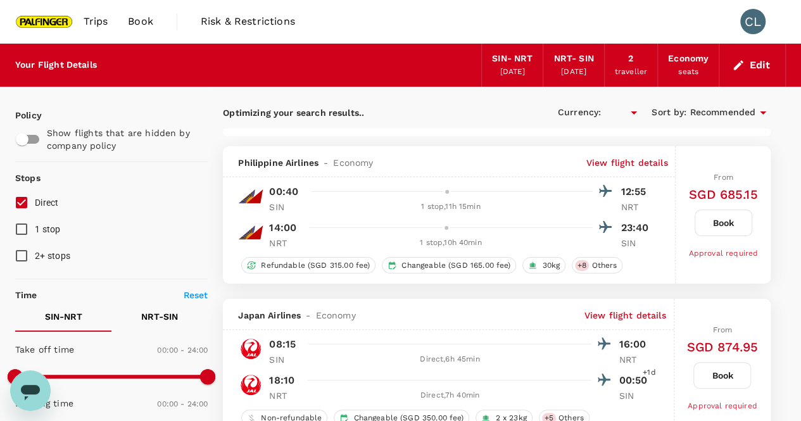
checkbox input "true"
type input "SGD"
type input "1455"
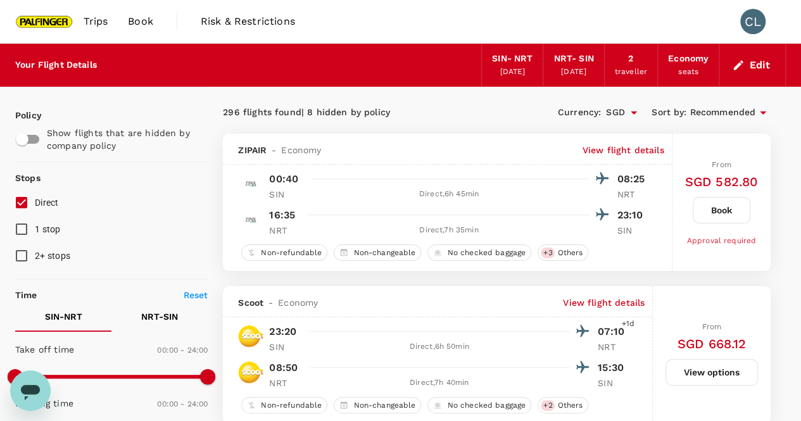
click at [517, 103] on div "Currency : SGD Sort by : Recommended" at bounding box center [634, 113] width 274 height 22
click at [739, 68] on icon "button" at bounding box center [738, 65] width 13 height 13
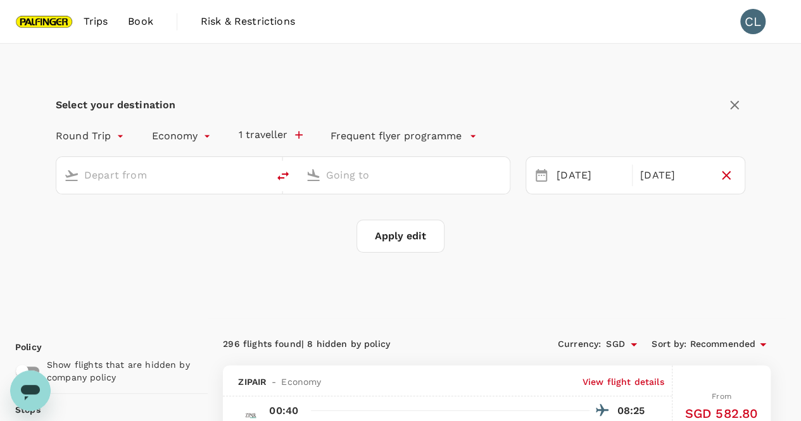
type input "Singapore Changi (SIN)"
click at [400, 179] on input "Narita Intl (NRT)" at bounding box center [404, 175] width 157 height 20
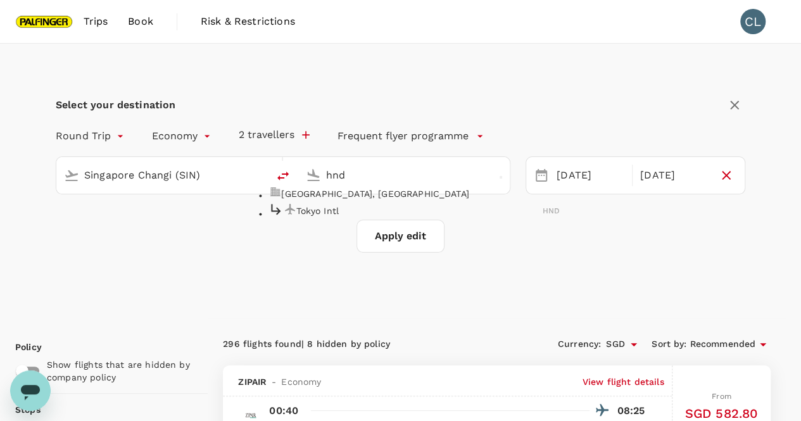
click at [374, 215] on div "Tokyo Intl HND" at bounding box center [414, 210] width 291 height 18
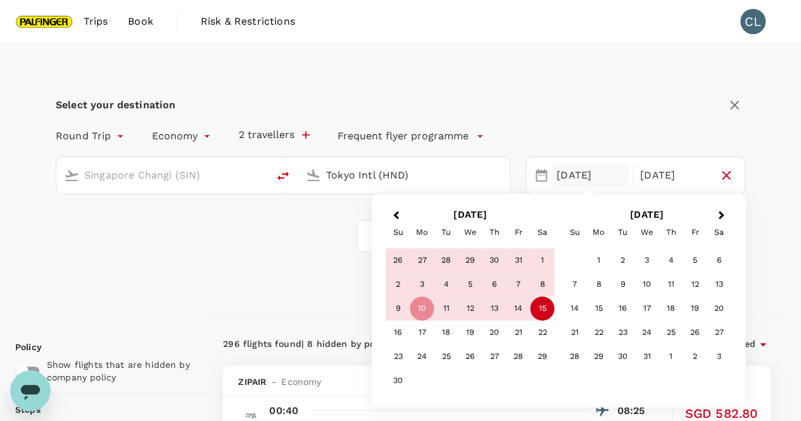
type input "Tokyo Intl (HND)"
click at [629, 61] on div "Select your destination Round Trip roundtrip Economy economy 2 travellers Frequ…" at bounding box center [400, 181] width 771 height 275
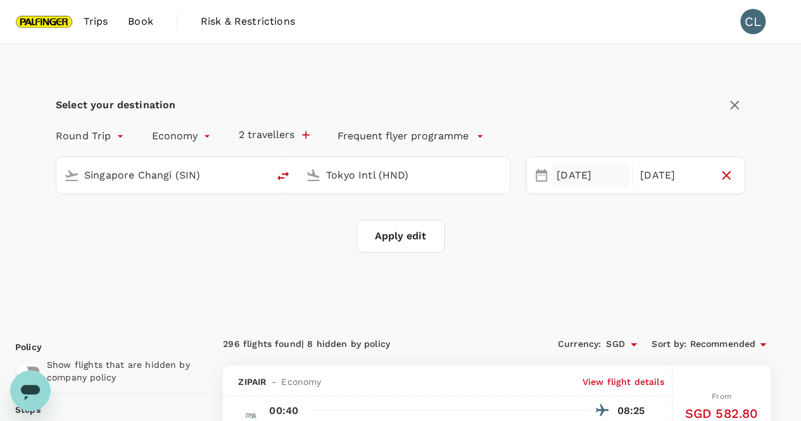
click at [573, 178] on div "[DATE]" at bounding box center [591, 175] width 78 height 25
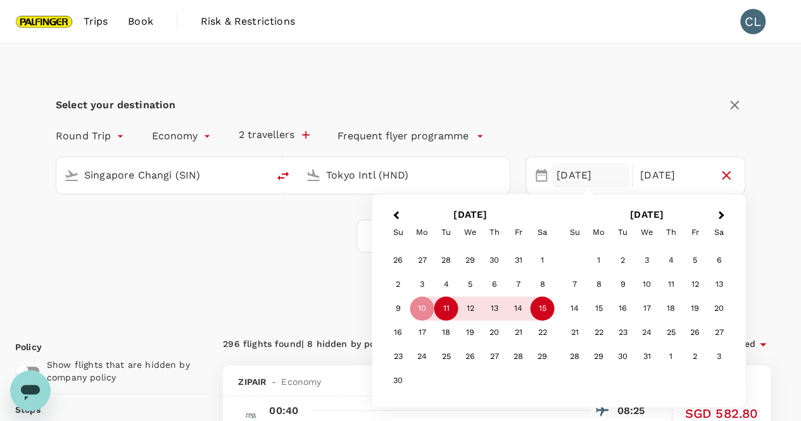
click at [446, 307] on div "11" at bounding box center [447, 309] width 24 height 24
click at [404, 333] on div "16" at bounding box center [398, 333] width 24 height 24
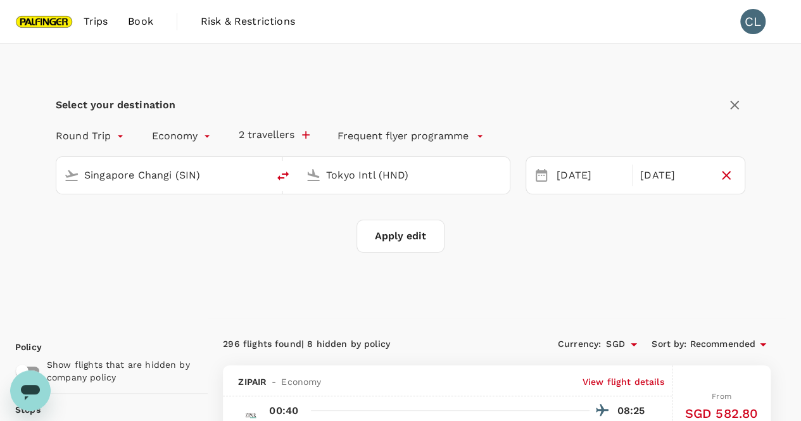
click at [577, 278] on div "Select your destination Round Trip roundtrip Economy economy 2 travellers Frequ…" at bounding box center [400, 181] width 771 height 275
click at [405, 241] on button "Apply edit" at bounding box center [401, 236] width 88 height 33
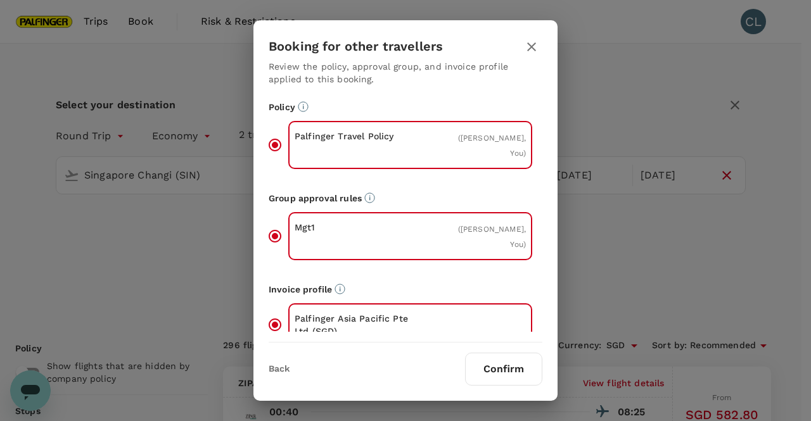
click at [495, 367] on button "Confirm" at bounding box center [503, 369] width 77 height 33
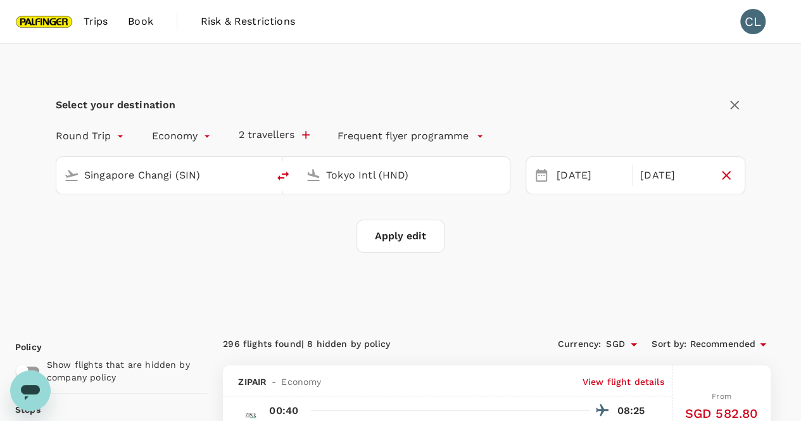
checkbox input "false"
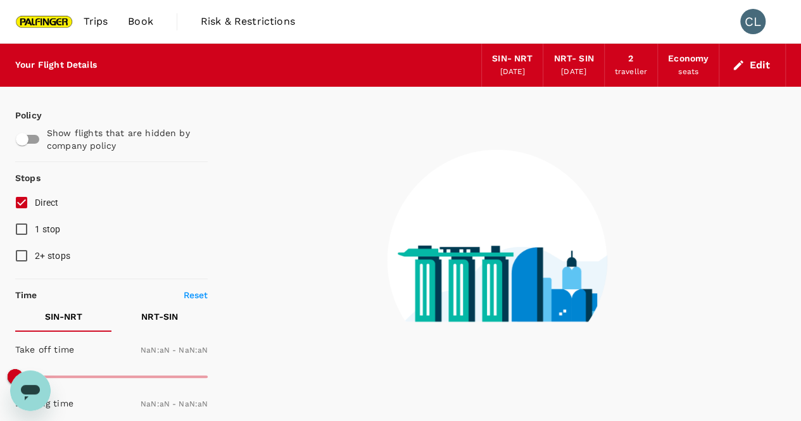
type input "1440"
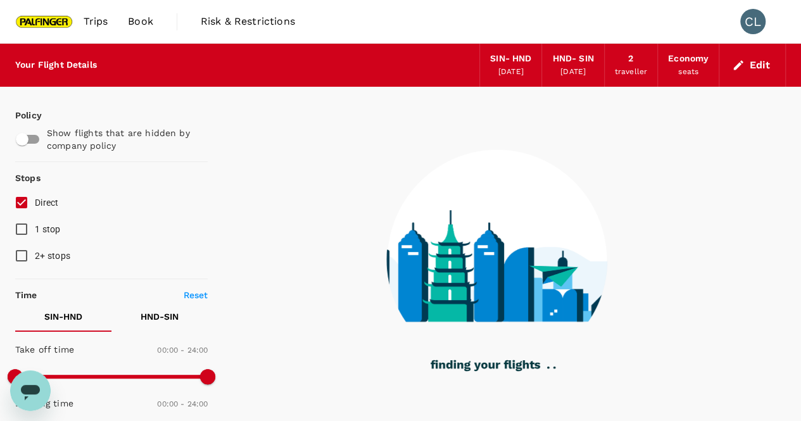
type input "1130"
checkbox input "true"
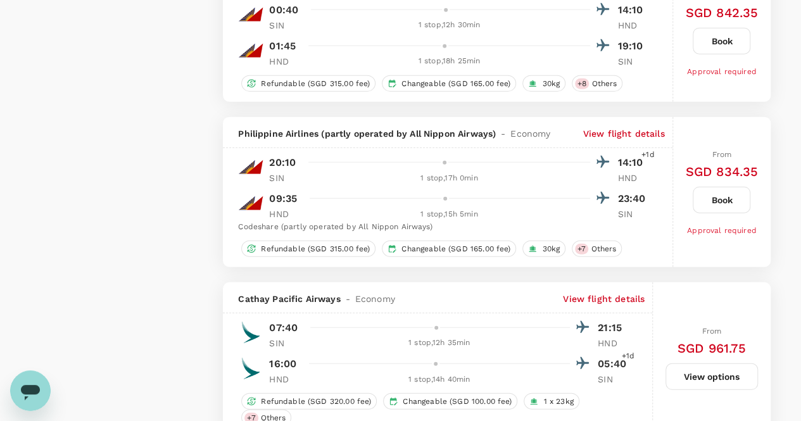
scroll to position [1521, 0]
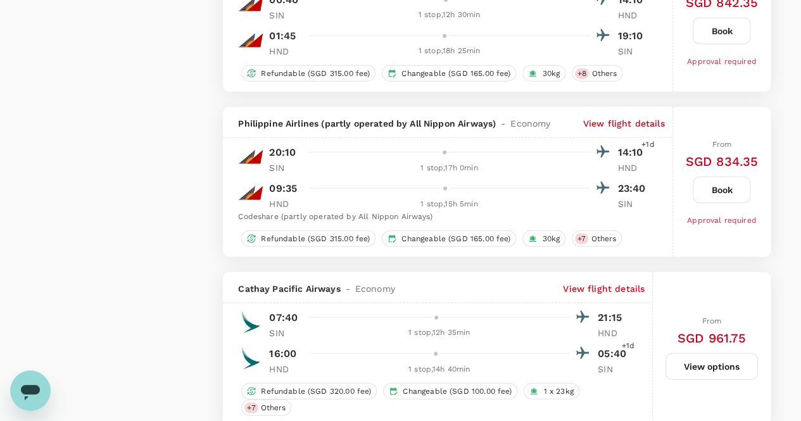
type input "1890"
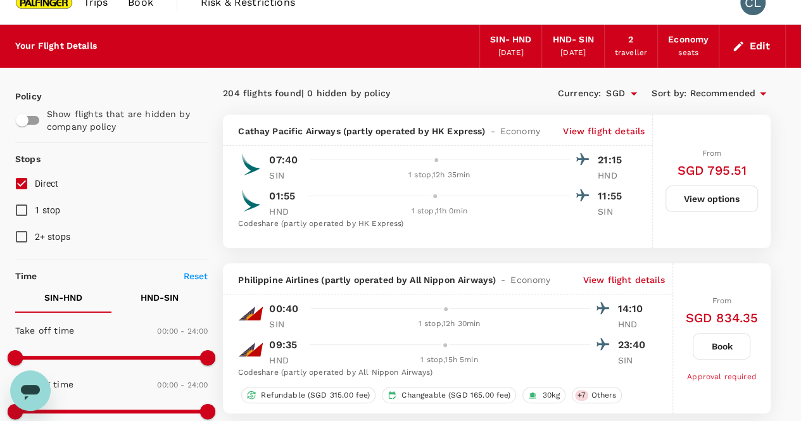
scroll to position [0, 0]
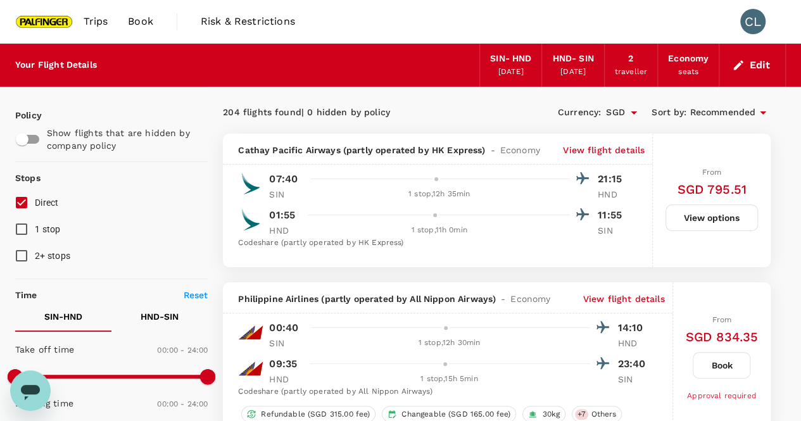
click at [756, 63] on button "Edit" at bounding box center [753, 65] width 46 height 20
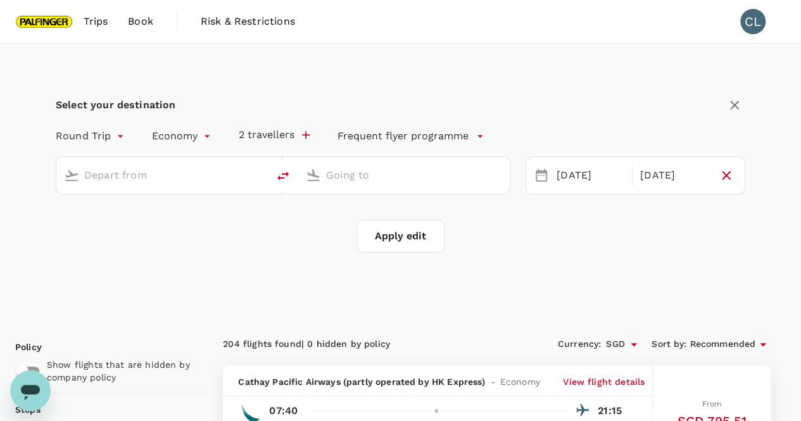
type input "Singapore Changi (SIN)"
click at [438, 174] on input "Tokyo Intl (HND)" at bounding box center [404, 175] width 157 height 20
click at [466, 175] on input "Tokyo Intl (HND)" at bounding box center [404, 175] width 157 height 20
click at [468, 174] on input "Tokyo Intl (HND)" at bounding box center [404, 175] width 157 height 20
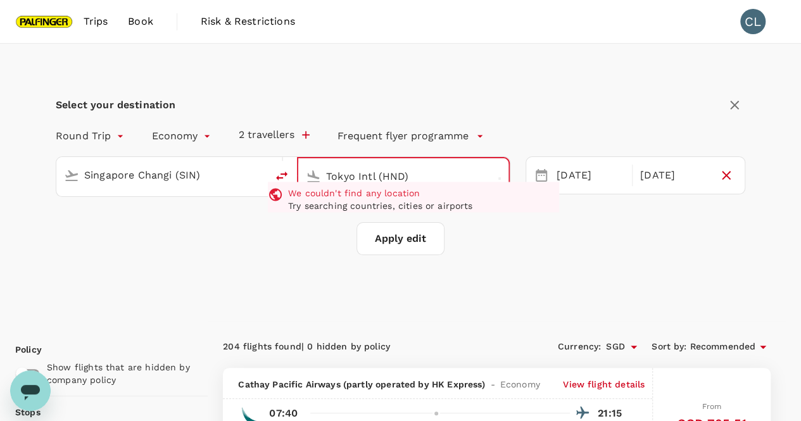
click at [616, 244] on div "Apply edit" at bounding box center [401, 238] width 690 height 33
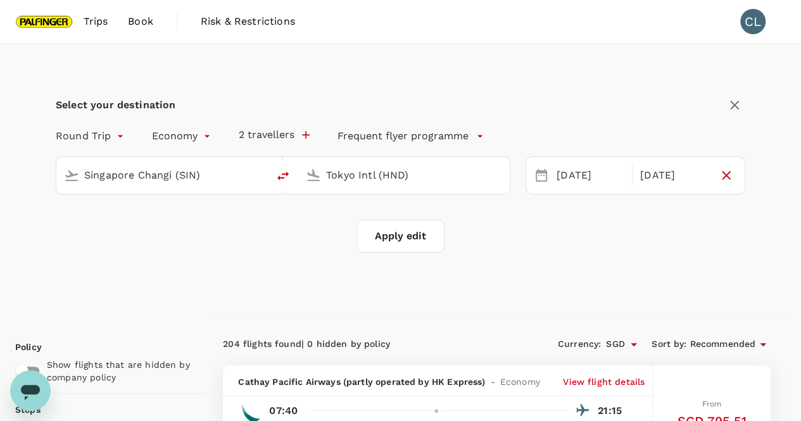
click at [412, 181] on input "Tokyo Intl (HND)" at bounding box center [404, 175] width 157 height 20
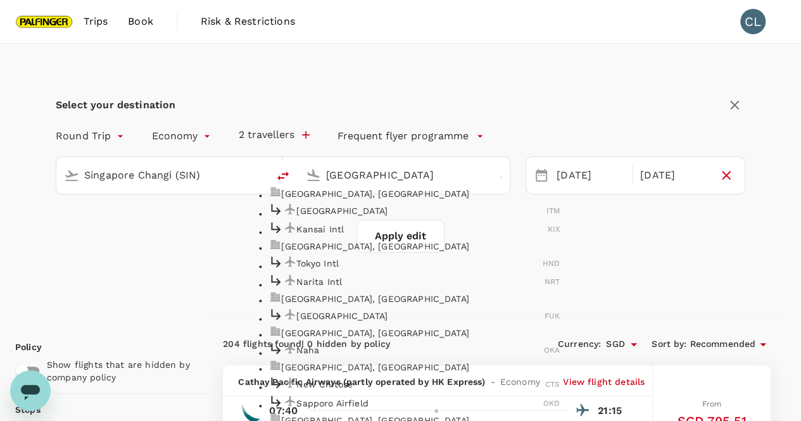
click at [281, 251] on img at bounding box center [275, 244] width 13 height 13
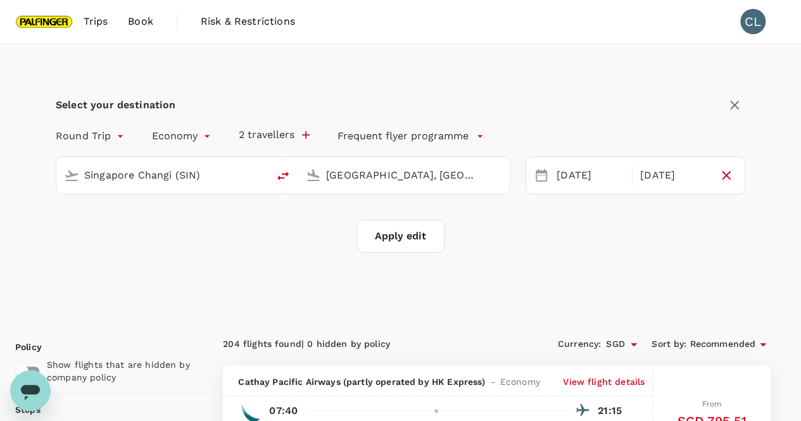
click at [440, 170] on input "[GEOGRAPHIC_DATA], [GEOGRAPHIC_DATA] (any)" at bounding box center [404, 175] width 157 height 20
type input "[GEOGRAPHIC_DATA], [GEOGRAPHIC_DATA] (any)"
click at [411, 238] on button "Apply edit" at bounding box center [401, 236] width 88 height 33
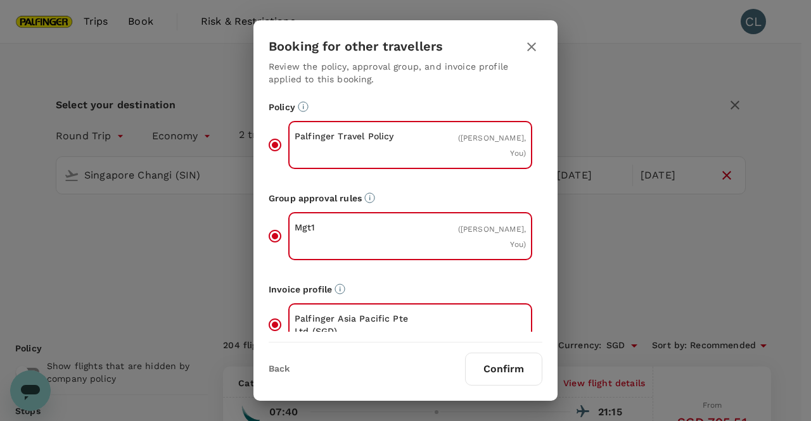
drag, startPoint x: 489, startPoint y: 366, endPoint x: 650, endPoint y: 323, distance: 166.6
click at [488, 366] on button "Confirm" at bounding box center [503, 369] width 77 height 33
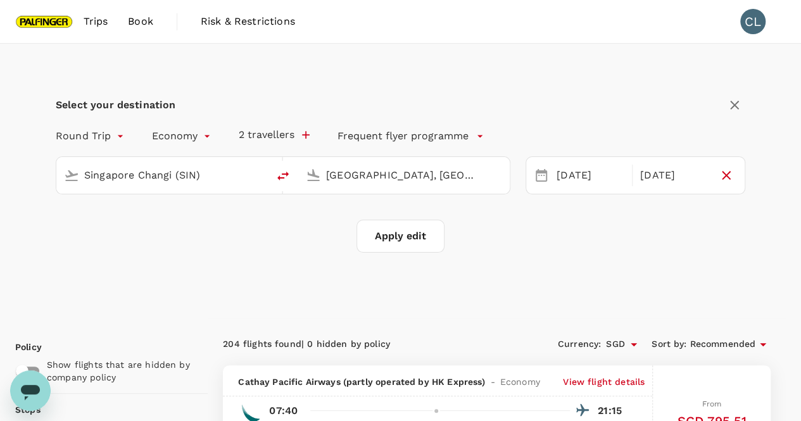
checkbox input "false"
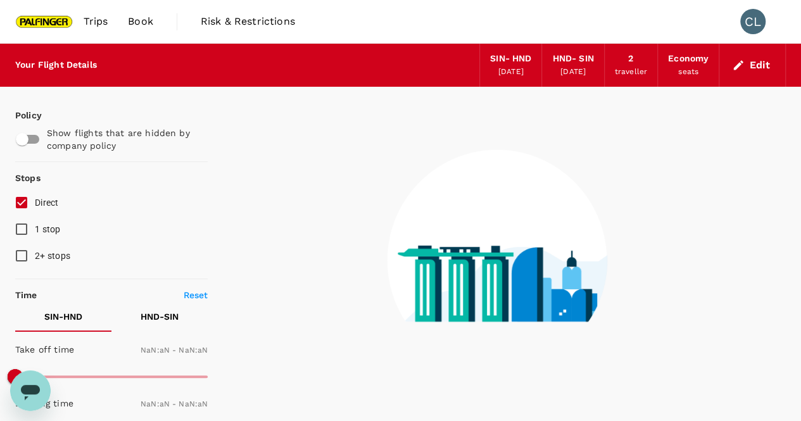
type input "1440"
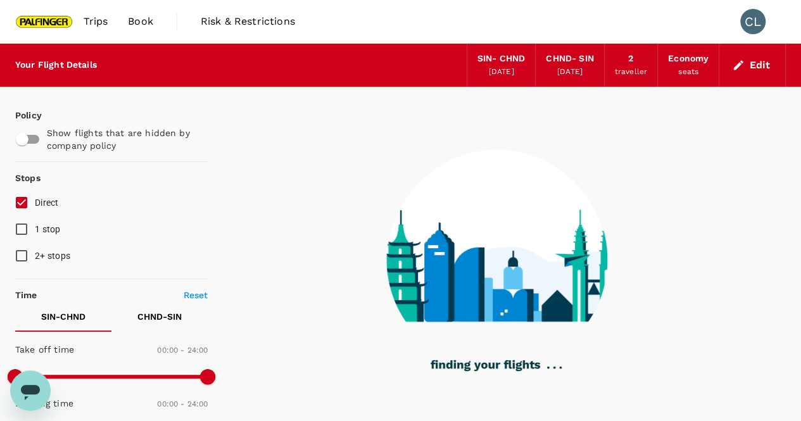
type input "1455"
checkbox input "true"
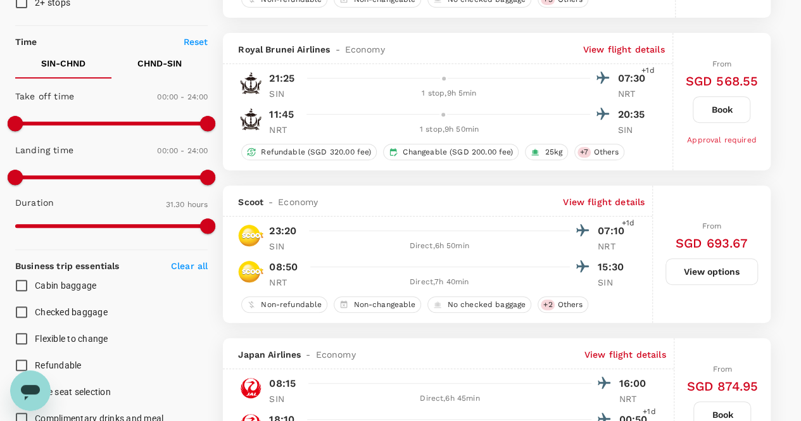
type input "1890"
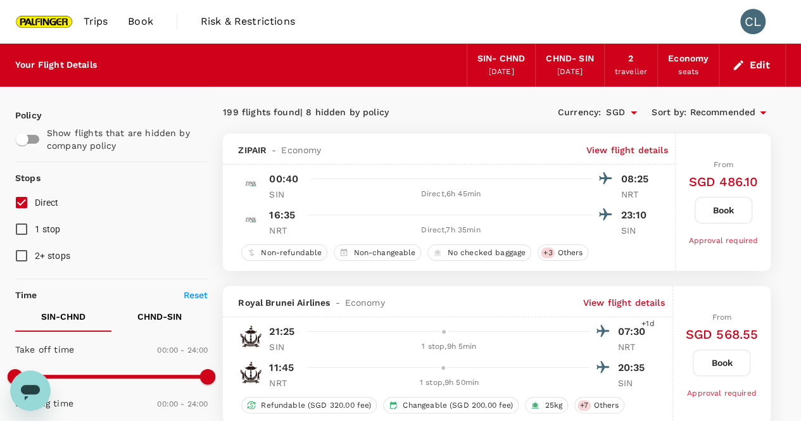
click at [510, 108] on div "Currency : SGD Sort by : Recommended" at bounding box center [634, 113] width 274 height 22
click at [749, 65] on button "Edit" at bounding box center [753, 65] width 46 height 20
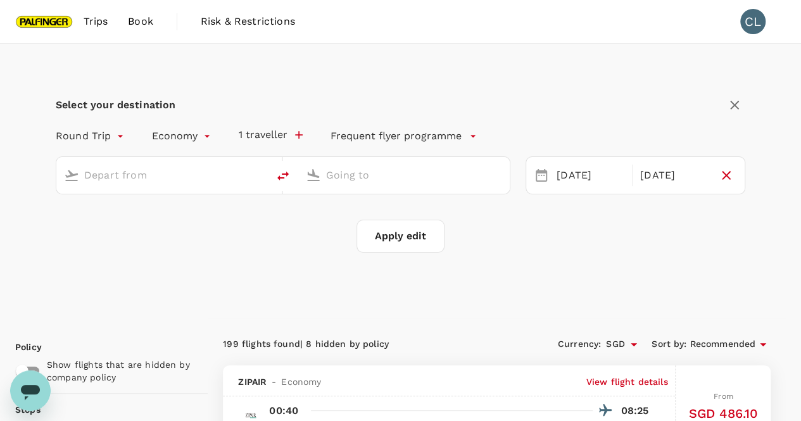
type input "Singapore Changi (SIN)"
type input "[GEOGRAPHIC_DATA], [GEOGRAPHIC_DATA] (any)"
click at [653, 172] on div "[DATE]" at bounding box center [674, 175] width 78 height 25
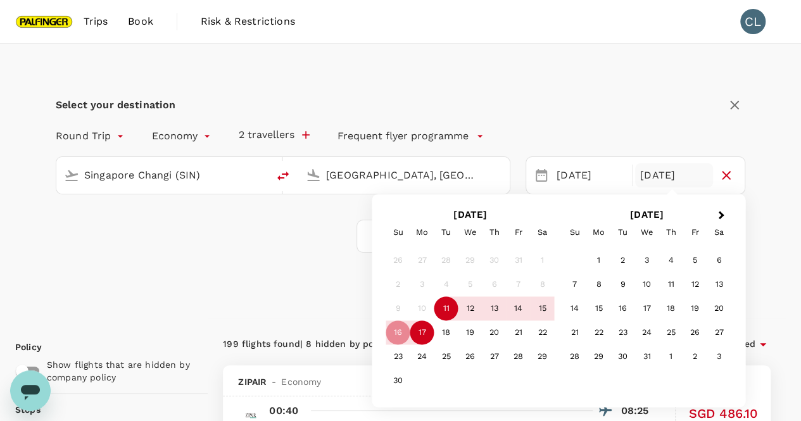
click at [424, 336] on div "17" at bounding box center [423, 333] width 24 height 24
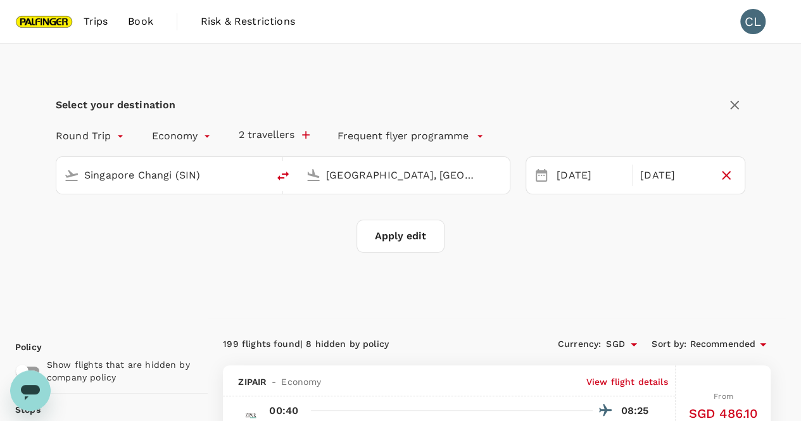
click at [398, 243] on button "Apply edit" at bounding box center [401, 236] width 88 height 33
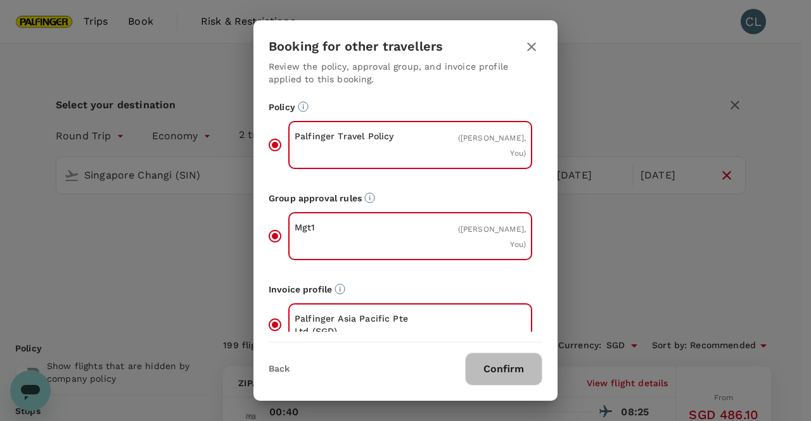
click at [509, 361] on button "Confirm" at bounding box center [503, 369] width 77 height 33
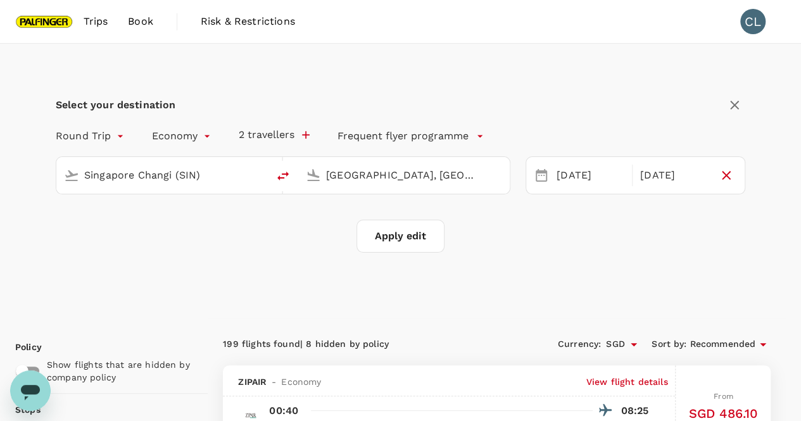
checkbox input "false"
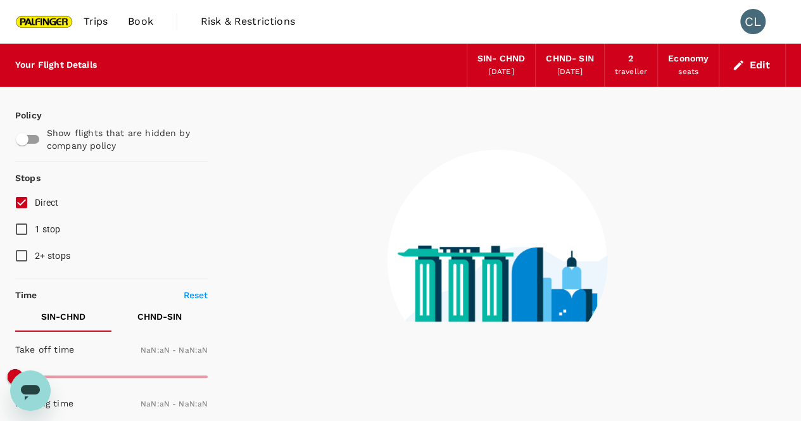
type input "1440"
type input "700"
checkbox input "true"
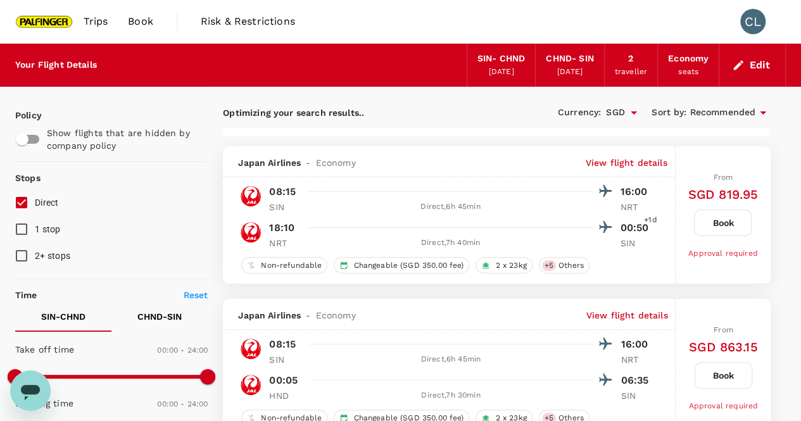
type input "1455"
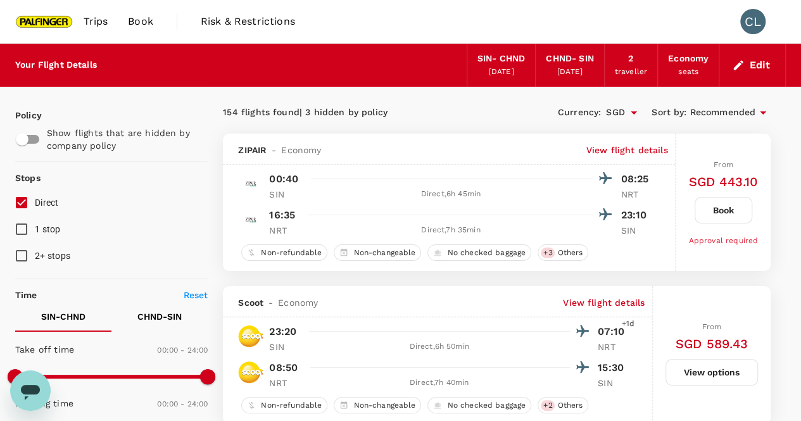
click at [423, 70] on div "Your Flight Details SIN - CHND [DATE] CHND - SIN [DATE] 2 traveller Economy sea…" at bounding box center [400, 65] width 771 height 43
click at [739, 63] on icon "button" at bounding box center [739, 65] width 10 height 10
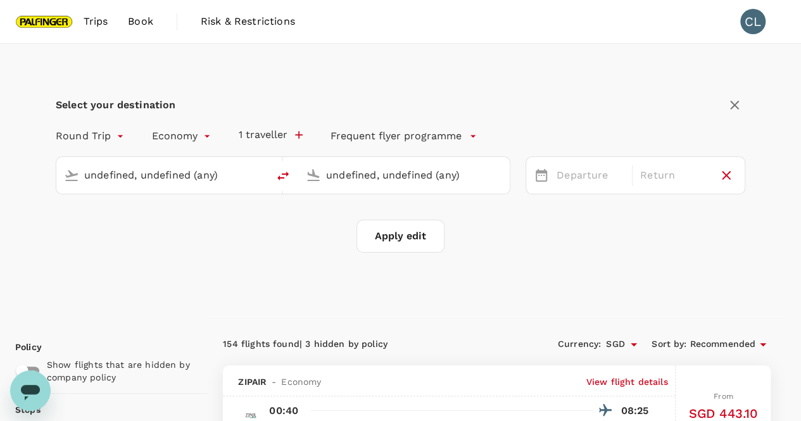
type input "Singapore Changi (SIN)"
type input "[GEOGRAPHIC_DATA], [GEOGRAPHIC_DATA] (any)"
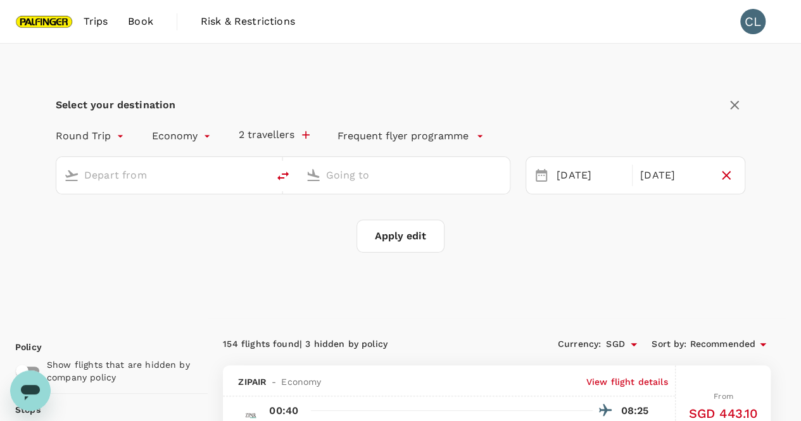
type input "Singapore Changi (SIN)"
type input "[GEOGRAPHIC_DATA], [GEOGRAPHIC_DATA] (any)"
click at [674, 175] on div "[DATE]" at bounding box center [674, 175] width 78 height 25
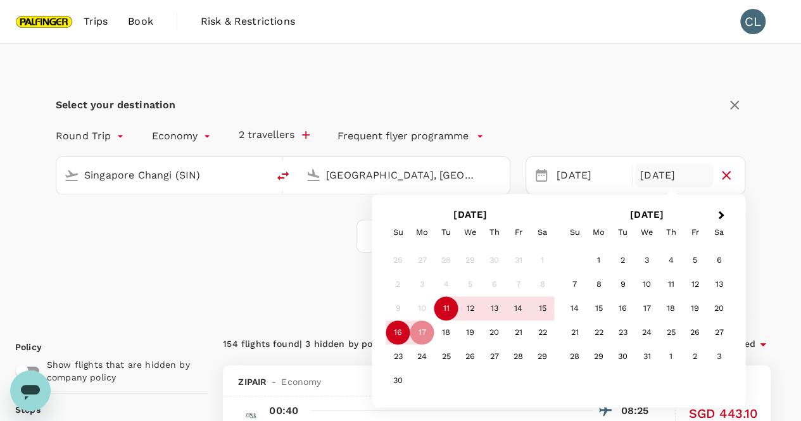
click at [394, 329] on div "16" at bounding box center [398, 333] width 24 height 24
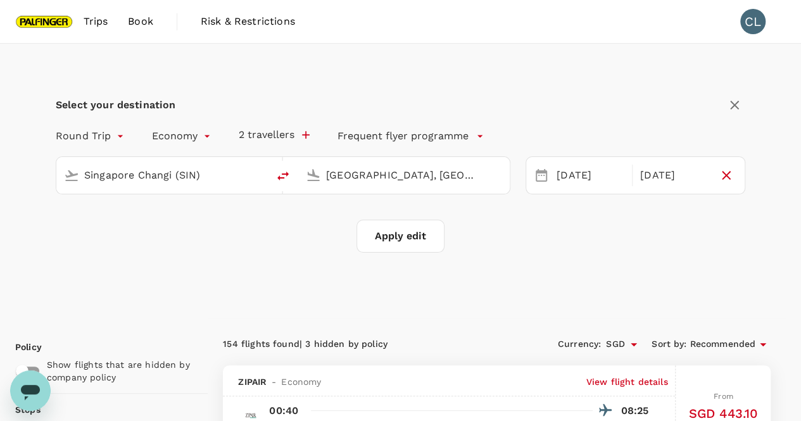
click at [407, 229] on button "Apply edit" at bounding box center [401, 236] width 88 height 33
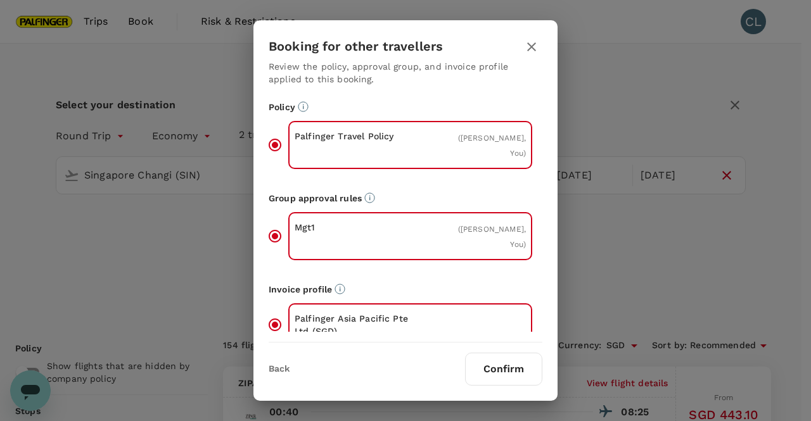
click at [518, 364] on button "Confirm" at bounding box center [503, 369] width 77 height 33
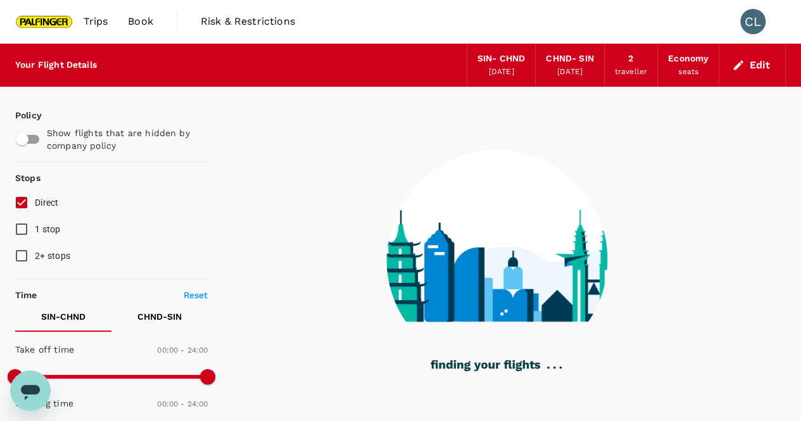
checkbox input "true"
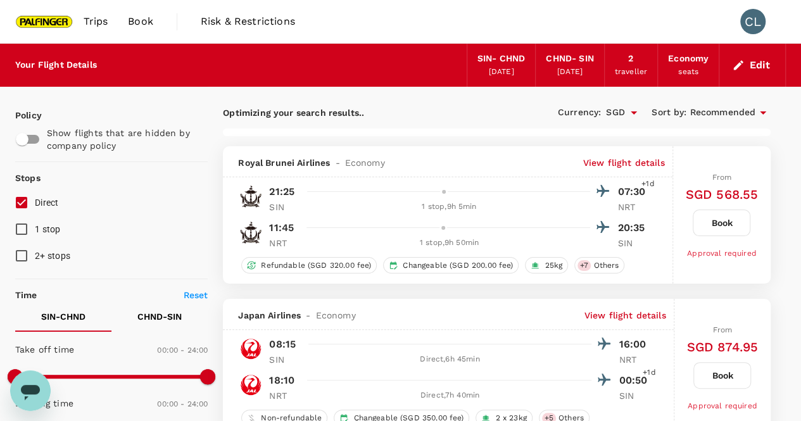
type input "1890"
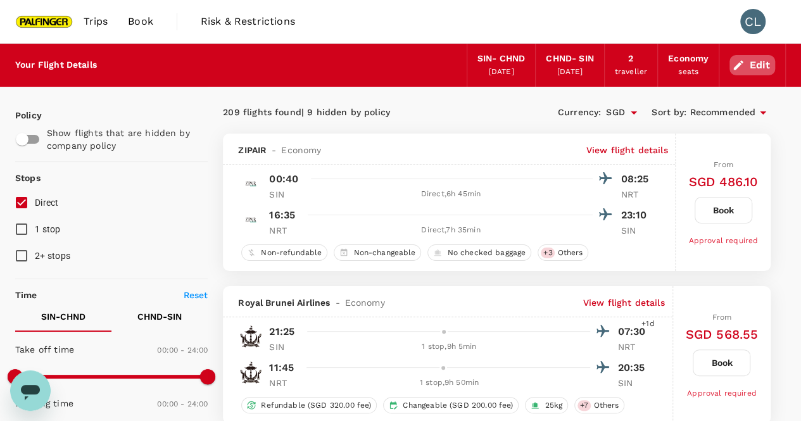
click at [756, 64] on button "Edit" at bounding box center [753, 65] width 46 height 20
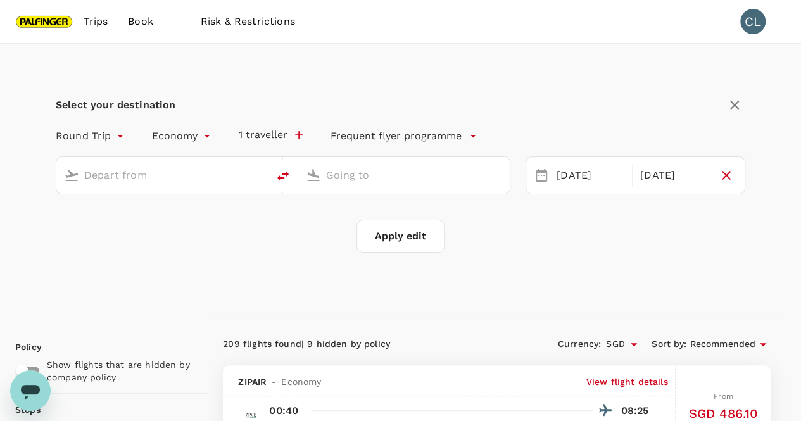
type input "Singapore Changi (SIN)"
click at [390, 179] on input "[GEOGRAPHIC_DATA], [GEOGRAPHIC_DATA] (any)" at bounding box center [404, 175] width 157 height 20
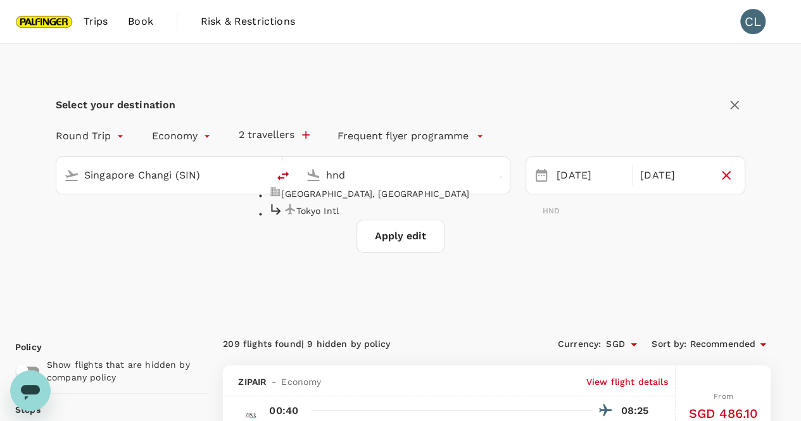
click at [528, 217] on p "Tokyo Intl" at bounding box center [420, 211] width 246 height 13
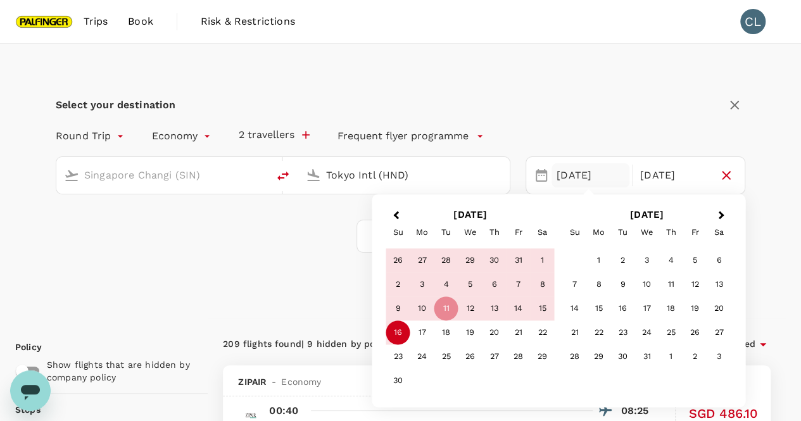
type input "Tokyo Intl (HND)"
click at [203, 251] on div "Apply edit" at bounding box center [401, 236] width 690 height 33
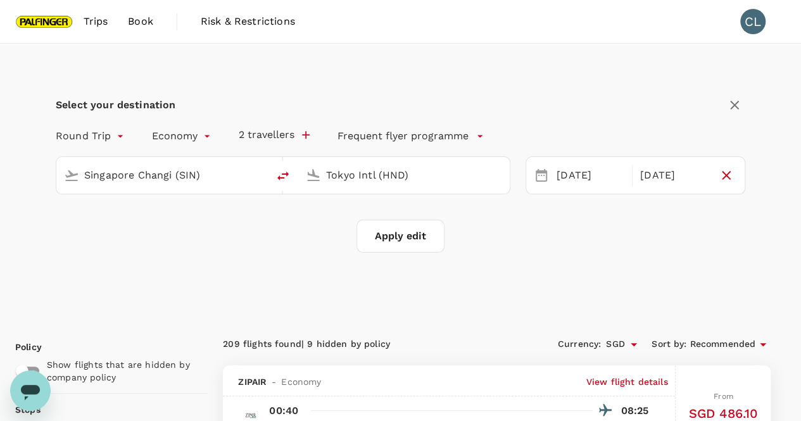
click at [392, 238] on button "Apply edit" at bounding box center [401, 236] width 88 height 33
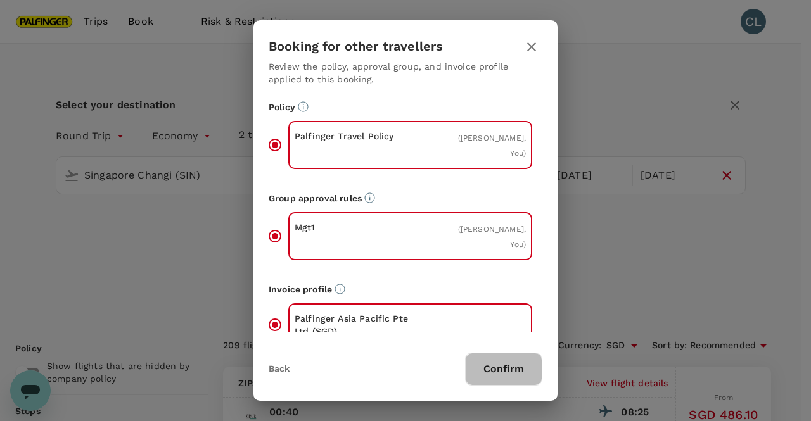
click at [514, 367] on button "Confirm" at bounding box center [503, 369] width 77 height 33
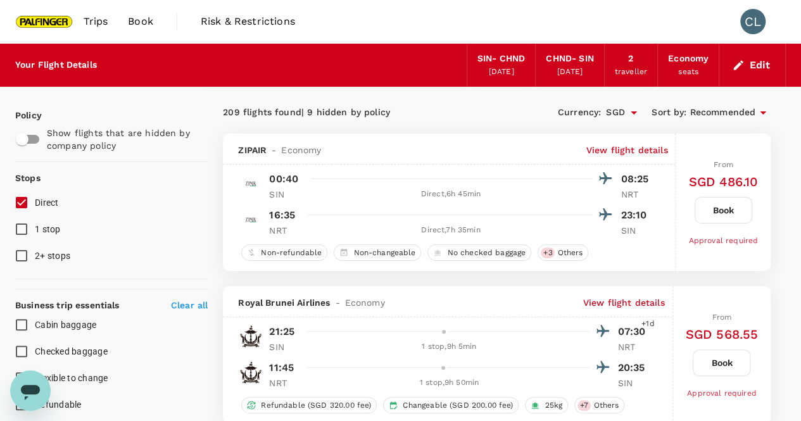
checkbox input "false"
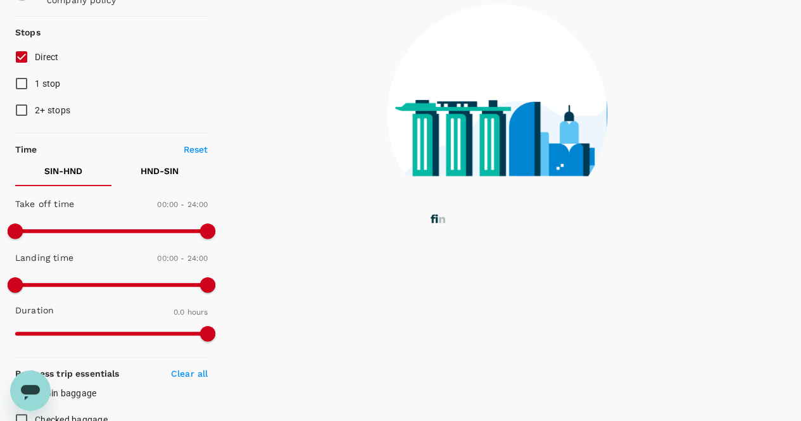
scroll to position [127, 0]
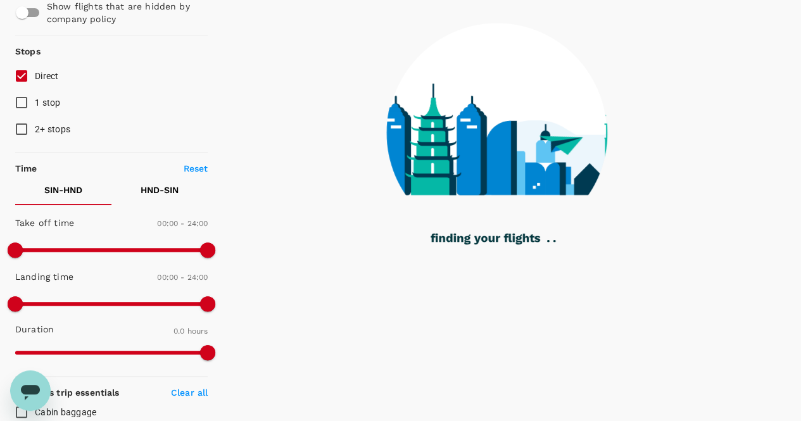
type input "1130"
checkbox input "true"
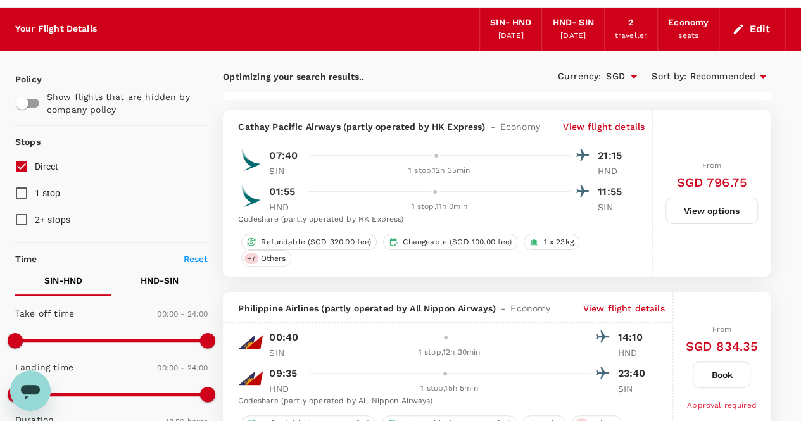
scroll to position [0, 0]
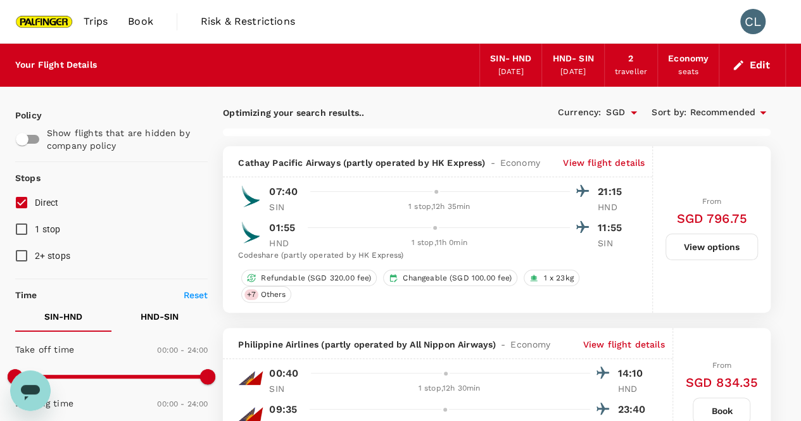
type input "1890"
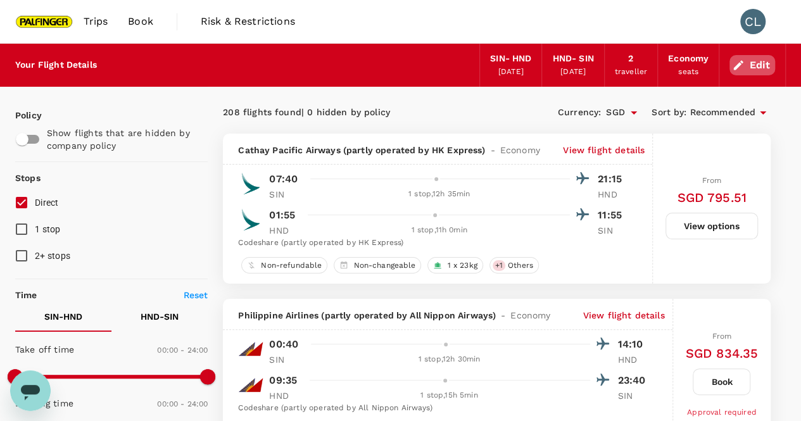
click at [763, 58] on button "Edit" at bounding box center [753, 65] width 46 height 20
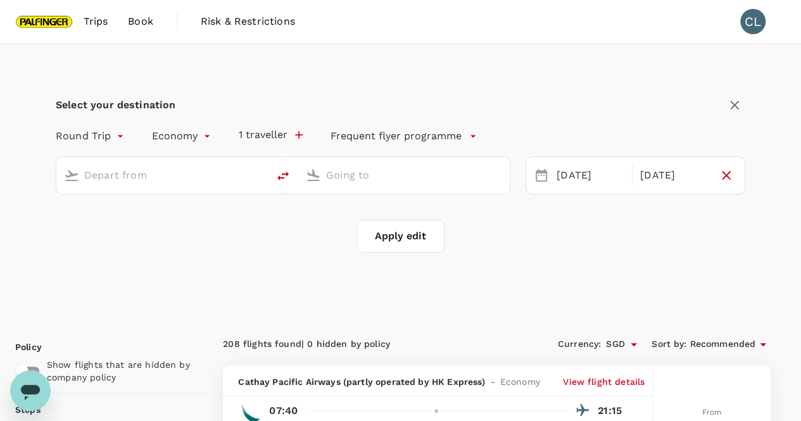
type input "Singapore Changi (SIN)"
click at [390, 169] on input "Tokyo Intl (HND)" at bounding box center [404, 175] width 157 height 20
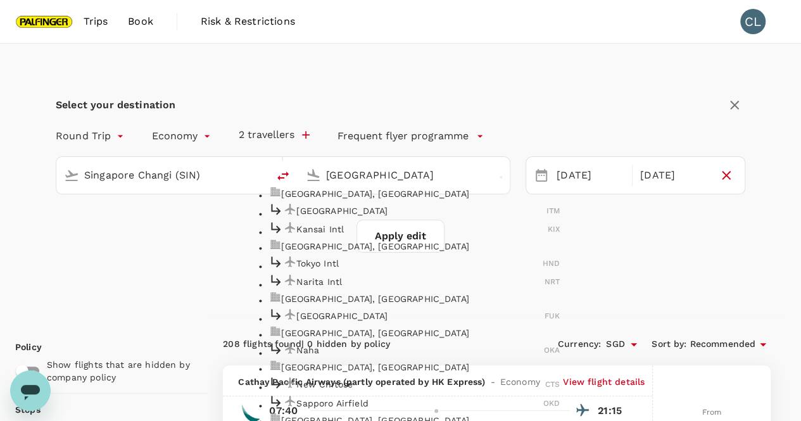
click at [337, 288] on p "Narita Intl" at bounding box center [421, 282] width 248 height 13
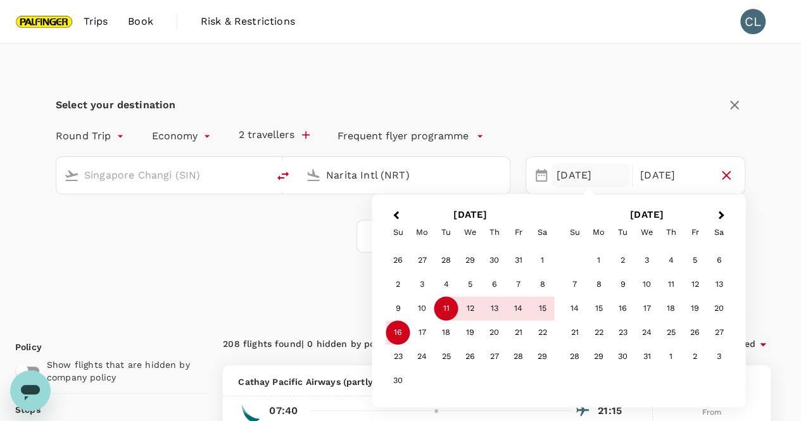
type input "Narita Intl (NRT)"
click at [447, 309] on div "11" at bounding box center [447, 309] width 24 height 24
click at [423, 338] on div "17" at bounding box center [423, 333] width 24 height 24
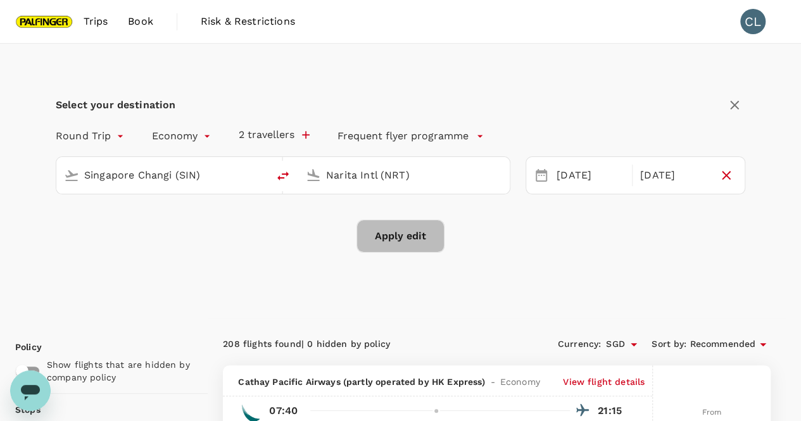
click at [419, 235] on button "Apply edit" at bounding box center [401, 236] width 88 height 33
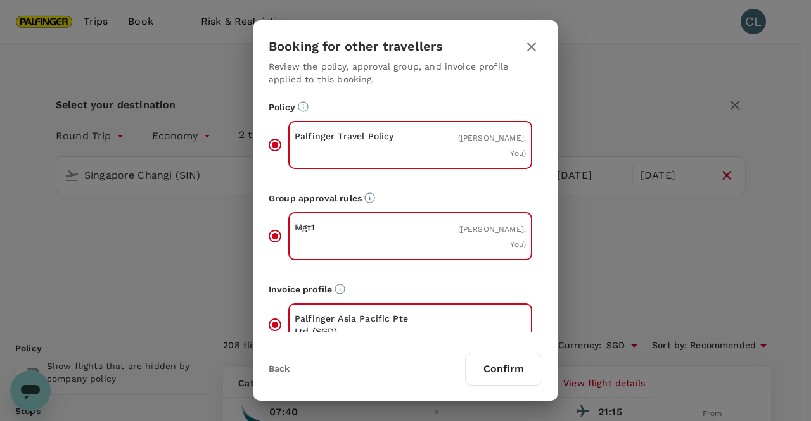
drag, startPoint x: 504, startPoint y: 360, endPoint x: 594, endPoint y: 292, distance: 112.1
click at [504, 359] on button "Confirm" at bounding box center [503, 369] width 77 height 33
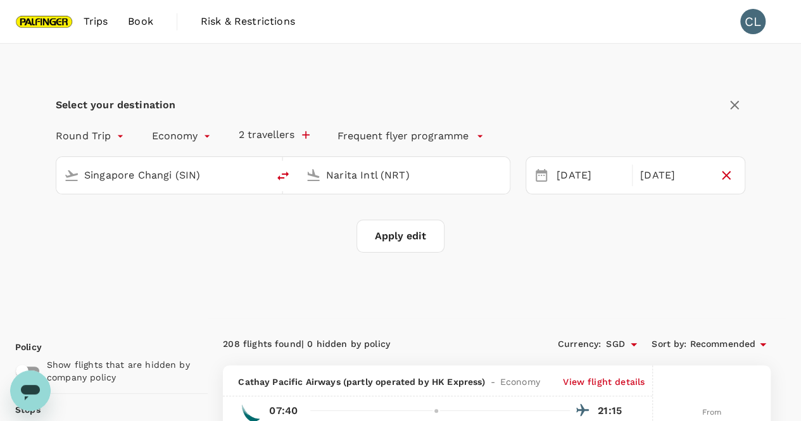
checkbox input "false"
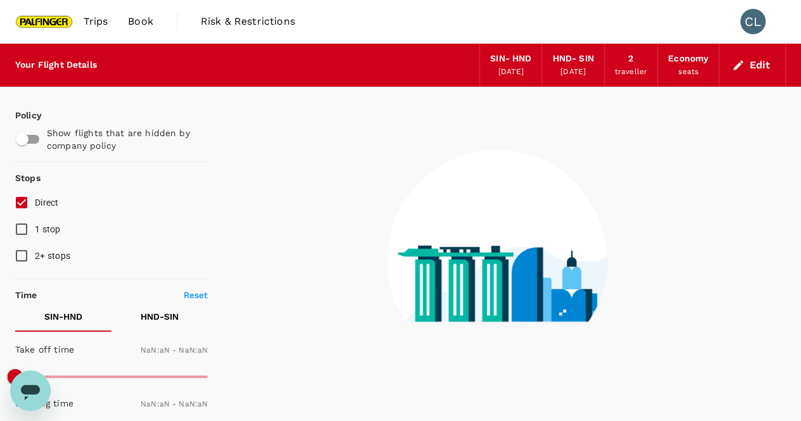
type input "1440"
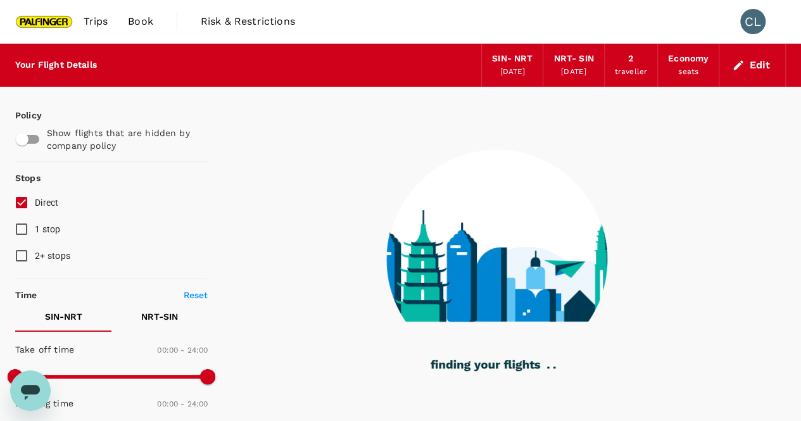
type input "1455"
checkbox input "true"
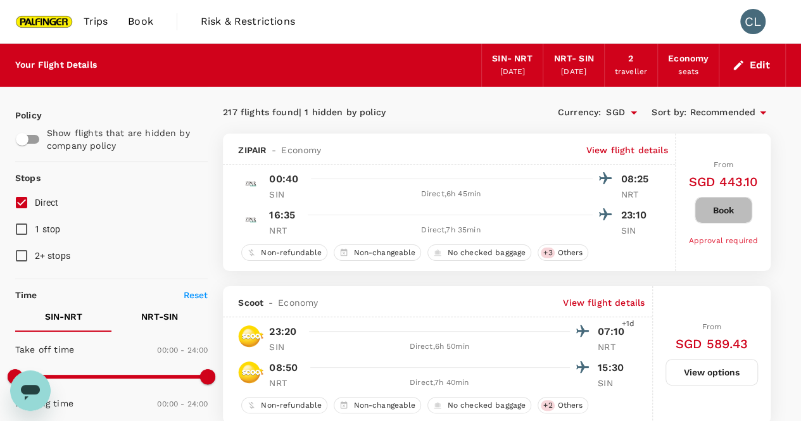
click at [727, 207] on button "Book" at bounding box center [724, 210] width 58 height 27
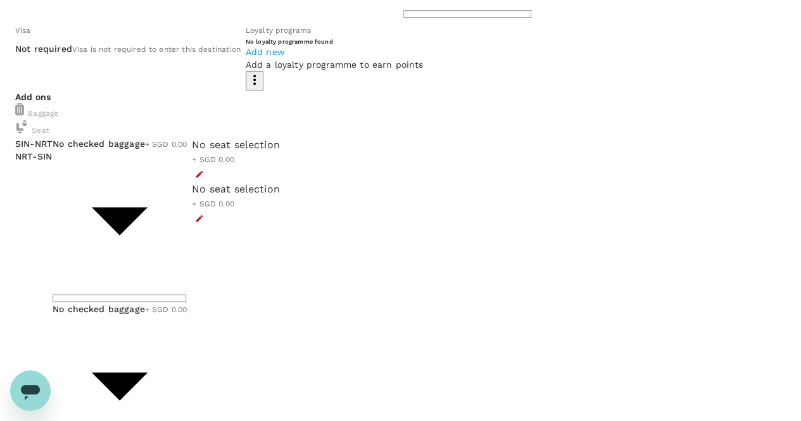
scroll to position [127, 0]
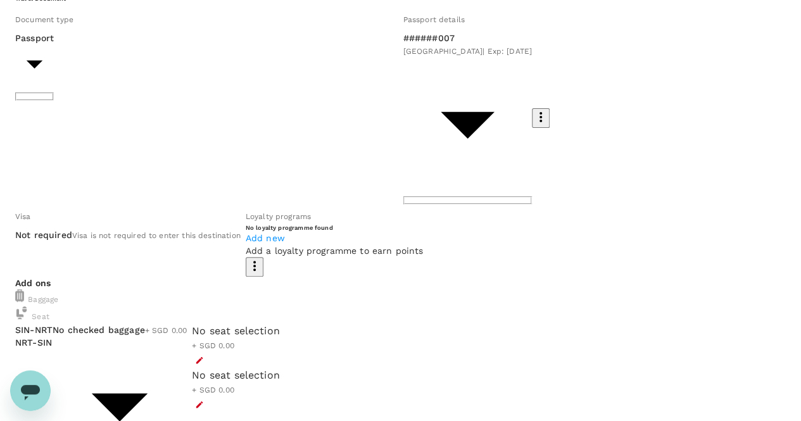
click at [533, 110] on icon "button" at bounding box center [540, 117] width 15 height 15
click at [462, 78] on div at bounding box center [405, 210] width 811 height 421
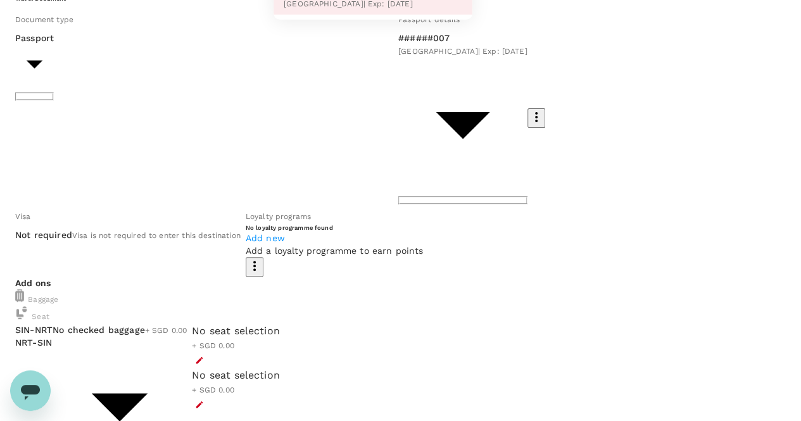
click at [490, 80] on div at bounding box center [405, 210] width 811 height 421
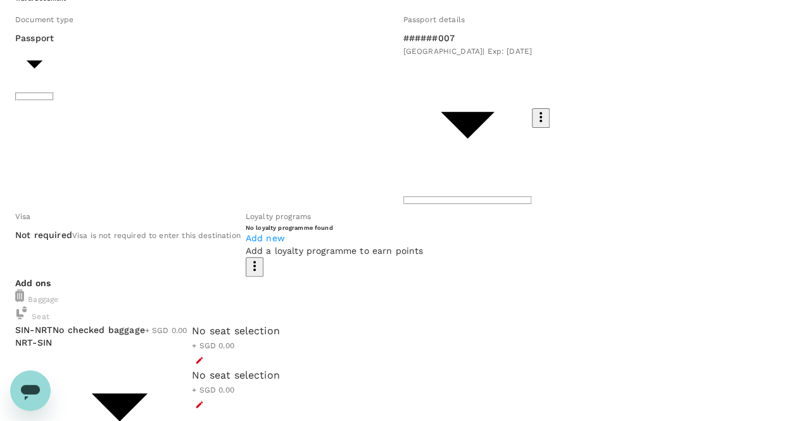
click at [533, 110] on icon "button" at bounding box center [540, 117] width 15 height 15
click at [476, 42] on div at bounding box center [405, 210] width 811 height 421
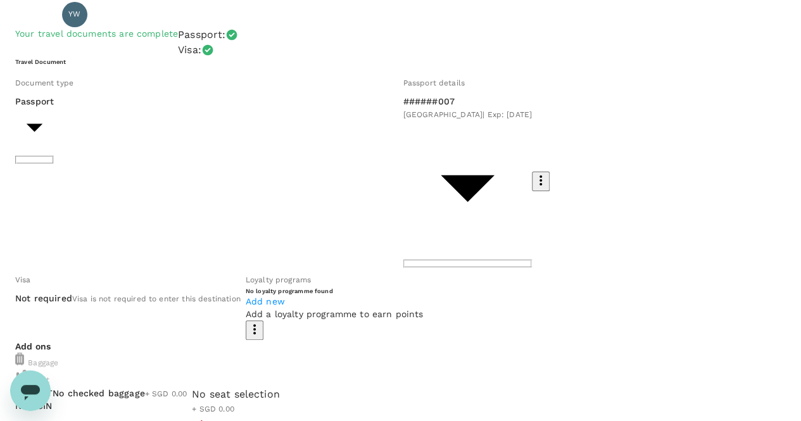
scroll to position [0, 0]
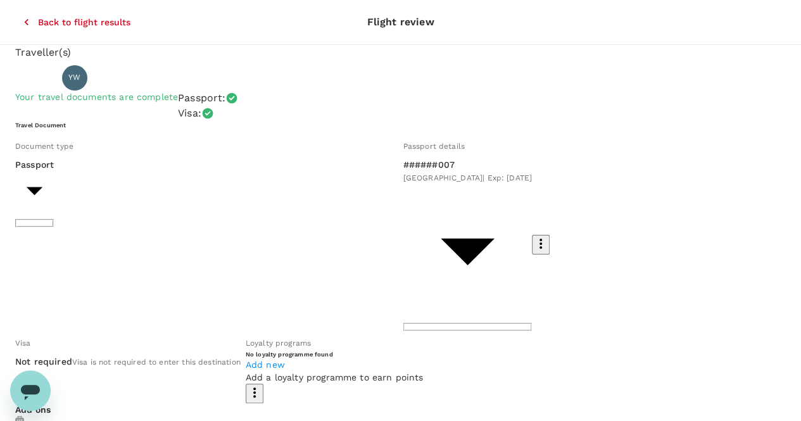
click at [20, 16] on icon "button" at bounding box center [26, 22] width 13 height 13
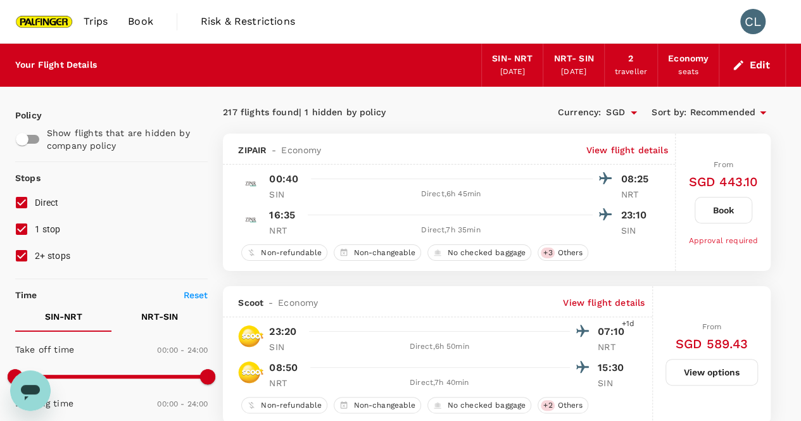
click at [724, 214] on button "Book" at bounding box center [724, 210] width 58 height 27
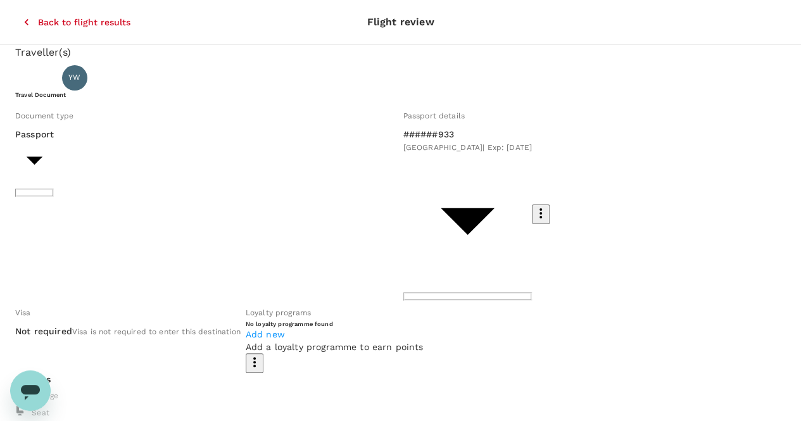
type input "94f62db5-1793-4113-bf20-508488577da7"
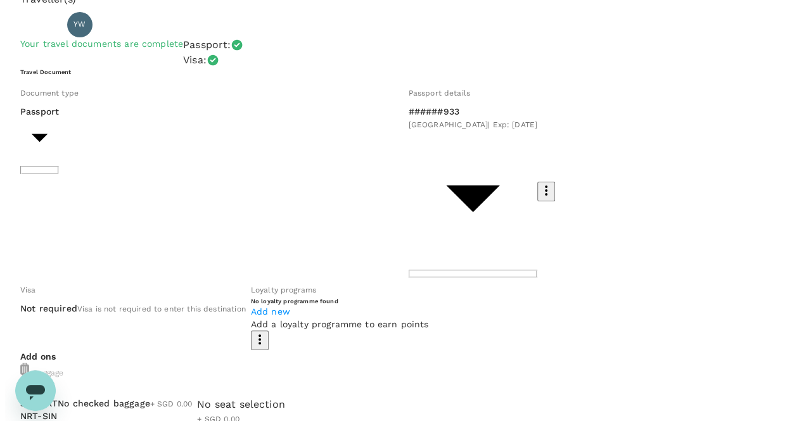
scroll to position [127, 0]
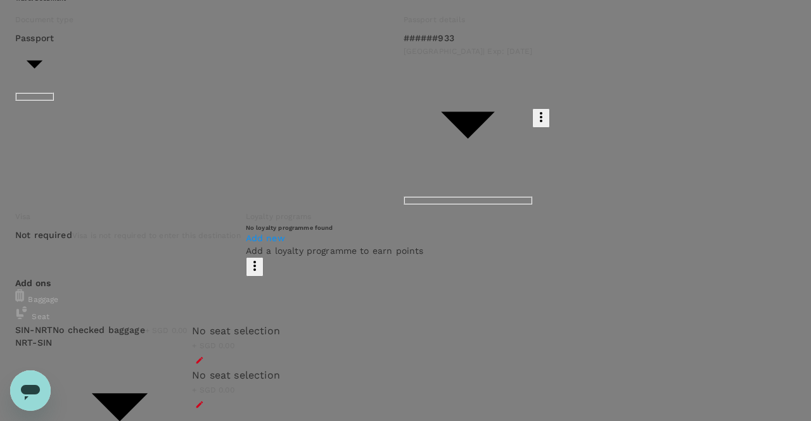
type input "9be03565-66ee-4886-9f8c-c8015ed65526"
type textarea "1"
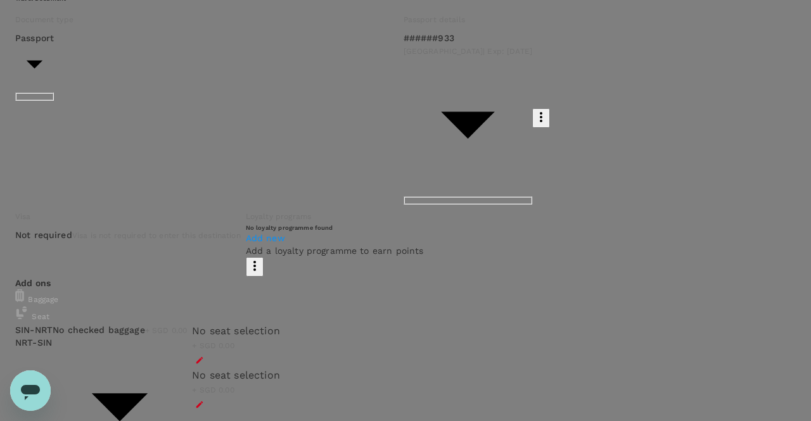
drag, startPoint x: 370, startPoint y: 253, endPoint x: 333, endPoint y: 256, distance: 36.8
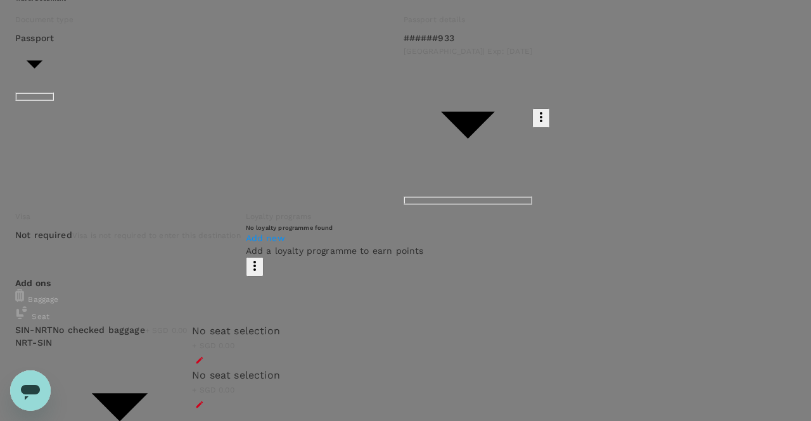
drag, startPoint x: 208, startPoint y: 281, endPoint x: 169, endPoint y: 281, distance: 39.3
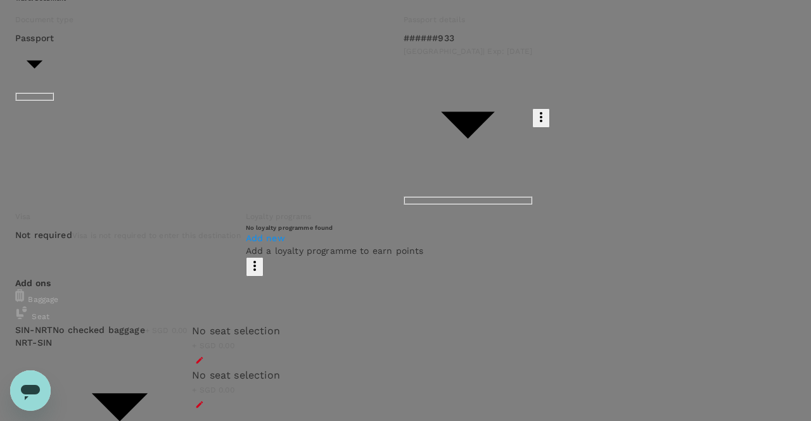
drag, startPoint x: 167, startPoint y: 268, endPoint x: 160, endPoint y: 268, distance: 7.6
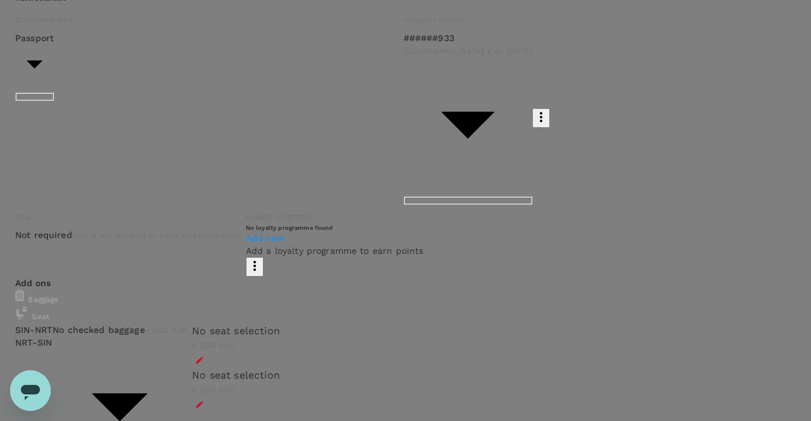
drag, startPoint x: 155, startPoint y: 326, endPoint x: 110, endPoint y: 326, distance: 44.4
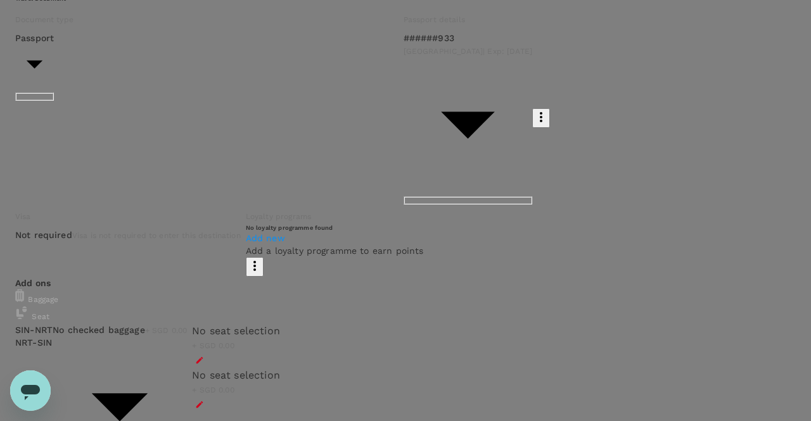
drag, startPoint x: 418, startPoint y: 328, endPoint x: 363, endPoint y: 321, distance: 55.6
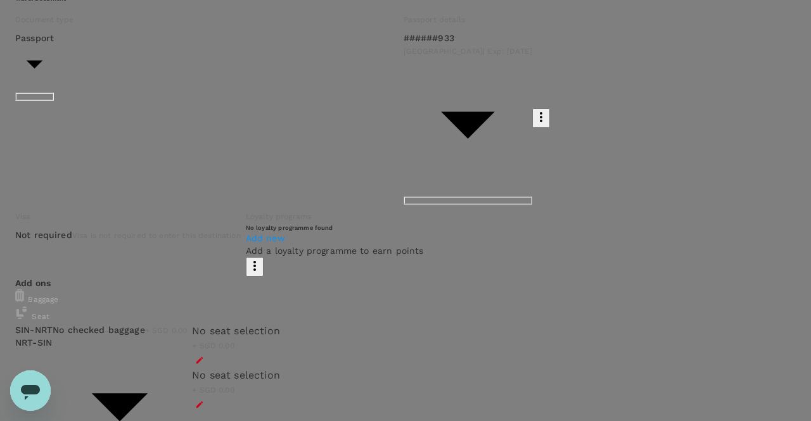
drag, startPoint x: 163, startPoint y: 326, endPoint x: 150, endPoint y: 326, distance: 12.7
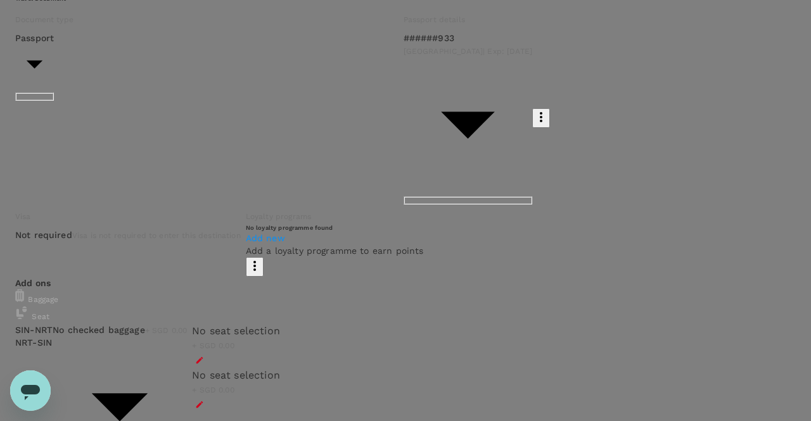
drag, startPoint x: 170, startPoint y: 340, endPoint x: 316, endPoint y: 343, distance: 145.1
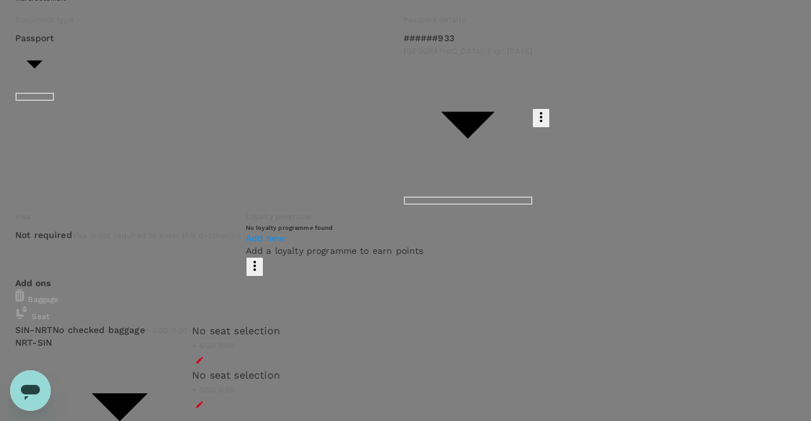
drag, startPoint x: 324, startPoint y: 339, endPoint x: 341, endPoint y: 351, distance: 20.4
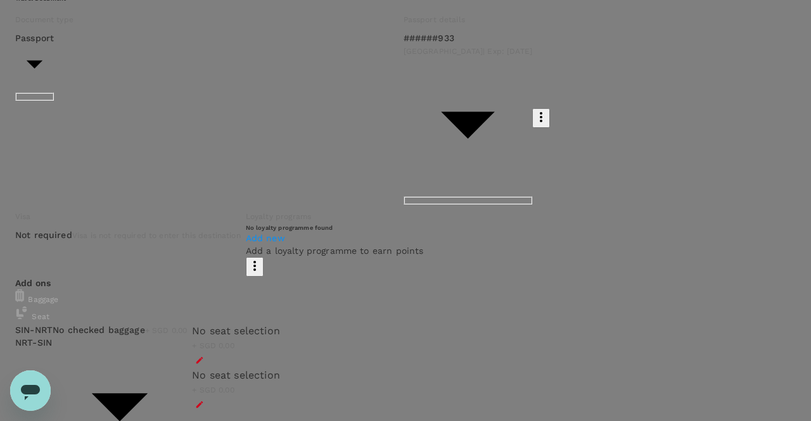
drag, startPoint x: 317, startPoint y: 344, endPoint x: 170, endPoint y: 341, distance: 147.0
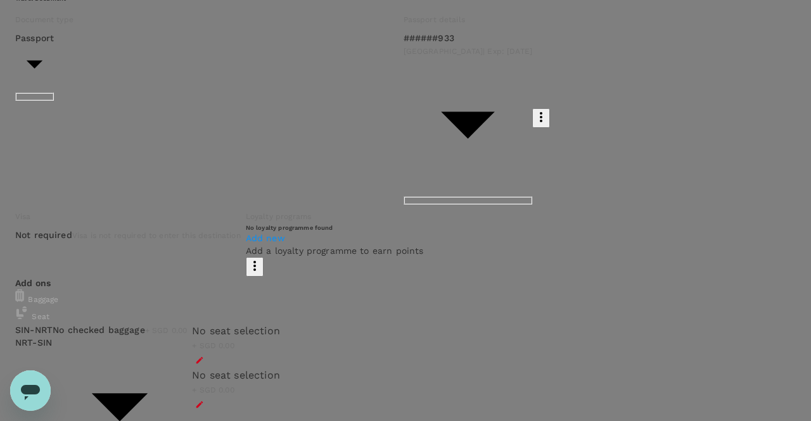
paste textarea "Meeting our service providers"
drag, startPoint x: 337, startPoint y: 361, endPoint x: 51, endPoint y: 203, distance: 326.7
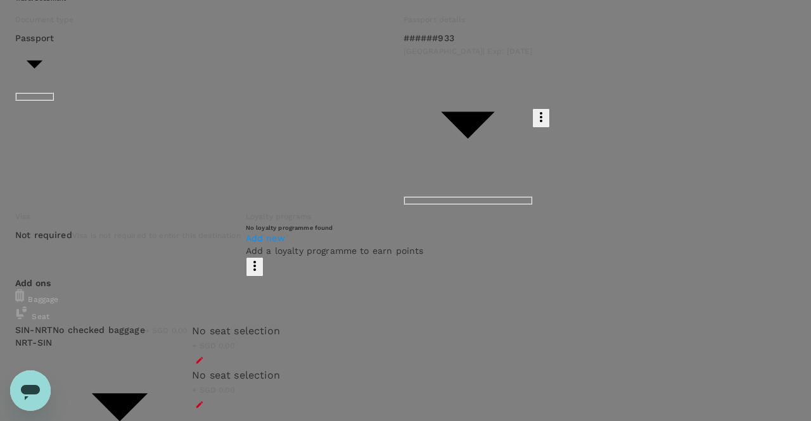
paste textarea "hings to discuss with [PERSON_NAME] san retirement and internal successor train…"
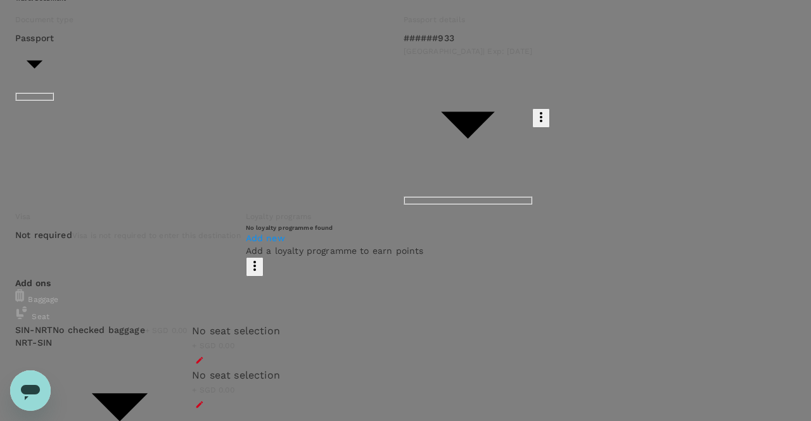
type textarea "Agenda: [DATE] - Meeting Fujita san at [GEOGRAPHIC_DATA] Office (discussing new…"
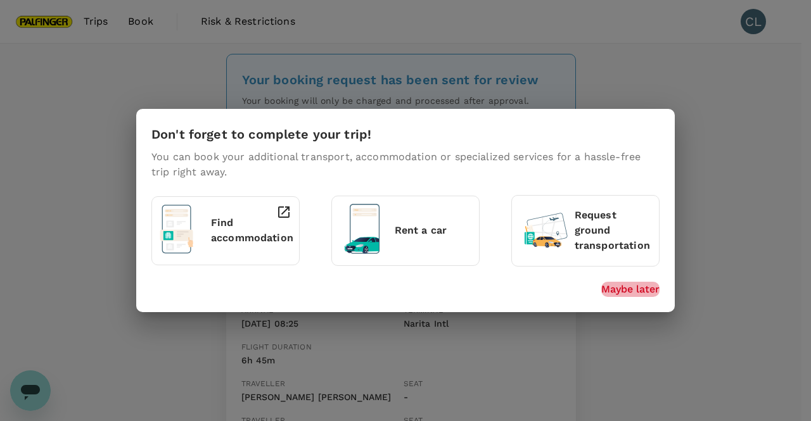
click at [644, 287] on p "Maybe later" at bounding box center [630, 289] width 58 height 15
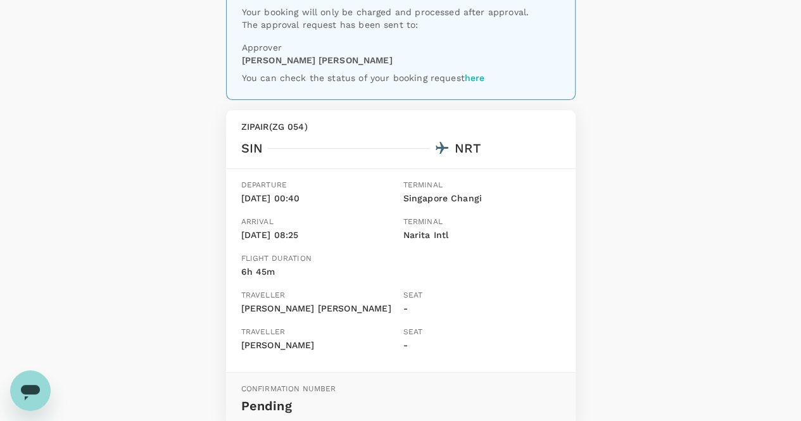
scroll to position [535, 0]
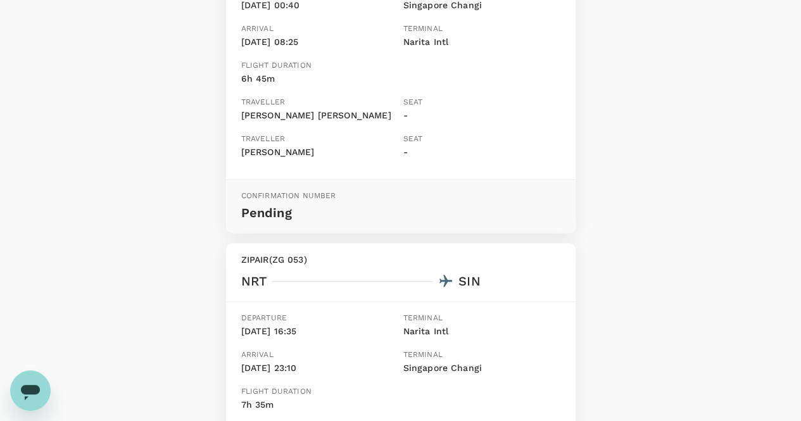
scroll to position [0, 0]
